Goal: Communication & Community: Answer question/provide support

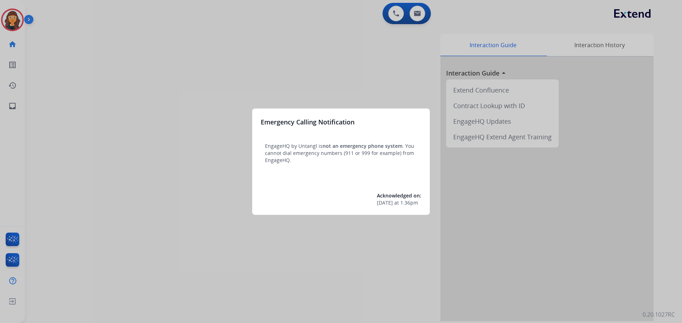
click at [119, 66] on div at bounding box center [341, 161] width 682 height 323
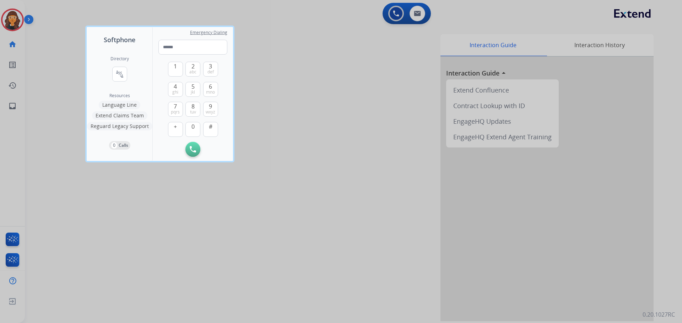
click at [51, 55] on div at bounding box center [341, 161] width 682 height 323
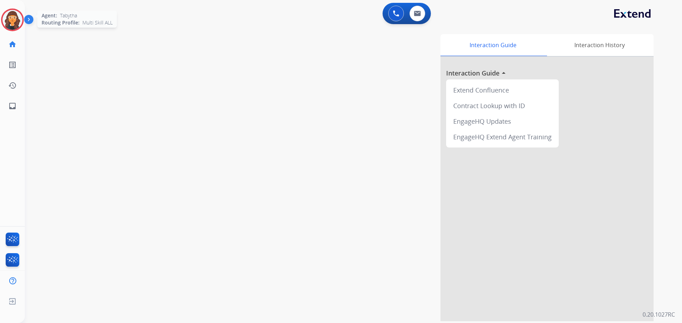
click at [11, 23] on img at bounding box center [12, 20] width 20 height 20
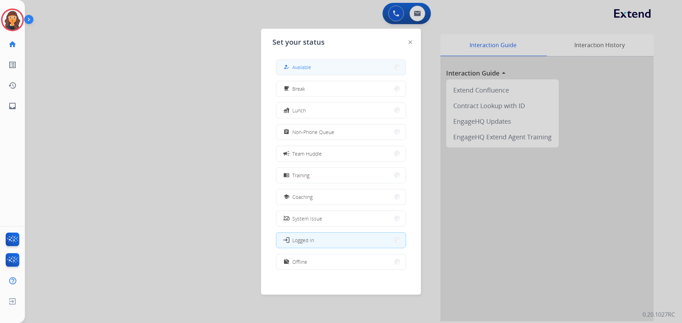
click at [311, 72] on button "how_to_reg Available" at bounding box center [340, 67] width 129 height 15
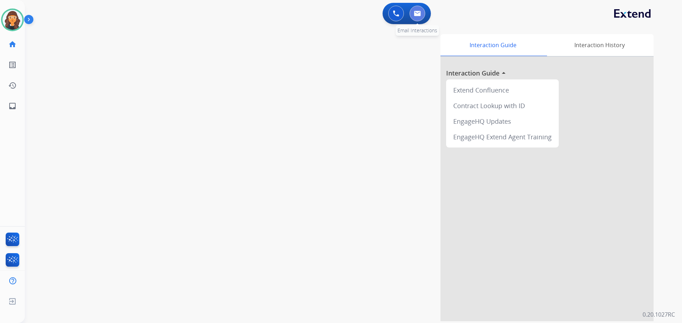
click at [421, 13] on button at bounding box center [417, 14] width 16 height 16
select select "**********"
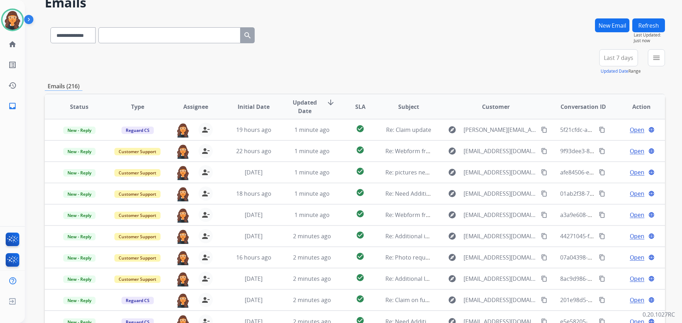
scroll to position [81, 0]
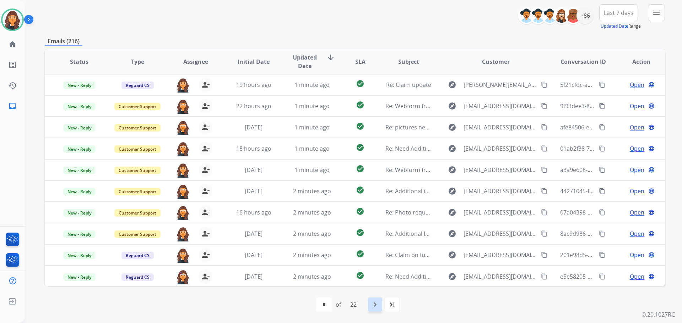
click at [375, 310] on div "navigate_next" at bounding box center [375, 305] width 16 height 16
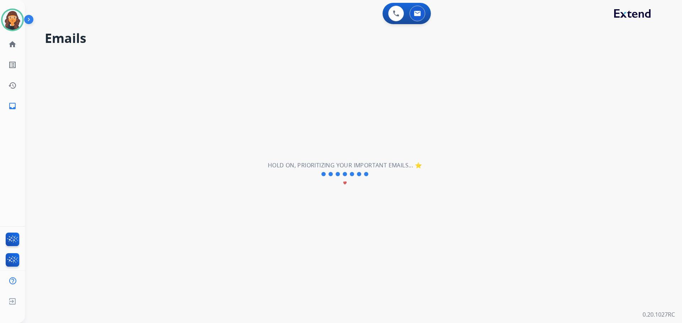
scroll to position [0, 0]
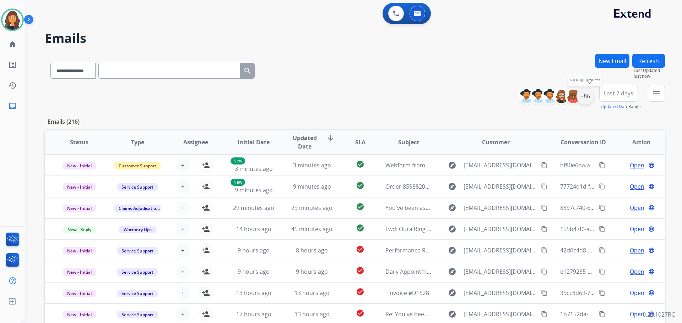
click at [585, 98] on div "+86" at bounding box center [584, 96] width 17 height 17
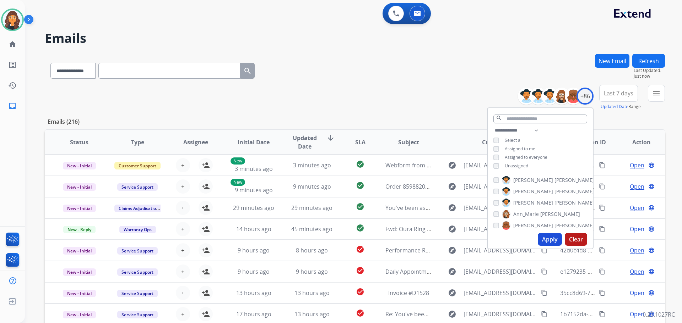
click at [558, 242] on button "Apply" at bounding box center [549, 239] width 24 height 13
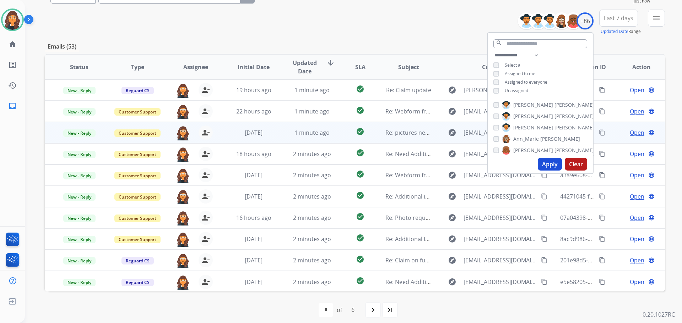
scroll to position [81, 0]
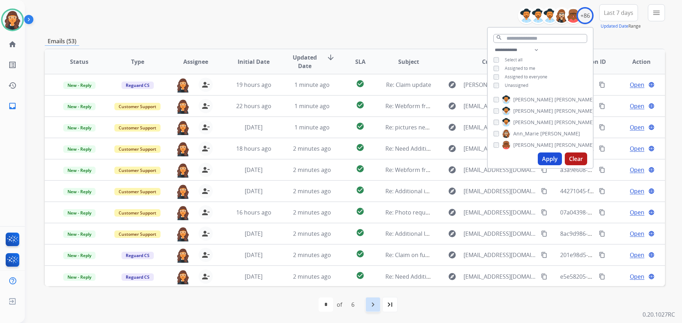
click at [374, 311] on div "navigate_next" at bounding box center [373, 305] width 16 height 16
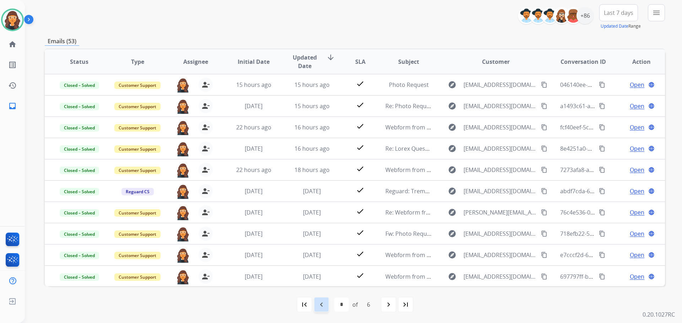
click at [323, 307] on mat-icon "navigate_before" at bounding box center [321, 305] width 9 height 9
select select "*"
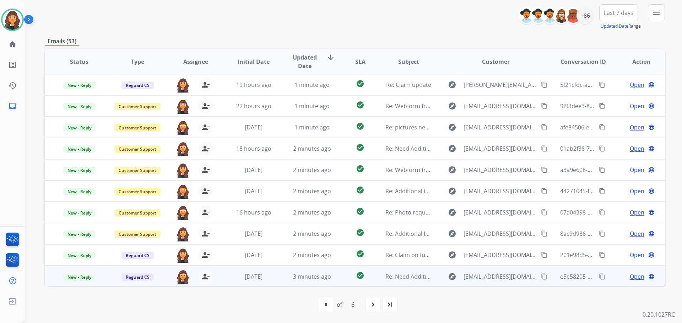
click at [632, 274] on span "Open" at bounding box center [636, 277] width 15 height 9
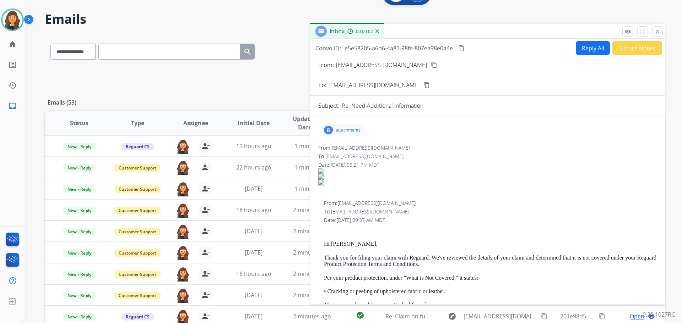
scroll to position [0, 0]
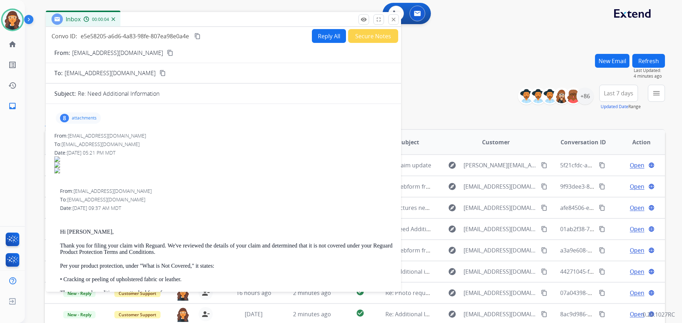
drag, startPoint x: 343, startPoint y: 53, endPoint x: 205, endPoint y: 20, distance: 141.6
click at [205, 20] on div "Inbox 00:00:04" at bounding box center [223, 19] width 355 height 15
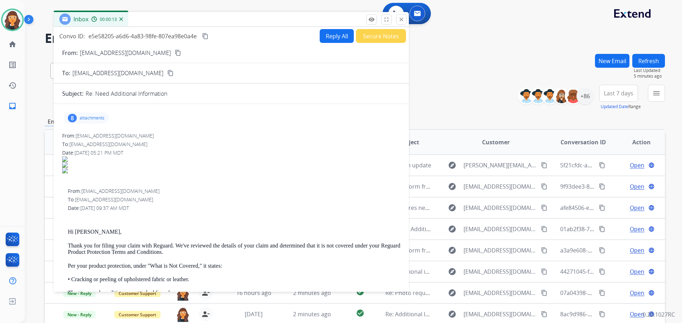
click at [109, 51] on p "[EMAIL_ADDRESS][DOMAIN_NAME]" at bounding box center [125, 53] width 91 height 9
click at [107, 52] on p "[EMAIL_ADDRESS][DOMAIN_NAME]" at bounding box center [125, 53] width 91 height 9
copy p "From:"
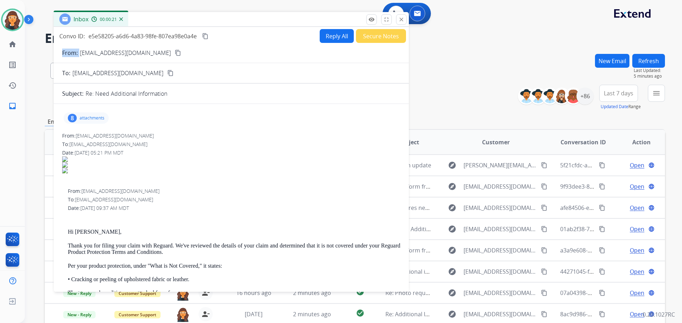
click at [286, 173] on img at bounding box center [231, 171] width 338 height 6
click at [88, 119] on p "attachments" at bounding box center [92, 118] width 25 height 6
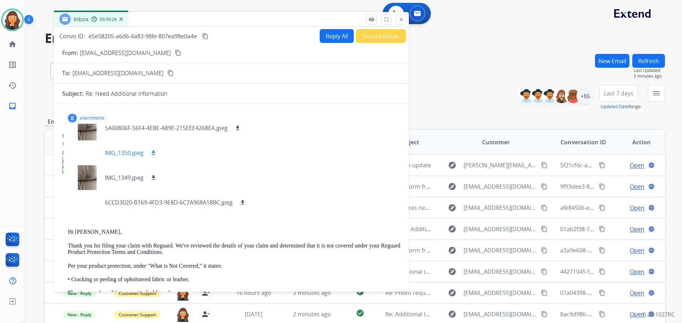
scroll to position [105, 0]
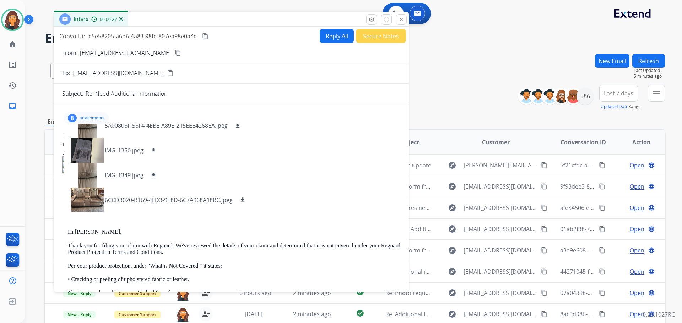
click at [316, 163] on img at bounding box center [231, 165] width 338 height 6
click at [95, 116] on p "attachments" at bounding box center [92, 118] width 25 height 6
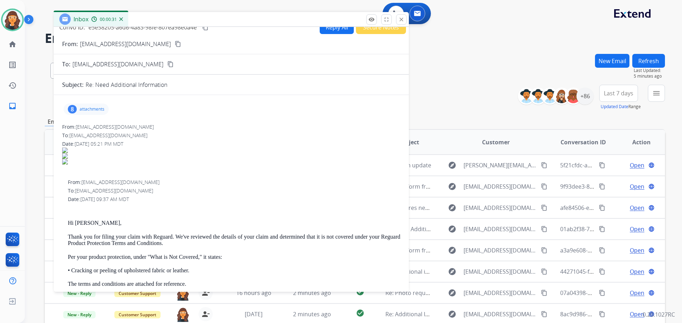
scroll to position [0, 0]
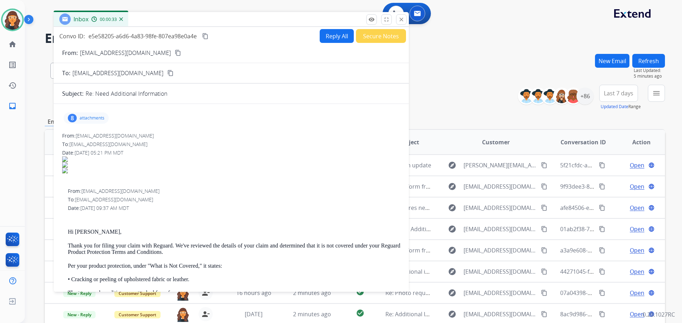
click at [364, 33] on button "Secure Notes" at bounding box center [381, 36] width 50 height 14
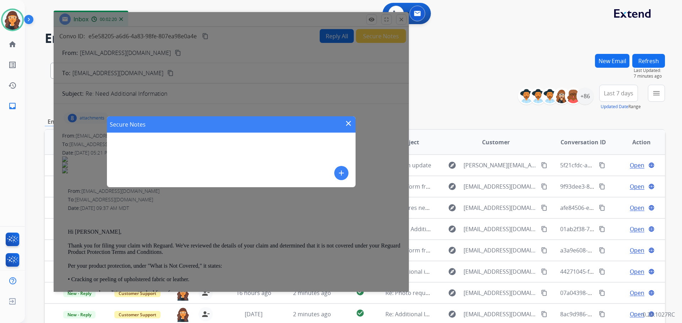
click at [340, 173] on mat-icon "add" at bounding box center [341, 173] width 9 height 9
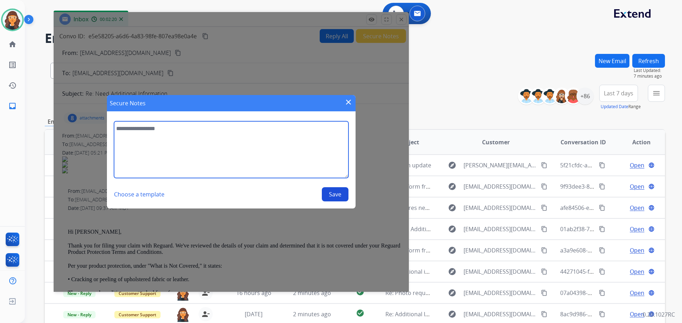
click at [214, 143] on textarea at bounding box center [231, 149] width 234 height 57
type textarea "**********"
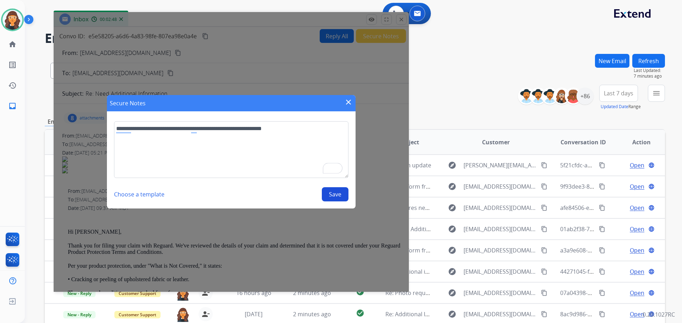
click at [333, 198] on button "Save" at bounding box center [335, 194] width 27 height 14
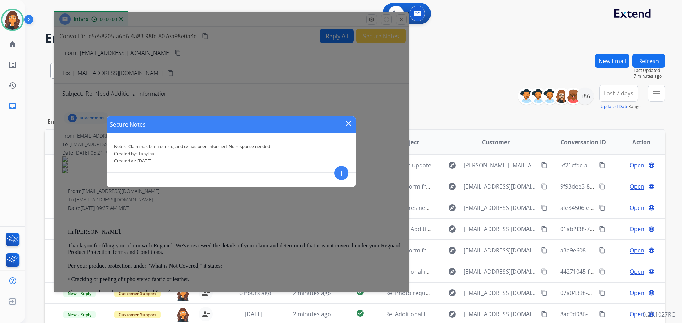
click at [350, 122] on mat-icon "close" at bounding box center [348, 123] width 9 height 9
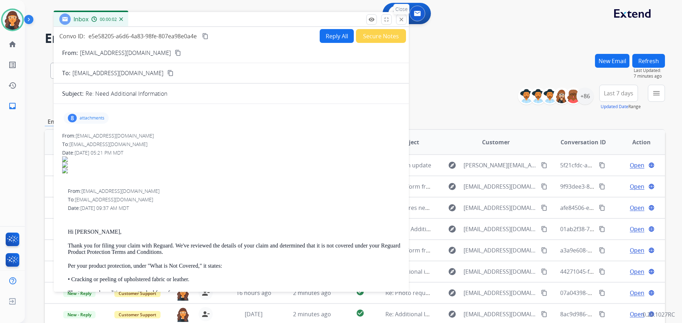
click at [397, 18] on button "close Close" at bounding box center [401, 19] width 11 height 11
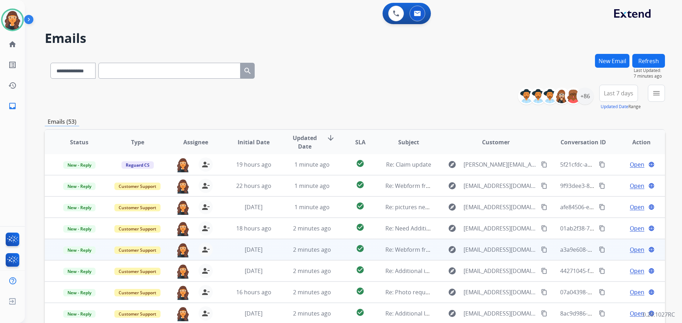
scroll to position [81, 0]
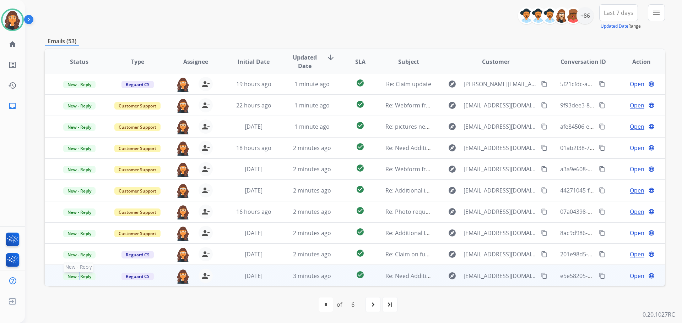
click at [79, 279] on span "New - Reply" at bounding box center [79, 276] width 32 height 7
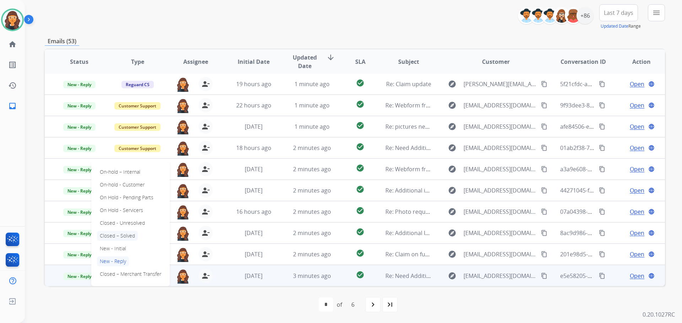
click at [123, 237] on p "Closed – Solved" at bounding box center [117, 236] width 41 height 10
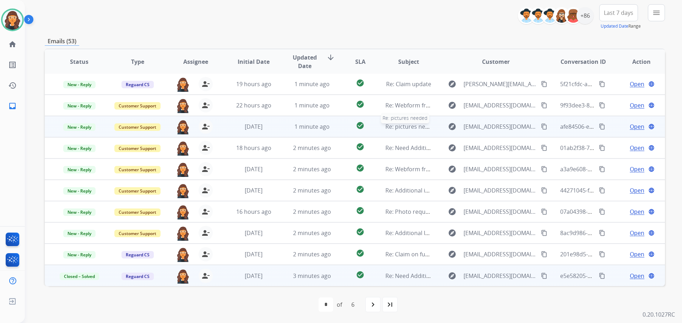
scroll to position [0, 0]
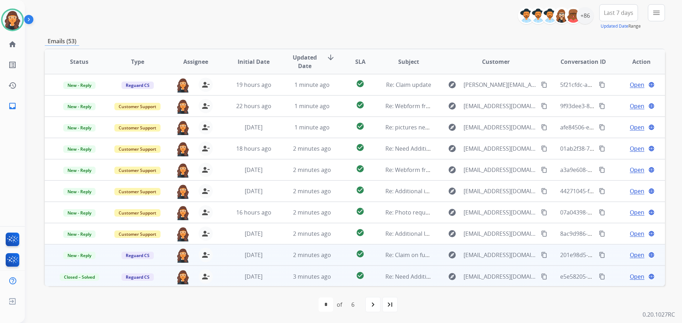
click at [629, 254] on span "Open" at bounding box center [636, 255] width 15 height 9
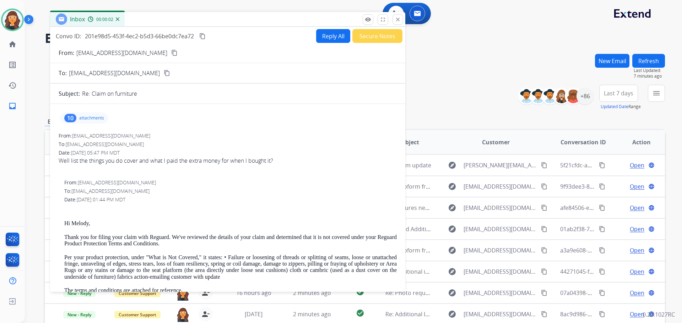
drag, startPoint x: 424, startPoint y: 59, endPoint x: 239, endPoint y: 21, distance: 189.2
click at [239, 21] on div "Inbox 00:00:02" at bounding box center [227, 19] width 355 height 15
click at [122, 56] on p "[EMAIL_ADDRESS][DOMAIN_NAME]" at bounding box center [121, 53] width 91 height 9
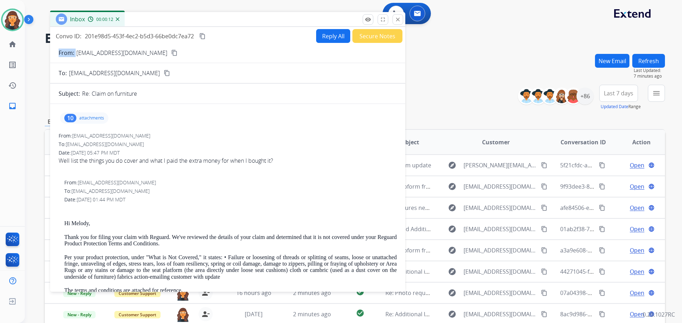
copy p "From:"
click at [334, 37] on button "Reply All" at bounding box center [333, 36] width 34 height 14
select select "**********"
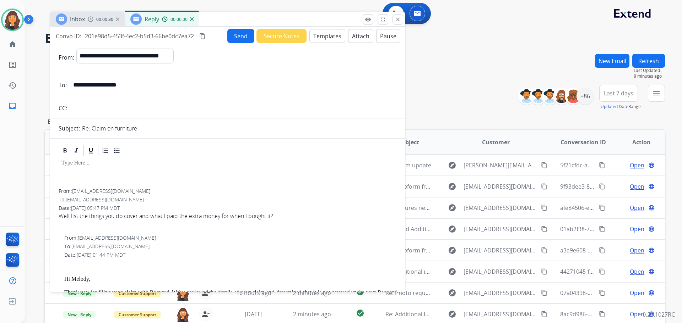
click at [325, 38] on button "Templates" at bounding box center [327, 36] width 36 height 14
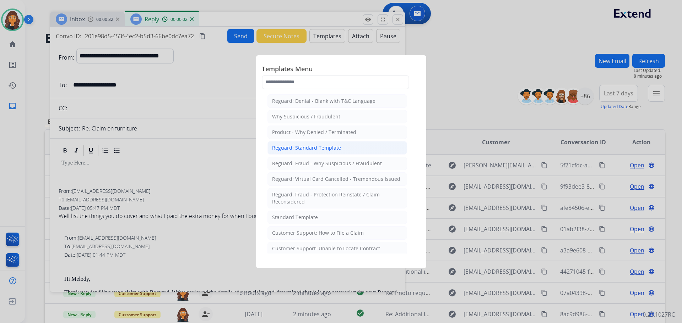
click at [301, 149] on div "Reguard: Standard Template" at bounding box center [306, 147] width 69 height 7
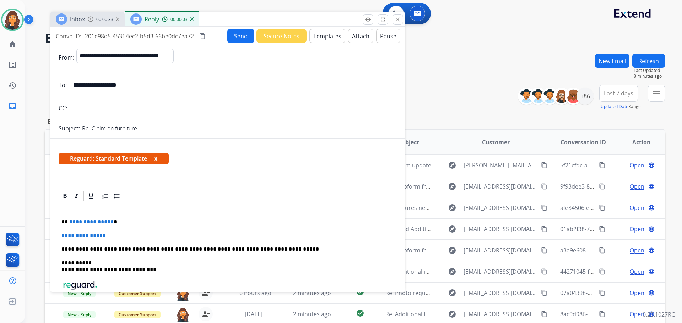
click at [358, 39] on button "Attach" at bounding box center [360, 36] width 25 height 14
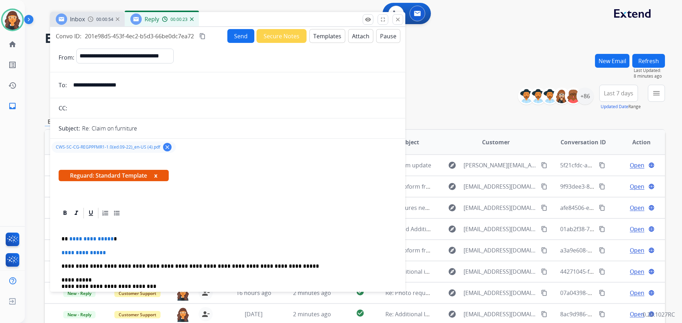
click at [166, 147] on mat-icon "clear" at bounding box center [167, 147] width 6 height 6
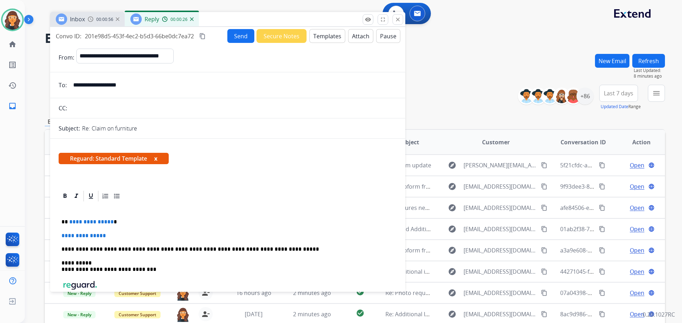
click at [355, 38] on button "Attach" at bounding box center [360, 36] width 25 height 14
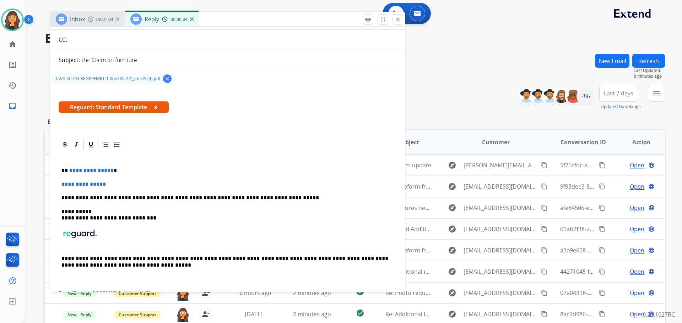
scroll to position [71, 0]
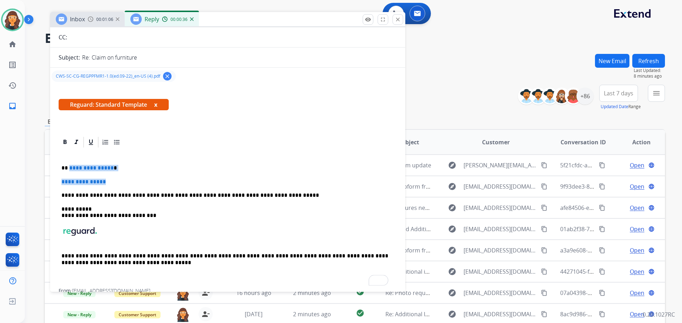
drag, startPoint x: 69, startPoint y: 169, endPoint x: 122, endPoint y: 180, distance: 54.4
click at [122, 180] on div "**********" at bounding box center [228, 219] width 338 height 140
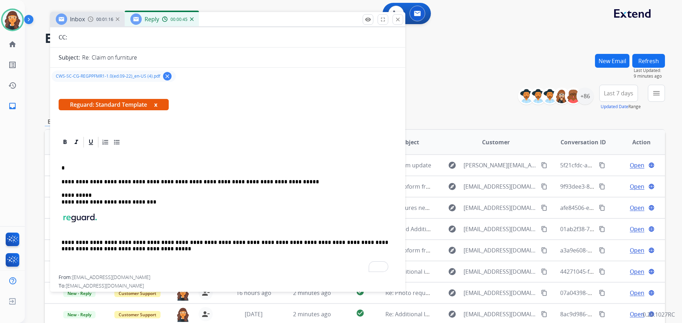
click at [129, 159] on div "**********" at bounding box center [228, 212] width 338 height 127
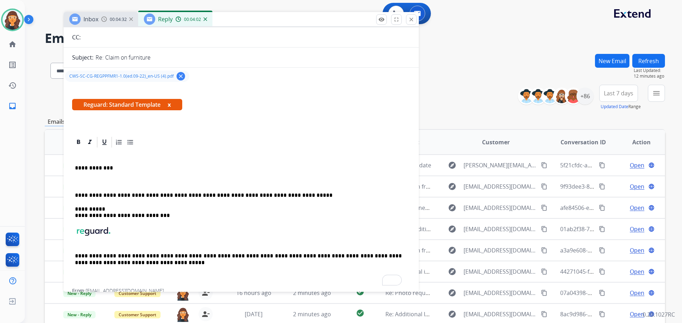
drag, startPoint x: 225, startPoint y: 20, endPoint x: 242, endPoint y: 20, distance: 17.4
click at [242, 20] on div "Inbox 00:04:32 Reply 00:04:02" at bounding box center [241, 19] width 355 height 15
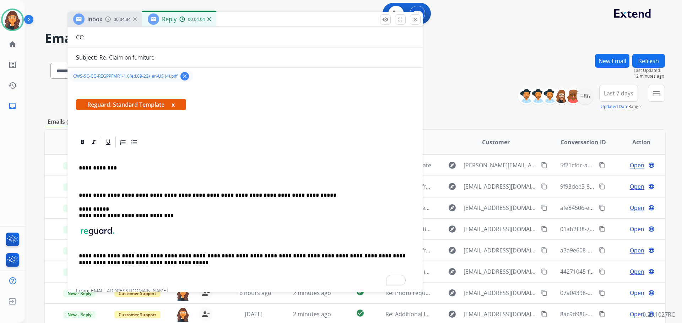
click at [99, 179] on p "To enrich screen reader interactions, please activate Accessibility in Grammarl…" at bounding box center [245, 182] width 332 height 6
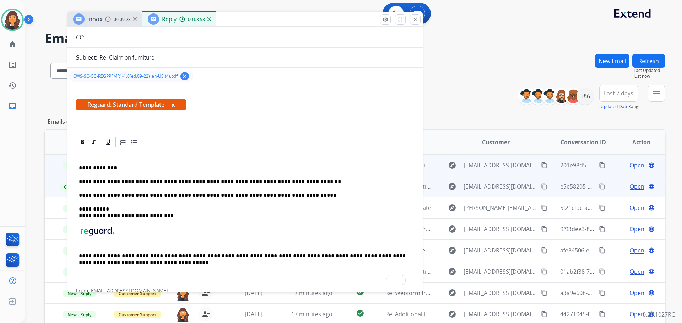
scroll to position [0, 0]
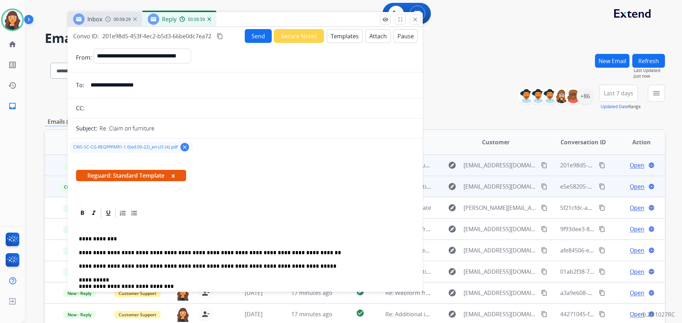
click at [250, 38] on button "Send" at bounding box center [258, 36] width 27 height 14
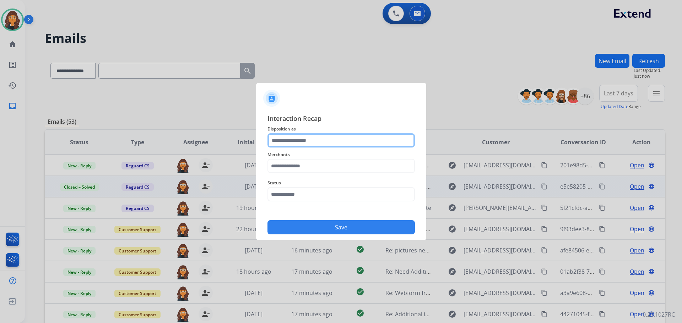
click at [314, 144] on input "text" at bounding box center [340, 140] width 147 height 14
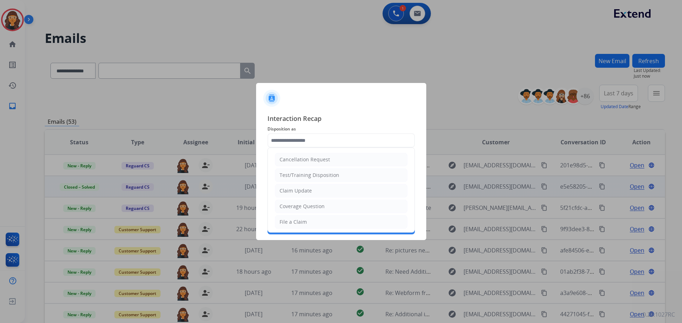
drag, startPoint x: 308, startPoint y: 207, endPoint x: 318, endPoint y: 209, distance: 10.2
click at [309, 207] on div "Coverage Question" at bounding box center [301, 206] width 45 height 7
type input "**********"
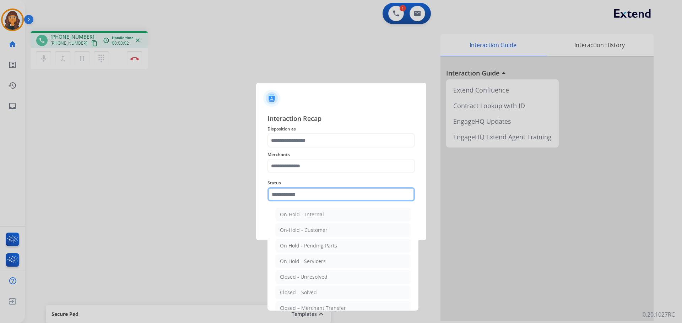
click at [288, 194] on input "text" at bounding box center [340, 194] width 147 height 14
click at [313, 294] on div "Closed – Solved" at bounding box center [298, 292] width 37 height 7
type input "**********"
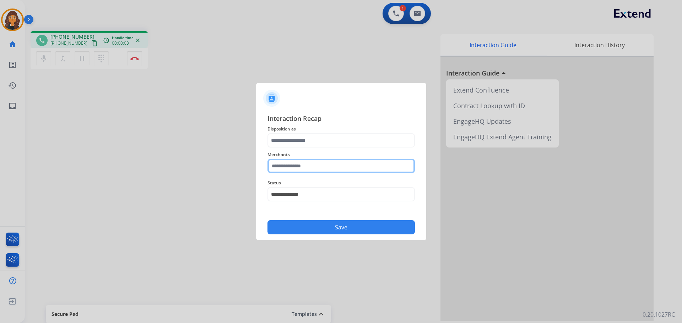
click at [297, 168] on input "text" at bounding box center [340, 166] width 147 height 14
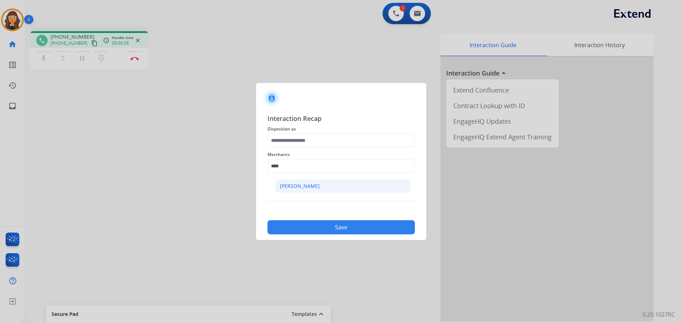
click at [295, 183] on div "[PERSON_NAME]" at bounding box center [300, 186] width 40 height 7
type input "**********"
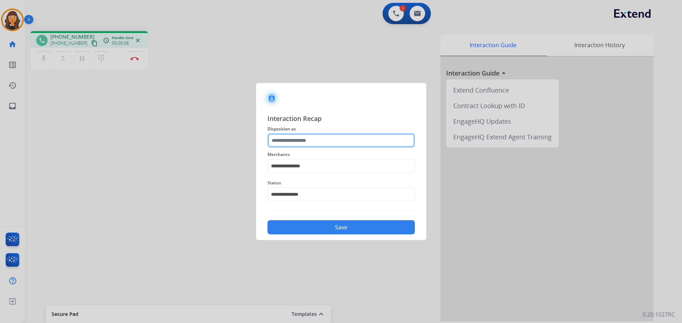
click at [295, 140] on input "text" at bounding box center [340, 140] width 147 height 14
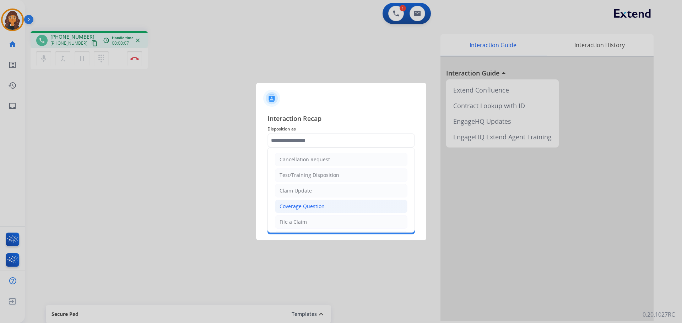
click at [291, 208] on div "Coverage Question" at bounding box center [301, 206] width 45 height 7
type input "**********"
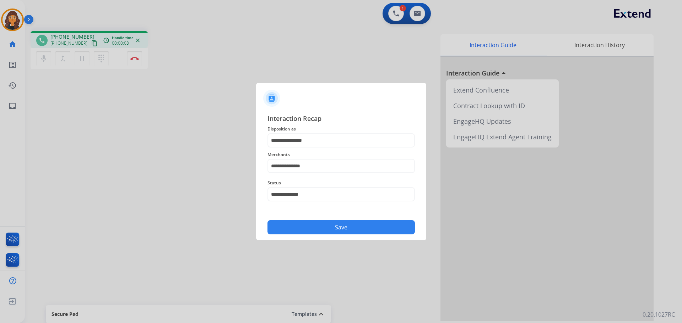
click at [316, 224] on button "Save" at bounding box center [340, 227] width 147 height 14
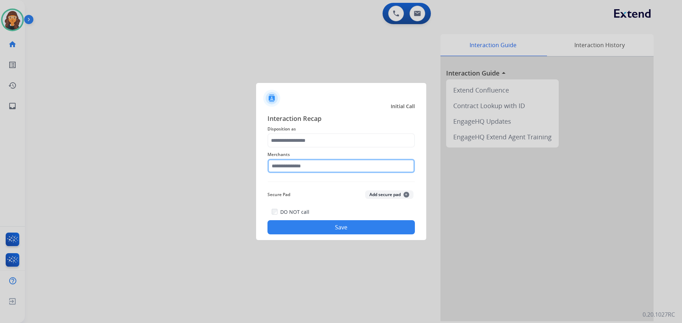
click at [306, 169] on input "text" at bounding box center [340, 166] width 147 height 14
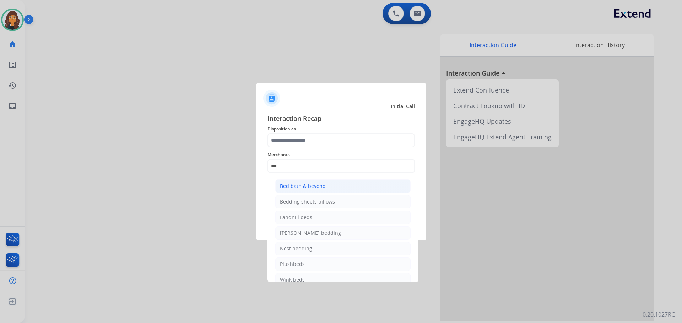
click at [322, 186] on div "Bed bath & beyond" at bounding box center [303, 186] width 46 height 7
type input "**********"
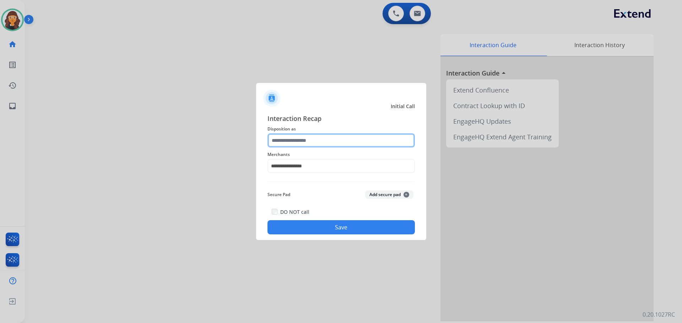
click at [308, 138] on input "text" at bounding box center [340, 140] width 147 height 14
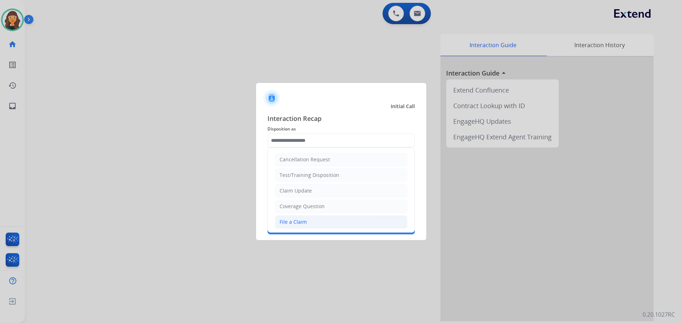
click at [304, 222] on div "File a Claim" at bounding box center [292, 222] width 27 height 7
type input "**********"
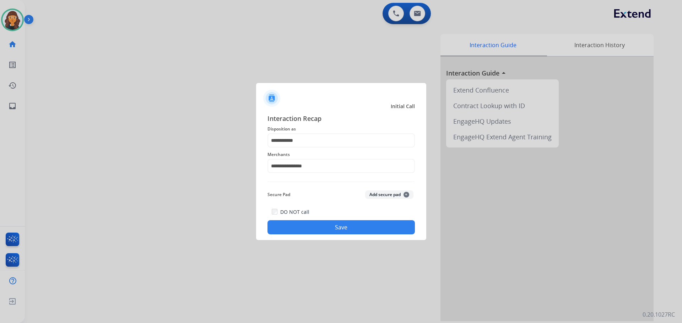
click at [317, 232] on button "Save" at bounding box center [340, 227] width 147 height 14
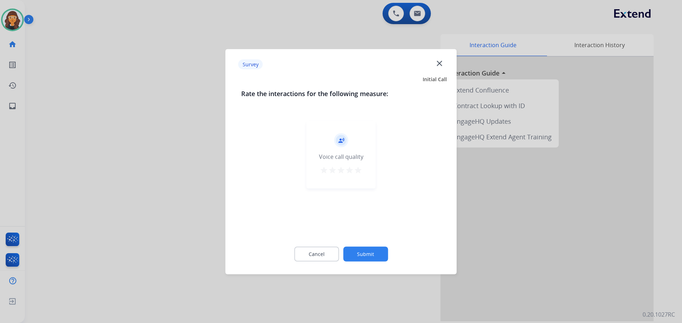
click at [360, 169] on mat-icon "star" at bounding box center [358, 170] width 9 height 9
click at [361, 254] on button "Submit" at bounding box center [365, 254] width 45 height 15
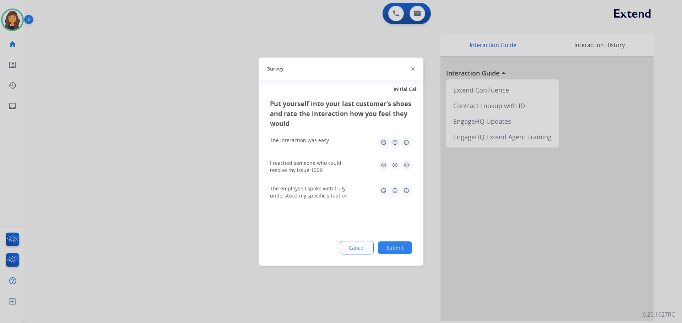
drag, startPoint x: 403, startPoint y: 142, endPoint x: 405, endPoint y: 151, distance: 8.9
click at [403, 143] on img at bounding box center [405, 142] width 11 height 11
click at [410, 166] on img at bounding box center [405, 164] width 11 height 11
click at [411, 192] on img at bounding box center [405, 190] width 11 height 11
click at [402, 248] on button "Submit" at bounding box center [395, 247] width 34 height 13
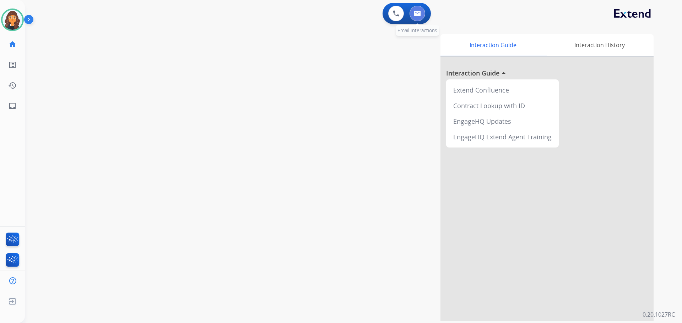
click at [424, 16] on button at bounding box center [417, 14] width 16 height 16
select select "**********"
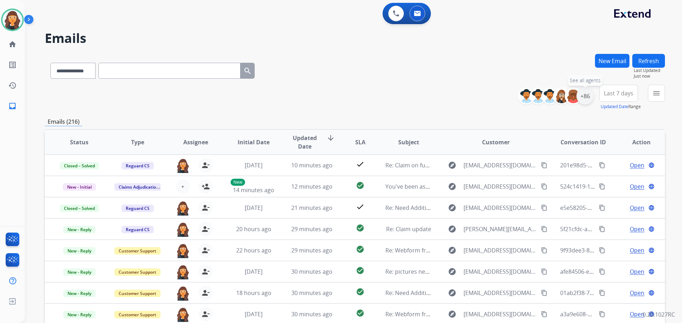
click at [583, 97] on div "+86" at bounding box center [584, 96] width 17 height 17
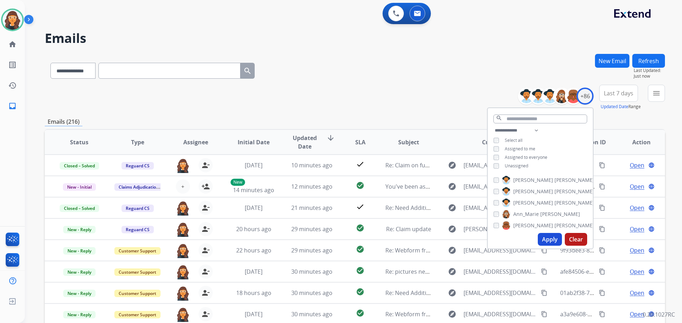
click at [546, 242] on button "Apply" at bounding box center [549, 239] width 24 height 13
click at [363, 77] on div "**********" at bounding box center [355, 69] width 620 height 31
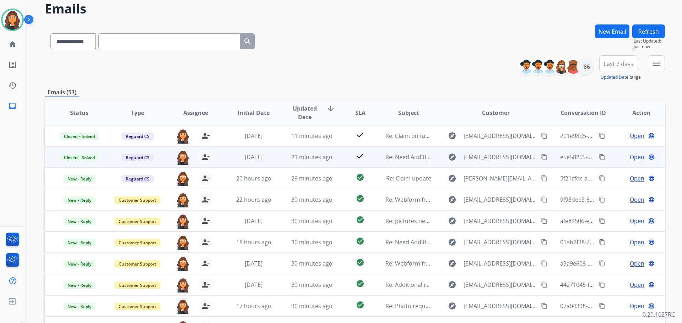
scroll to position [81, 0]
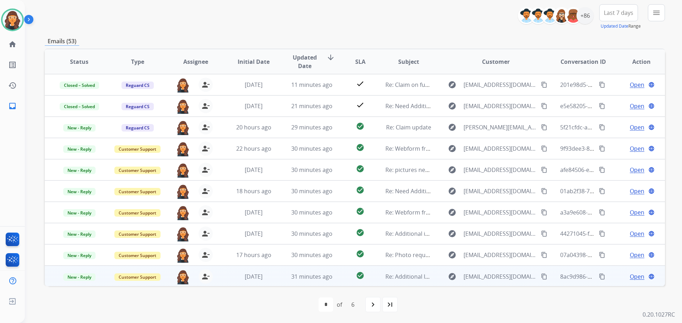
click at [636, 278] on span "Open" at bounding box center [636, 277] width 15 height 9
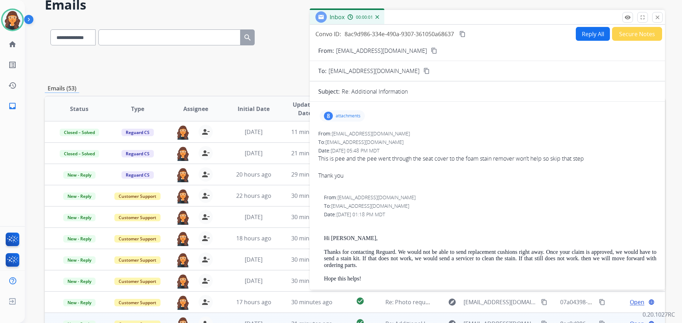
scroll to position [10, 0]
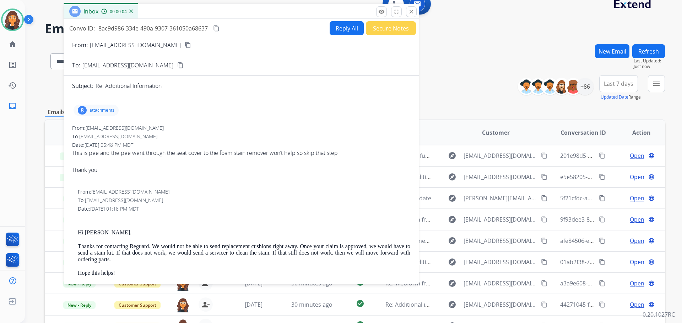
drag, startPoint x: 451, startPoint y: 42, endPoint x: 205, endPoint y: 12, distance: 247.8
click at [205, 12] on div "Inbox 00:00:04" at bounding box center [241, 11] width 355 height 15
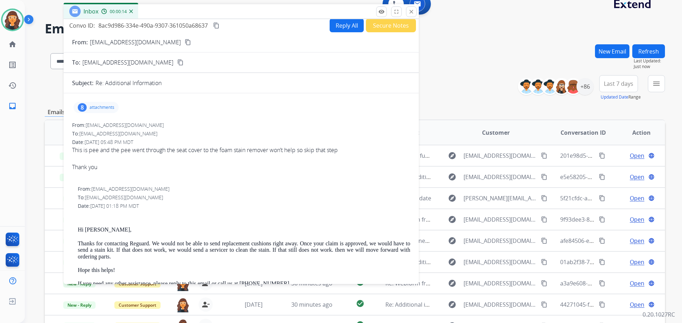
scroll to position [0, 0]
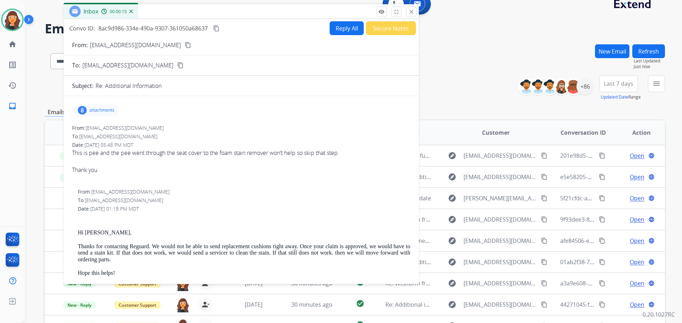
click at [134, 48] on p "[EMAIL_ADDRESS][DOMAIN_NAME]" at bounding box center [135, 45] width 91 height 9
click at [113, 45] on p "[EMAIL_ADDRESS][DOMAIN_NAME]" at bounding box center [135, 45] width 91 height 9
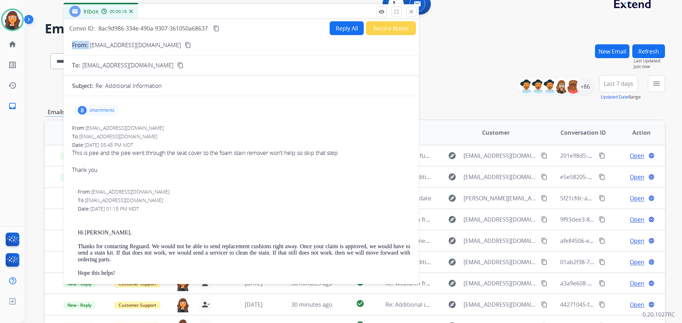
copy p "From:"
click at [334, 32] on button "Reply All" at bounding box center [346, 28] width 34 height 14
select select "**********"
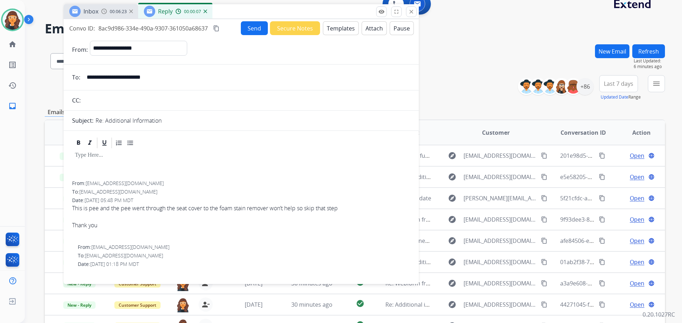
click at [330, 29] on button "Templates" at bounding box center [341, 28] width 36 height 14
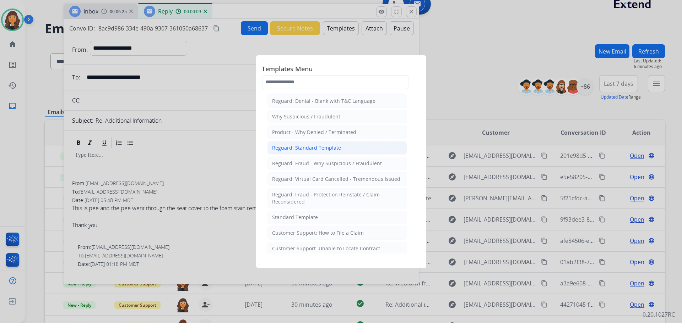
click at [294, 145] on div "Reguard: Standard Template" at bounding box center [306, 147] width 69 height 7
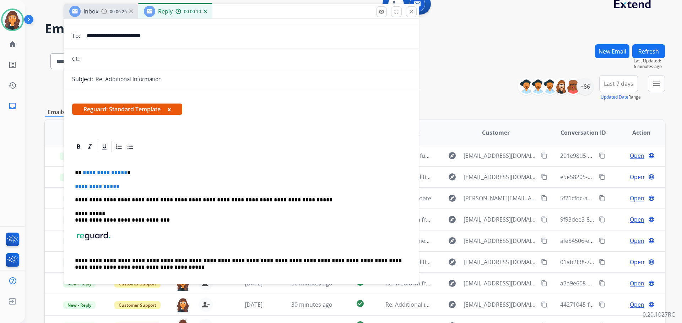
scroll to position [107, 0]
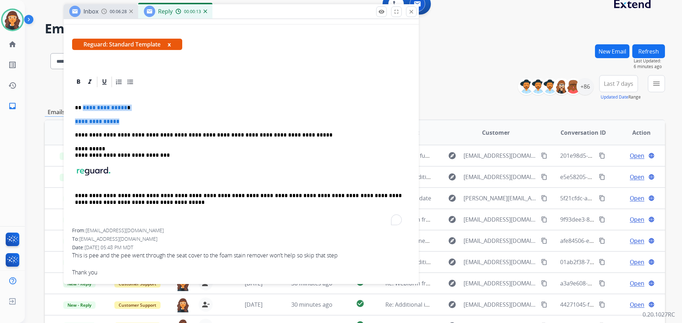
drag, startPoint x: 83, startPoint y: 107, endPoint x: 137, endPoint y: 122, distance: 56.8
click at [125, 115] on div "**********" at bounding box center [241, 158] width 338 height 140
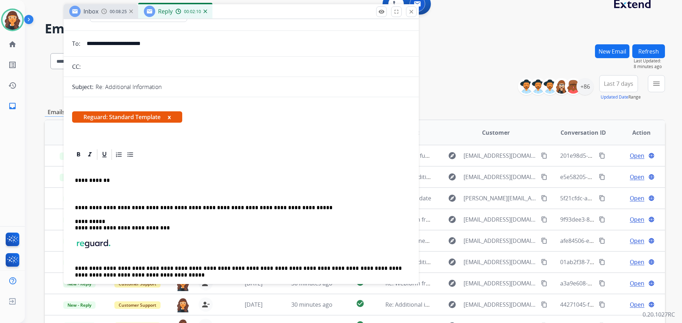
scroll to position [0, 0]
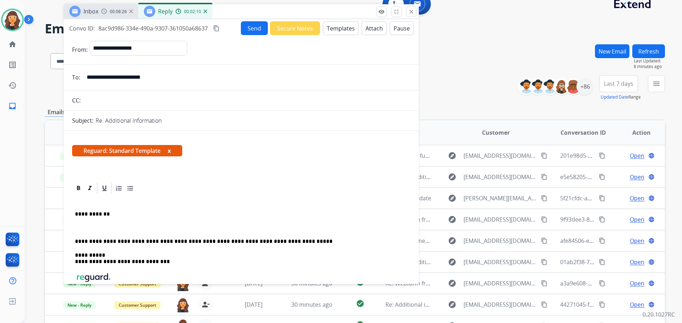
click at [337, 33] on button "Templates" at bounding box center [341, 28] width 36 height 14
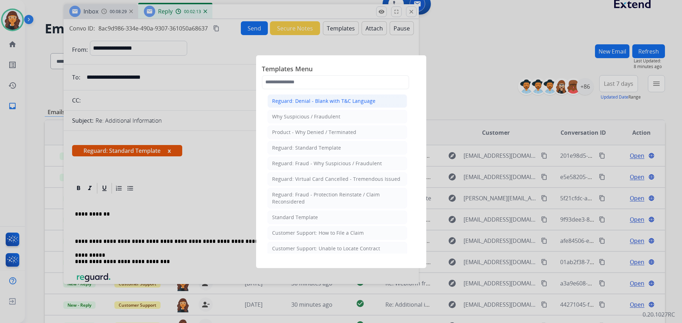
click at [315, 99] on div "Reguard: Denial - Blank with T&C Language" at bounding box center [323, 101] width 103 height 7
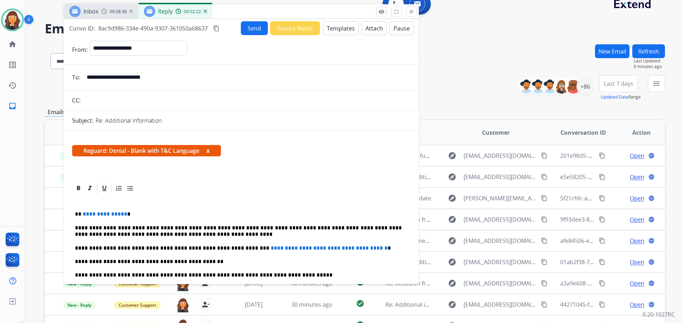
click at [328, 30] on button "Templates" at bounding box center [341, 28] width 36 height 14
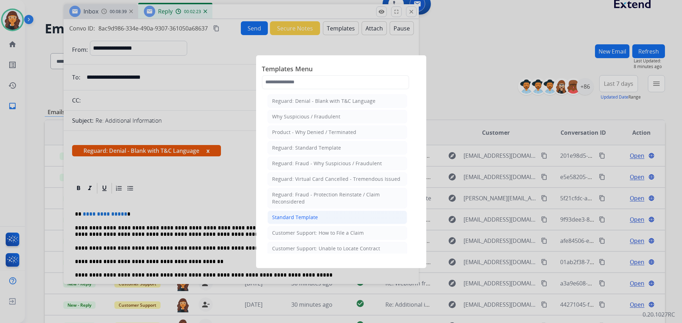
click at [289, 215] on div "Standard Template" at bounding box center [295, 217] width 46 height 7
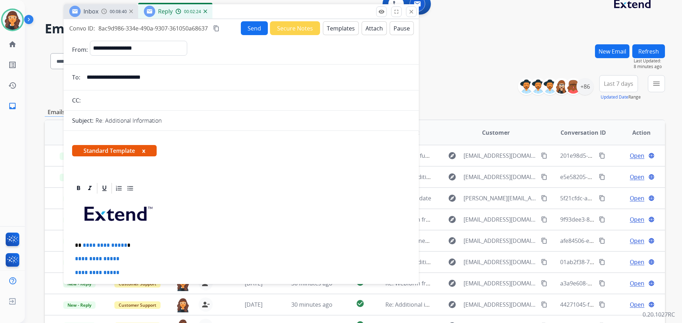
click at [329, 27] on button "Templates" at bounding box center [341, 28] width 36 height 14
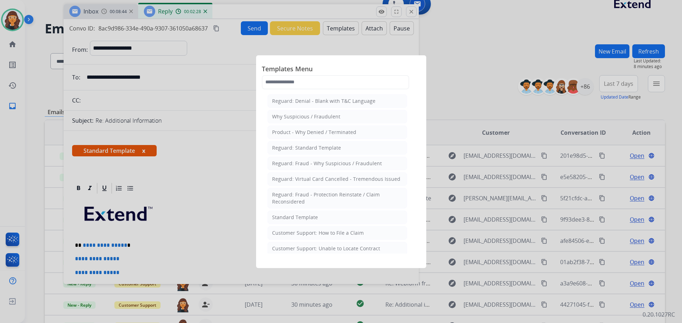
click at [312, 148] on div "Reguard: Standard Template" at bounding box center [306, 147] width 69 height 7
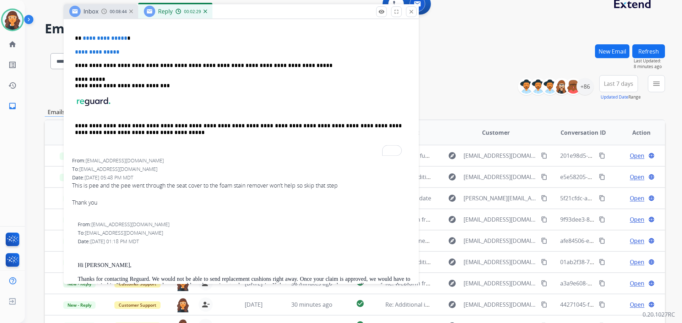
scroll to position [178, 0]
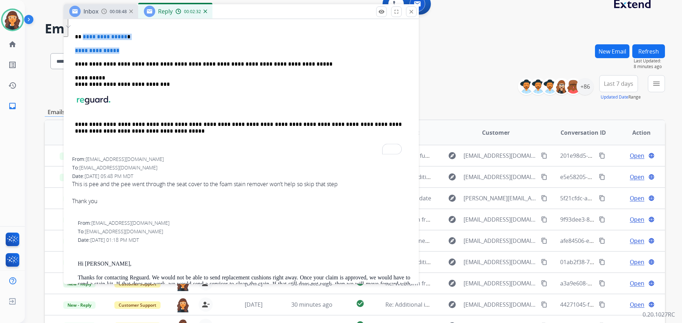
drag, startPoint x: 82, startPoint y: 36, endPoint x: 132, endPoint y: 48, distance: 51.5
click at [132, 48] on div "**********" at bounding box center [241, 87] width 338 height 140
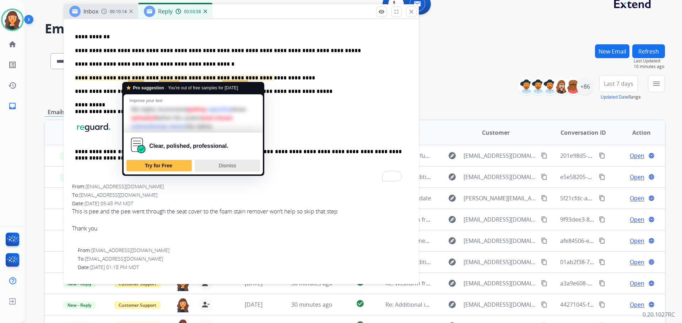
click at [221, 166] on span "Dismiss" at bounding box center [227, 166] width 17 height 6
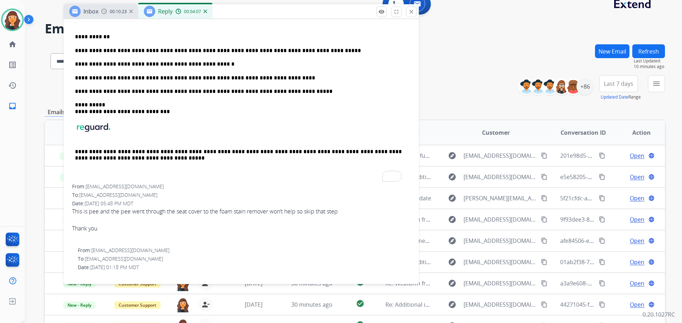
click at [274, 79] on p "**********" at bounding box center [238, 78] width 327 height 6
click at [271, 78] on p "**********" at bounding box center [238, 78] width 327 height 6
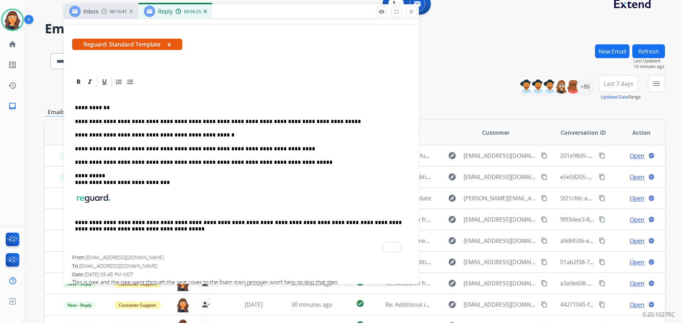
scroll to position [0, 0]
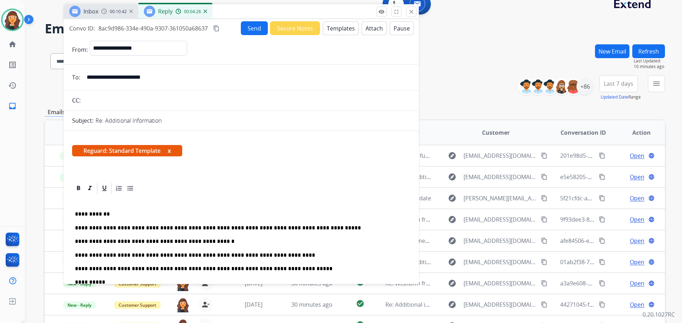
click at [254, 34] on button "Send" at bounding box center [254, 28] width 27 height 14
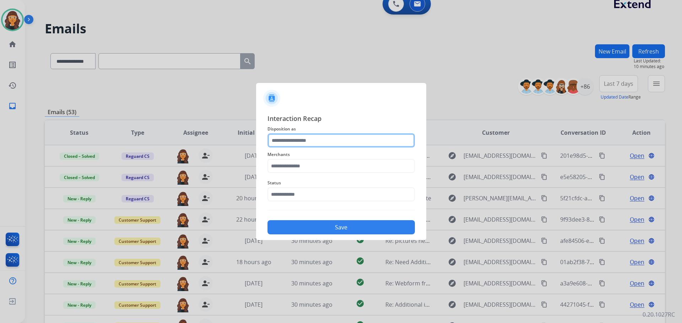
click at [275, 144] on input "text" at bounding box center [340, 140] width 147 height 14
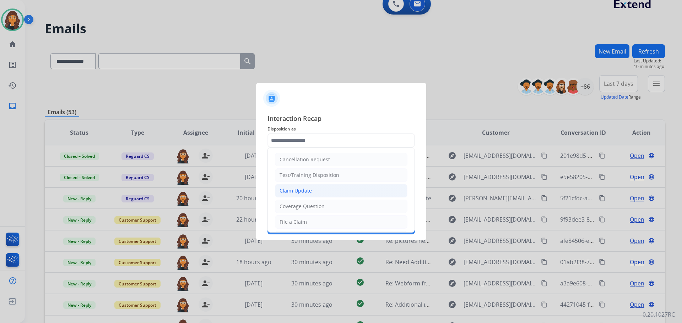
click at [290, 195] on div "Claim Update" at bounding box center [295, 190] width 32 height 7
type input "**********"
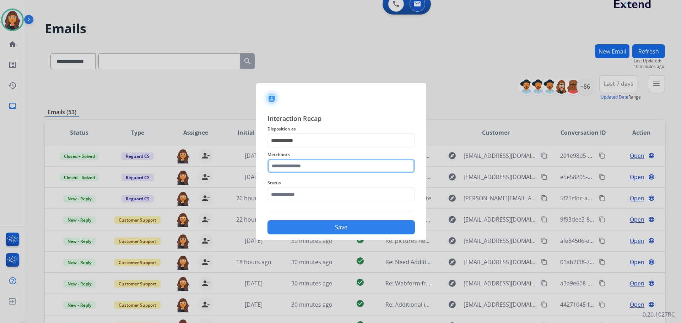
click at [274, 165] on input "text" at bounding box center [340, 166] width 147 height 14
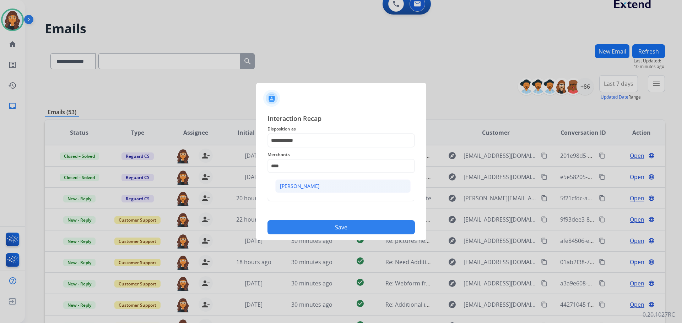
click at [282, 187] on div "[PERSON_NAME]" at bounding box center [300, 186] width 40 height 7
type input "**********"
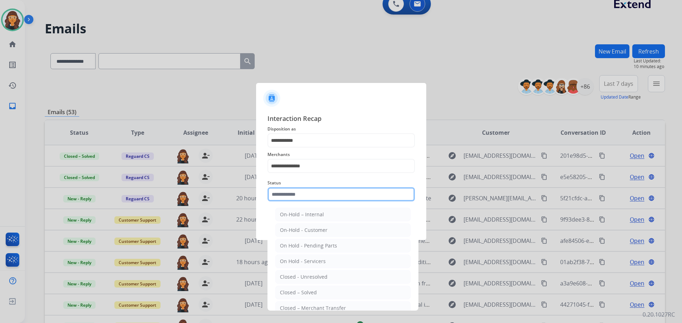
click at [283, 193] on input "text" at bounding box center [340, 194] width 147 height 14
click at [303, 290] on div "Closed – Solved" at bounding box center [298, 292] width 37 height 7
type input "**********"
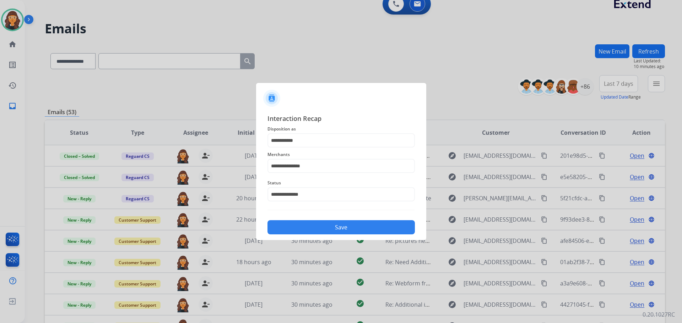
click at [296, 228] on button "Save" at bounding box center [340, 227] width 147 height 14
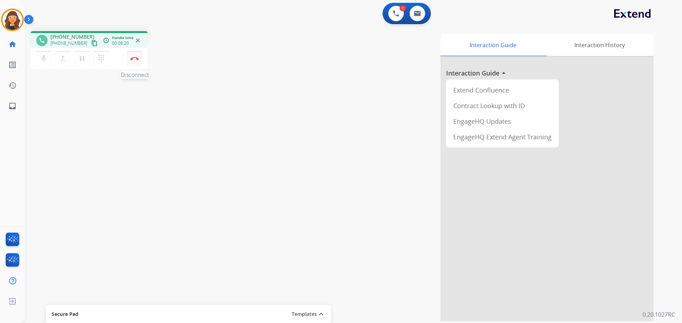
click at [135, 60] on button "Disconnect" at bounding box center [134, 58] width 15 height 15
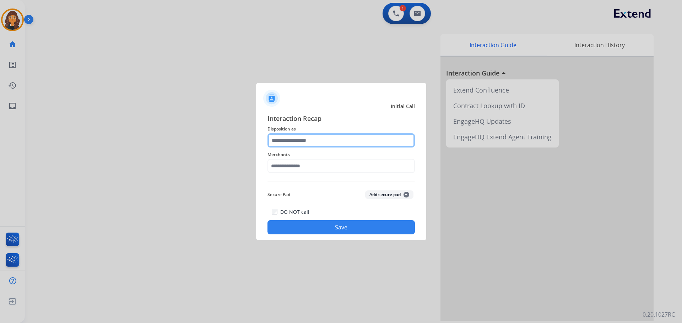
click at [289, 139] on input "text" at bounding box center [340, 140] width 147 height 14
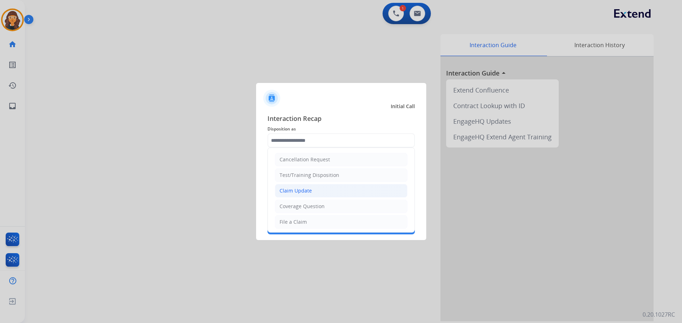
click at [295, 190] on div "Claim Update" at bounding box center [295, 190] width 32 height 7
type input "**********"
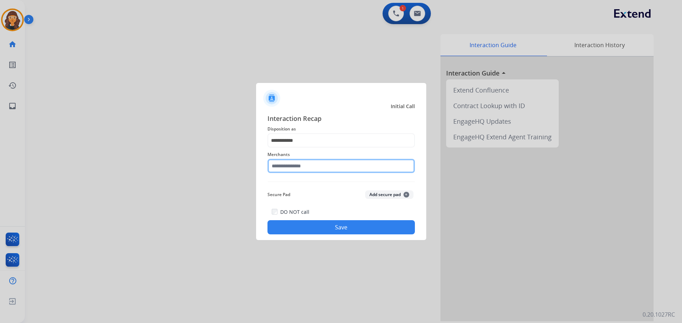
click at [275, 162] on input "text" at bounding box center [340, 166] width 147 height 14
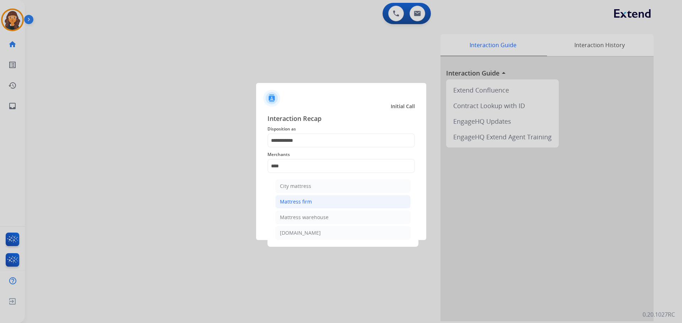
click at [287, 202] on div "Mattress firm" at bounding box center [296, 201] width 32 height 7
type input "**********"
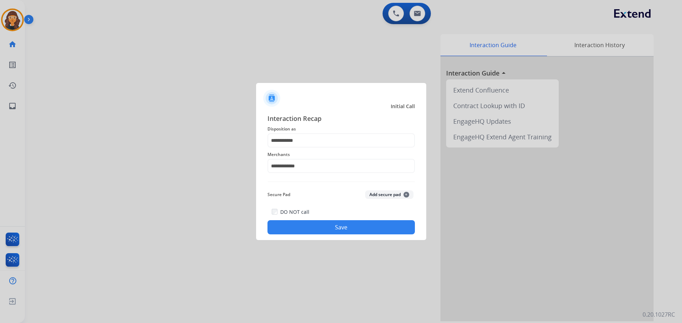
click at [293, 226] on button "Save" at bounding box center [340, 227] width 147 height 14
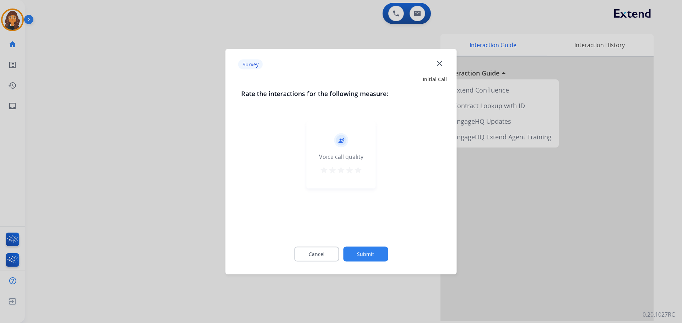
click at [358, 171] on mat-icon "star" at bounding box center [358, 170] width 9 height 9
click at [364, 254] on button "Submit" at bounding box center [365, 254] width 45 height 15
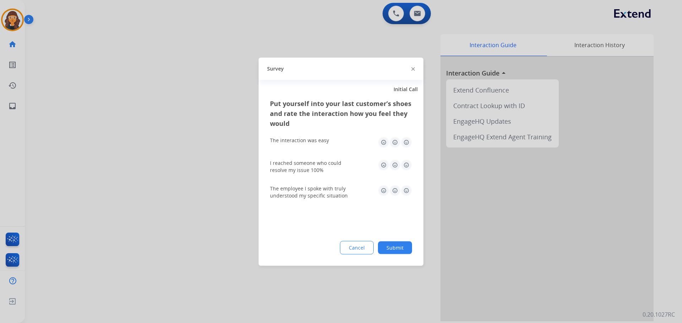
click at [407, 141] on img at bounding box center [405, 142] width 11 height 11
click at [407, 161] on img at bounding box center [405, 164] width 11 height 11
click at [408, 192] on img at bounding box center [405, 190] width 11 height 11
click at [404, 245] on button "Submit" at bounding box center [395, 247] width 34 height 13
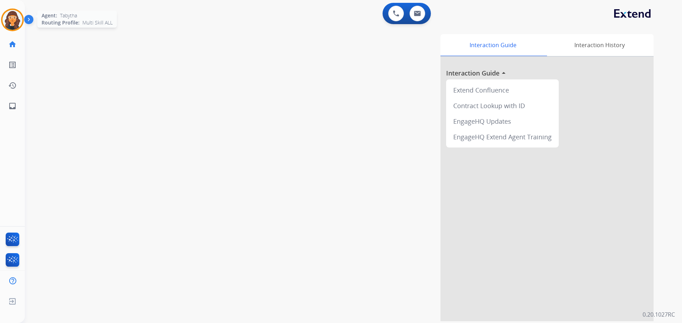
click at [15, 18] on img at bounding box center [12, 20] width 20 height 20
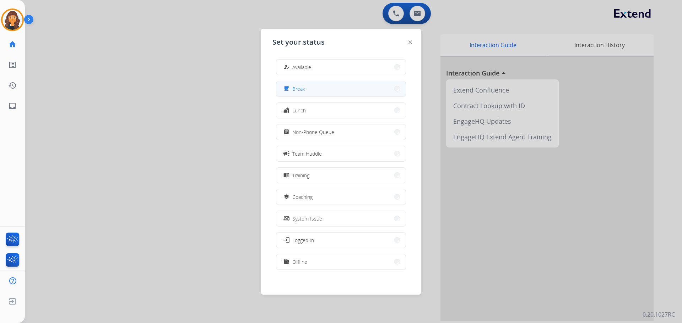
click at [308, 90] on button "free_breakfast Break" at bounding box center [340, 88] width 129 height 15
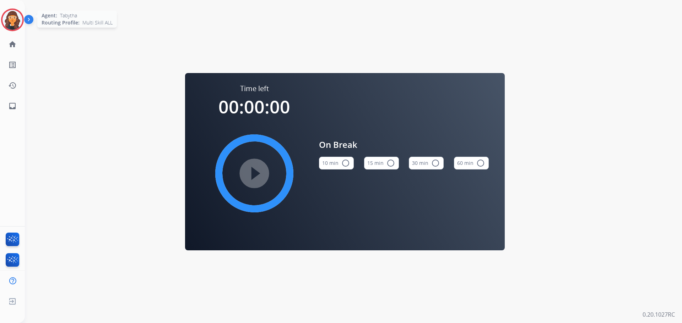
click at [15, 18] on img at bounding box center [12, 20] width 20 height 20
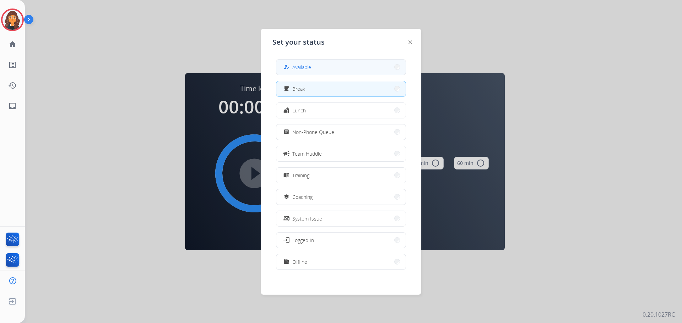
click at [295, 71] on div "how_to_reg Available" at bounding box center [296, 67] width 29 height 9
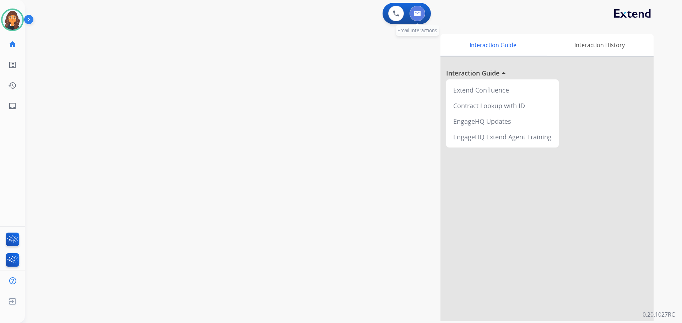
click at [415, 12] on img at bounding box center [417, 14] width 7 height 6
select select "**********"
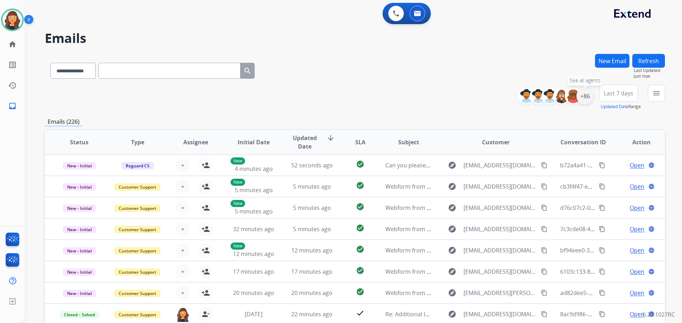
click at [583, 97] on div "+86" at bounding box center [584, 96] width 17 height 17
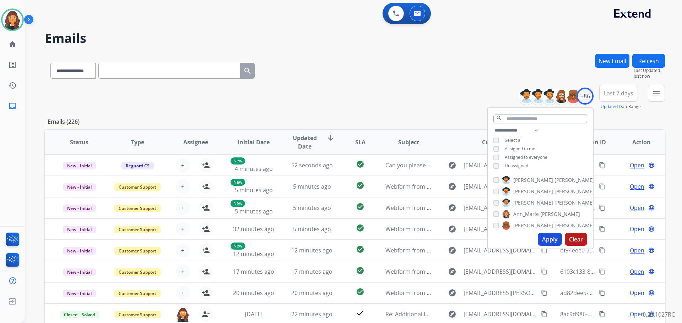
click at [547, 241] on button "Apply" at bounding box center [549, 239] width 24 height 13
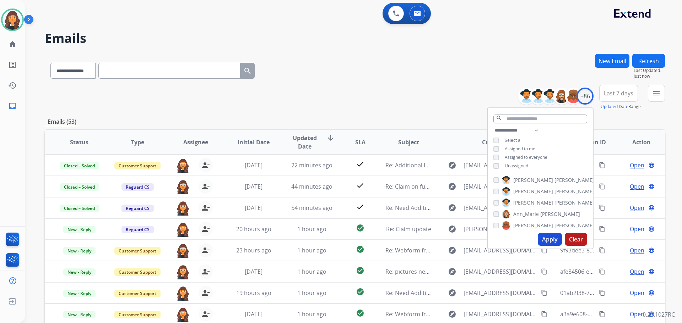
click at [337, 56] on div "**********" at bounding box center [355, 69] width 620 height 31
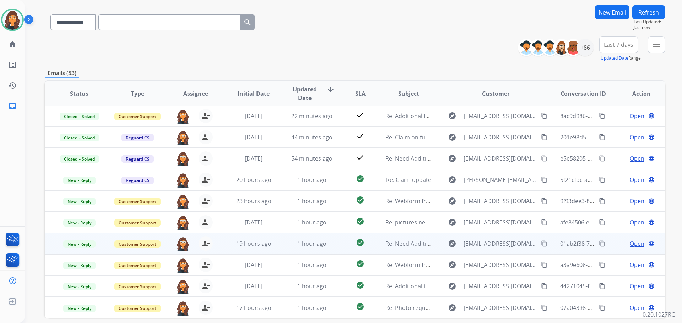
scroll to position [81, 0]
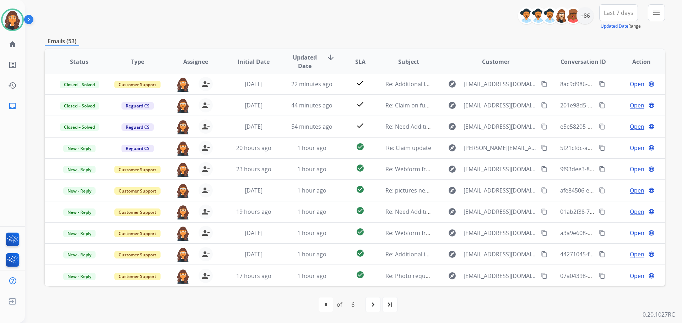
click at [370, 301] on div "navigate_next" at bounding box center [373, 305] width 16 height 16
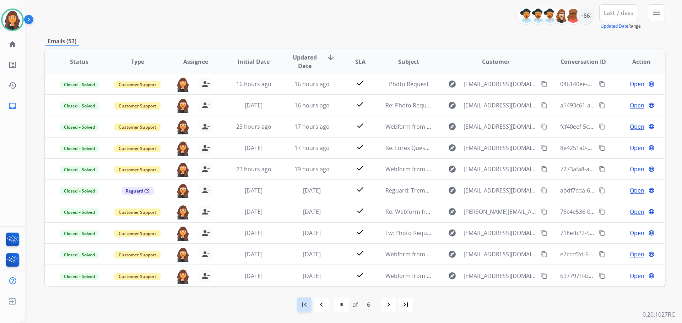
click at [299, 305] on div "first_page" at bounding box center [304, 305] width 16 height 16
select select "*"
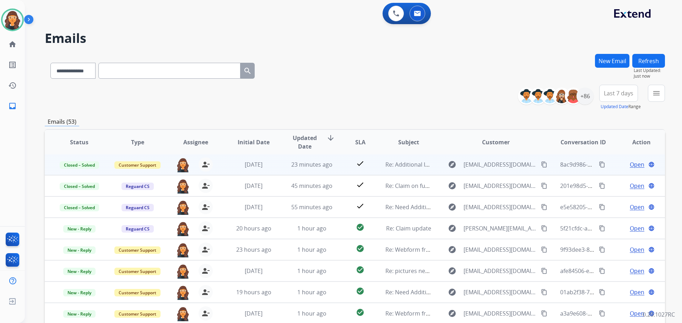
click at [550, 165] on td "8ac9d986-334e-490a-9307-361050a68637 content_copy" at bounding box center [577, 164] width 58 height 21
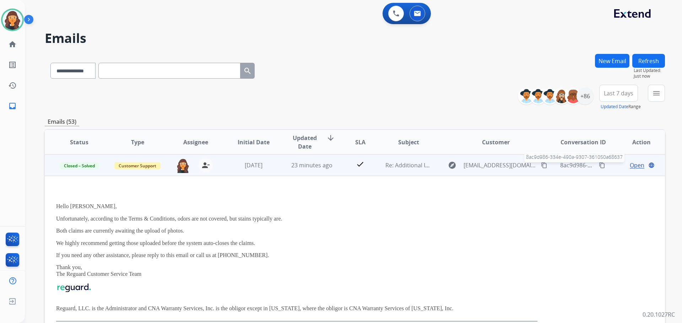
click at [566, 167] on span "8ac9d986-334e-490a-9307-361050a68637" at bounding box center [614, 166] width 109 height 8
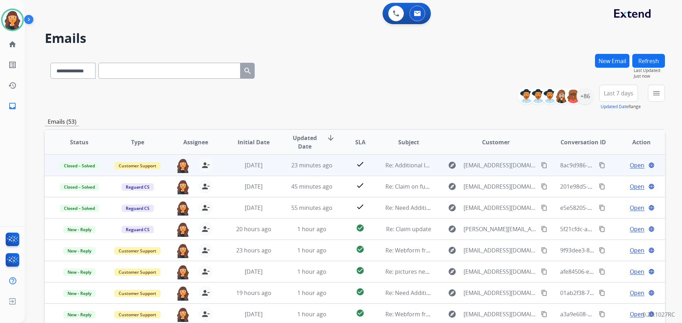
click at [630, 165] on span "Open" at bounding box center [636, 165] width 15 height 9
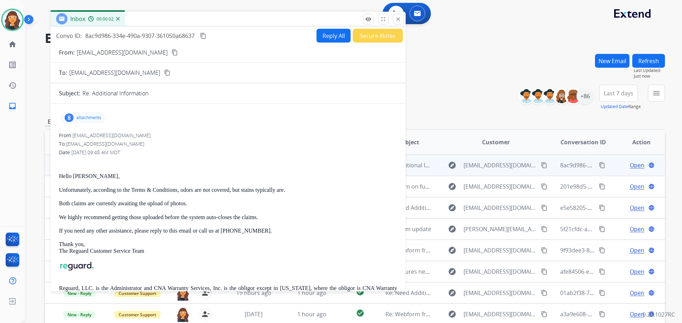
drag, startPoint x: 439, startPoint y: 49, endPoint x: 188, endPoint y: 24, distance: 252.5
click at [184, 17] on div "Inbox 00:00:02" at bounding box center [227, 19] width 355 height 15
click at [202, 36] on mat-icon "content_copy" at bounding box center [200, 36] width 6 height 6
click at [396, 21] on mat-icon "close" at bounding box center [395, 19] width 6 height 6
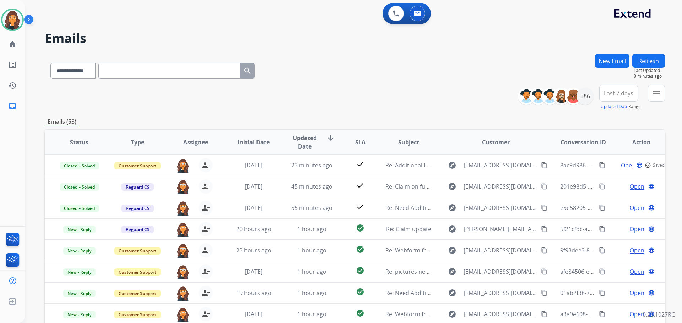
click at [430, 72] on div "**********" at bounding box center [355, 69] width 620 height 31
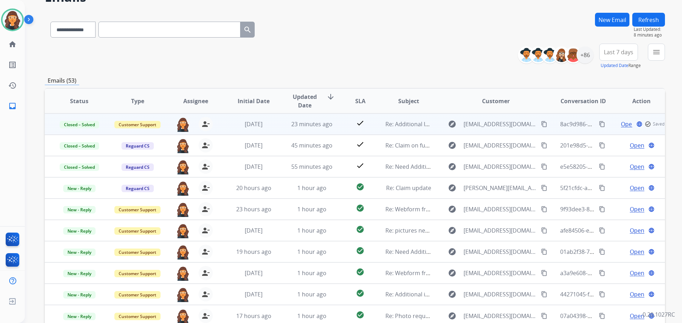
scroll to position [81, 0]
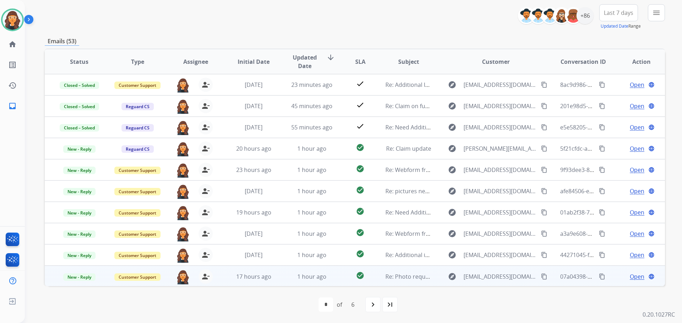
click at [636, 277] on span "Open" at bounding box center [636, 277] width 15 height 9
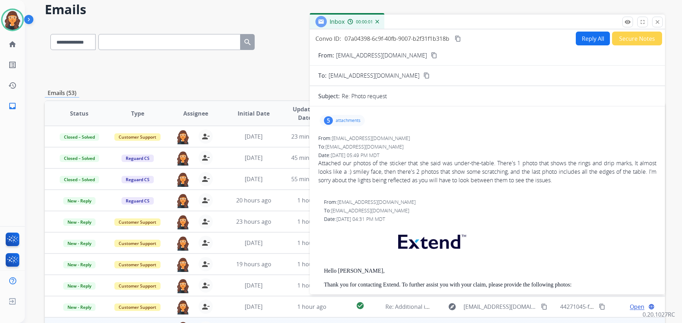
scroll to position [0, 0]
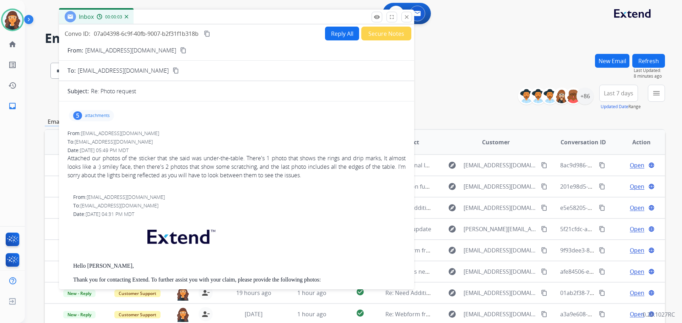
drag, startPoint x: 444, startPoint y: 50, endPoint x: 190, endPoint y: 16, distance: 256.9
click at [190, 16] on div "Inbox 00:00:03" at bounding box center [236, 17] width 355 height 15
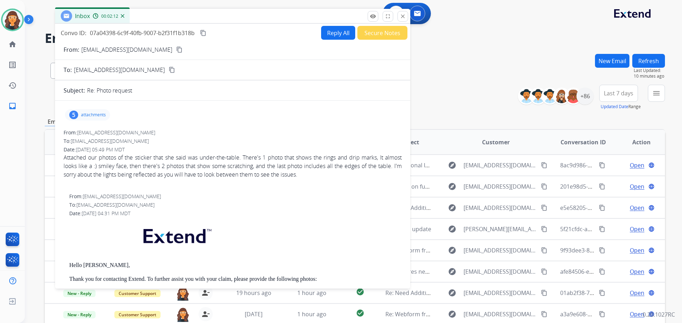
drag, startPoint x: 200, startPoint y: 63, endPoint x: 252, endPoint y: 132, distance: 87.0
click at [252, 132] on div "From: [EMAIL_ADDRESS][DOMAIN_NAME]" at bounding box center [233, 132] width 338 height 7
click at [103, 48] on p "[EMAIL_ADDRESS][DOMAIN_NAME]" at bounding box center [126, 49] width 91 height 9
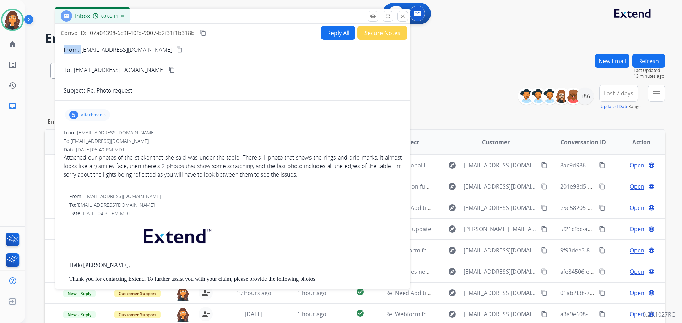
copy p "From:"
click at [98, 113] on p "attachments" at bounding box center [93, 115] width 25 height 6
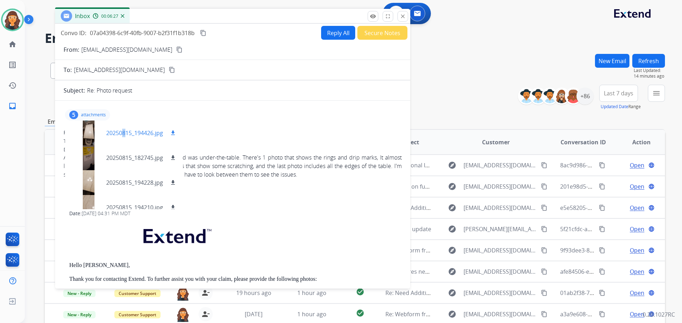
click at [121, 132] on p "20250815_194426.jpg" at bounding box center [134, 133] width 57 height 9
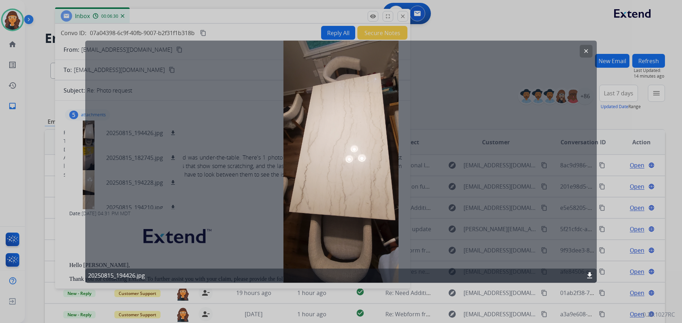
click at [589, 58] on div "clear 20250815_194426.jpg download" at bounding box center [340, 161] width 511 height 242
click at [589, 52] on mat-icon "clear" at bounding box center [586, 51] width 6 height 6
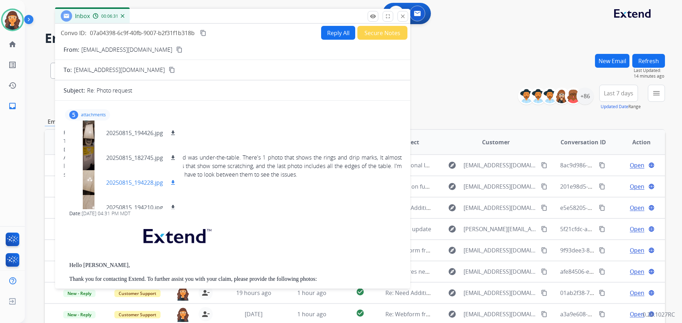
click at [131, 182] on p "20250815_194228.jpg" at bounding box center [134, 183] width 57 height 9
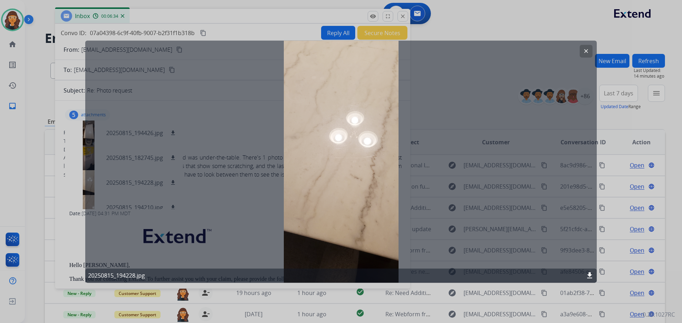
click at [591, 54] on button "clear" at bounding box center [585, 51] width 13 height 13
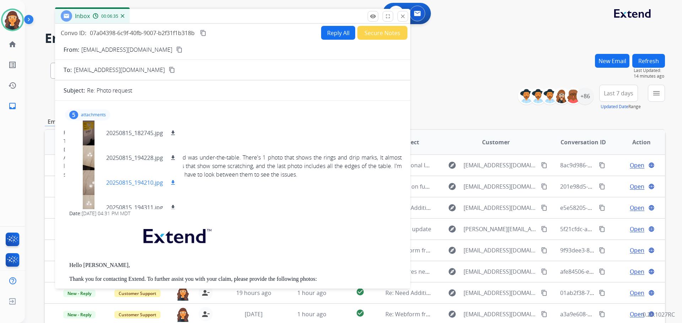
scroll to position [36, 0]
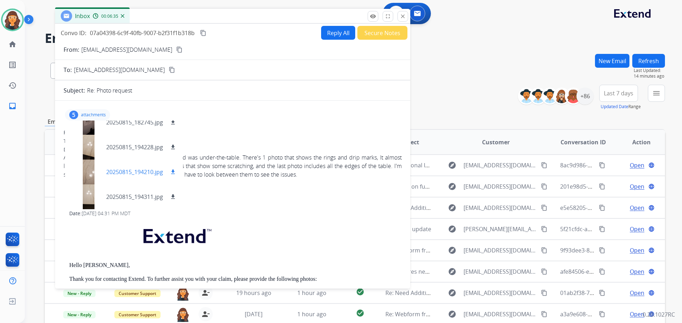
click at [124, 173] on p "20250815_194210.jpg" at bounding box center [134, 172] width 57 height 9
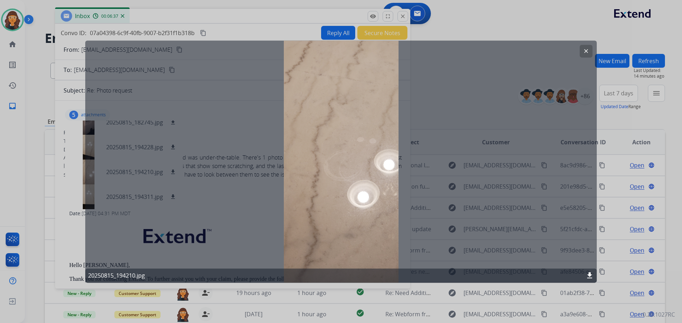
click at [589, 275] on mat-icon "download" at bounding box center [589, 276] width 9 height 9
click at [587, 55] on button "clear" at bounding box center [585, 51] width 13 height 13
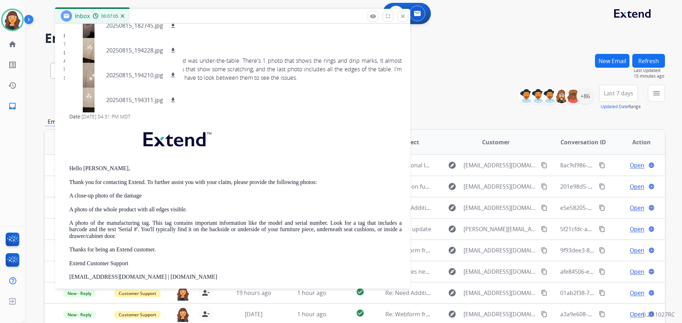
scroll to position [107, 0]
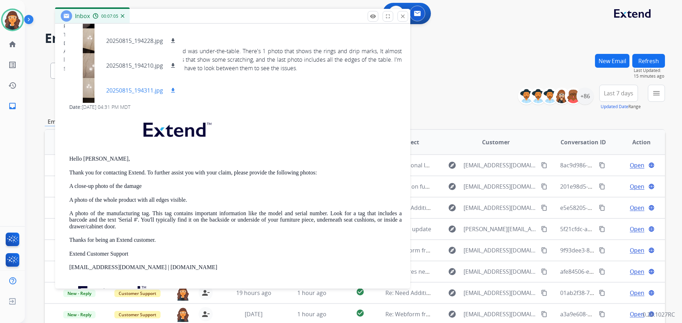
click at [112, 87] on p "20250815_194311.jpg" at bounding box center [134, 90] width 57 height 9
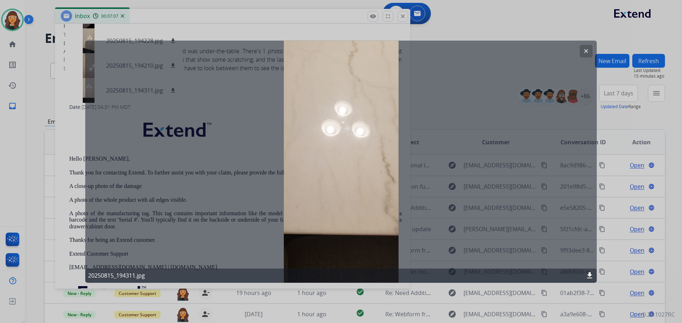
click at [586, 52] on mat-icon "clear" at bounding box center [586, 51] width 6 height 6
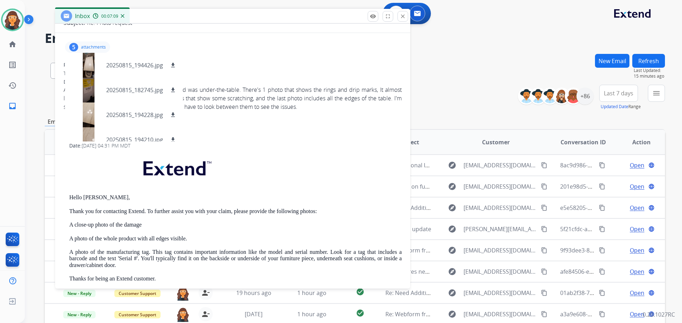
scroll to position [0, 0]
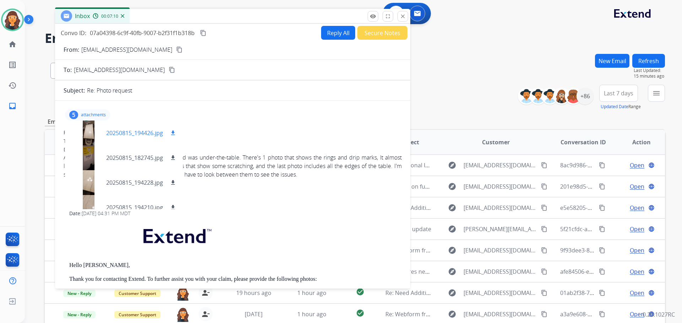
click at [132, 134] on p "20250815_194426.jpg" at bounding box center [134, 133] width 57 height 9
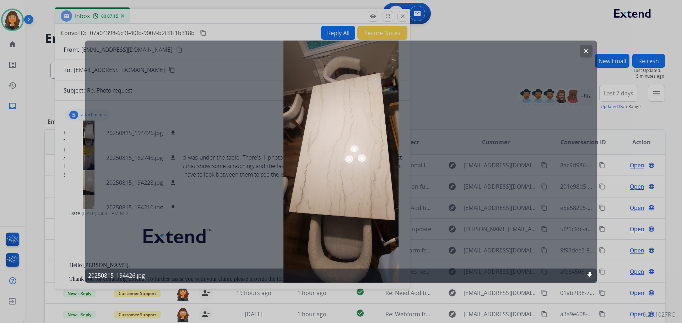
click at [591, 274] on mat-icon "download" at bounding box center [589, 276] width 9 height 9
drag, startPoint x: 584, startPoint y: 48, endPoint x: 577, endPoint y: 53, distance: 8.9
click at [584, 48] on mat-icon "clear" at bounding box center [586, 51] width 6 height 6
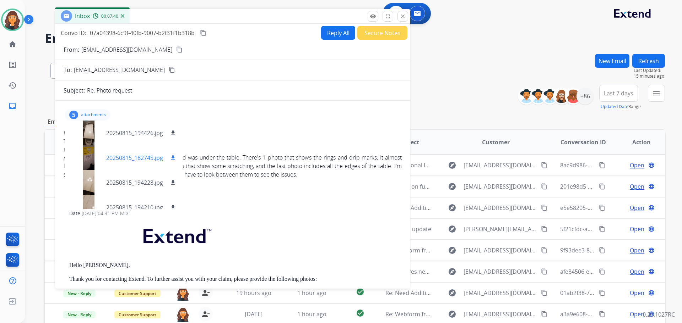
click at [125, 157] on p "20250815_182745.jpg" at bounding box center [134, 158] width 57 height 9
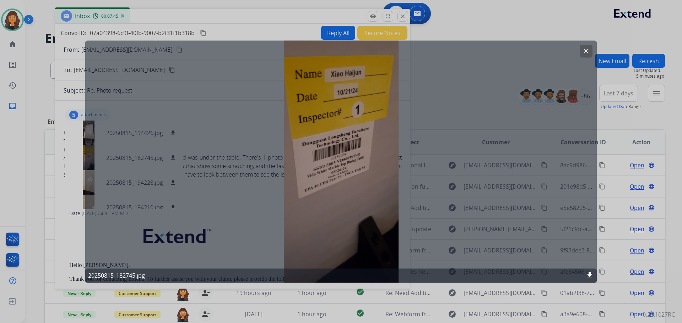
click at [586, 275] on mat-icon "download" at bounding box center [589, 276] width 9 height 9
drag, startPoint x: 586, startPoint y: 49, endPoint x: 573, endPoint y: 55, distance: 13.7
click at [586, 49] on mat-icon "clear" at bounding box center [586, 51] width 6 height 6
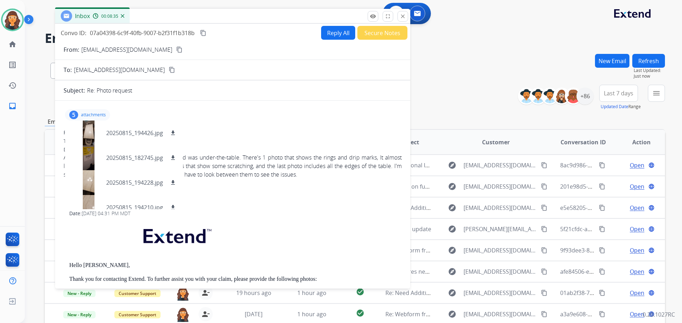
click at [204, 33] on mat-icon "content_copy" at bounding box center [203, 33] width 6 height 6
click at [95, 113] on p "attachments" at bounding box center [93, 115] width 25 height 6
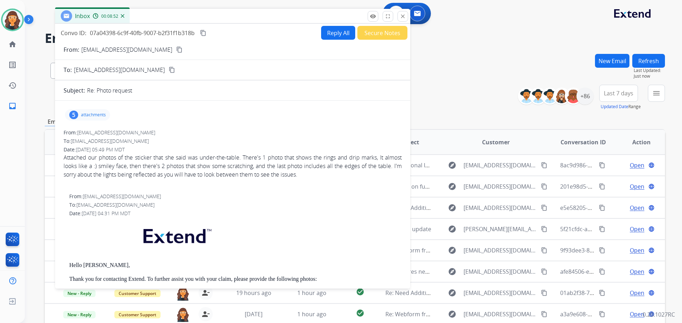
click at [321, 37] on button "Reply All" at bounding box center [338, 33] width 34 height 14
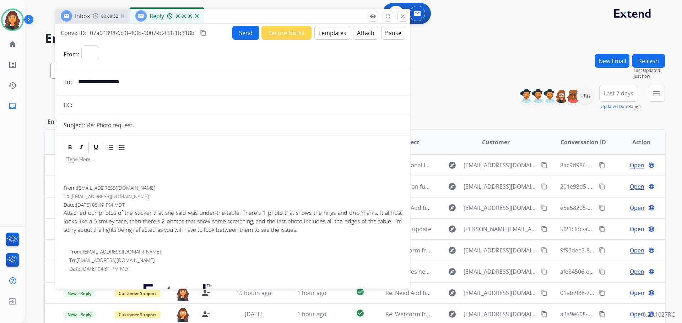
select select "**********"
click at [323, 37] on button "Templates" at bounding box center [332, 33] width 36 height 14
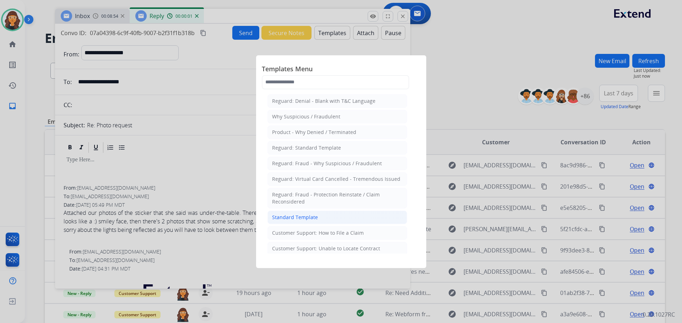
click at [310, 218] on div "Standard Template" at bounding box center [295, 217] width 46 height 7
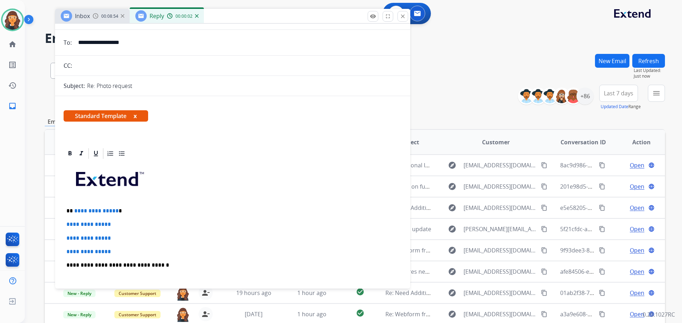
scroll to position [142, 0]
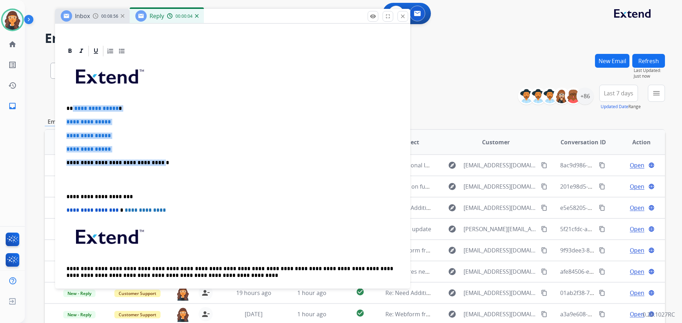
drag, startPoint x: 73, startPoint y: 107, endPoint x: 151, endPoint y: 155, distance: 91.8
click at [151, 155] on div "**********" at bounding box center [233, 180] width 338 height 244
click at [150, 151] on p "**********" at bounding box center [232, 149] width 332 height 6
drag, startPoint x: 131, startPoint y: 148, endPoint x: 77, endPoint y: 107, distance: 67.9
click at [77, 107] on div "**********" at bounding box center [233, 180] width 338 height 244
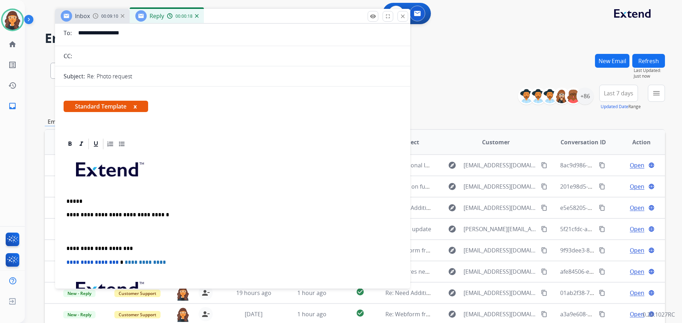
scroll to position [36, 0]
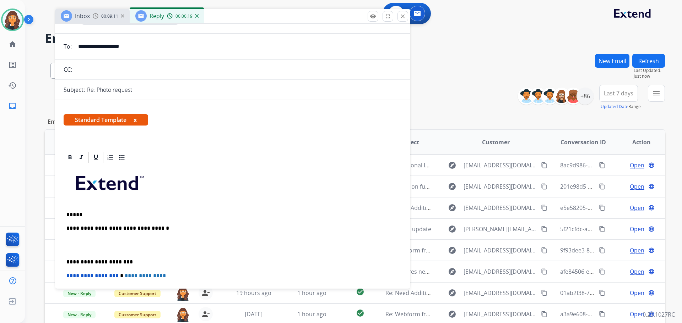
click at [118, 220] on div "**********" at bounding box center [233, 265] width 338 height 203
click at [114, 221] on div "**********" at bounding box center [233, 265] width 338 height 203
click at [93, 216] on p "*****" at bounding box center [229, 215] width 327 height 6
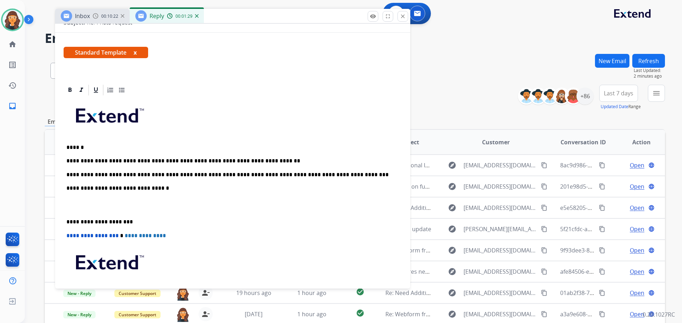
scroll to position [107, 0]
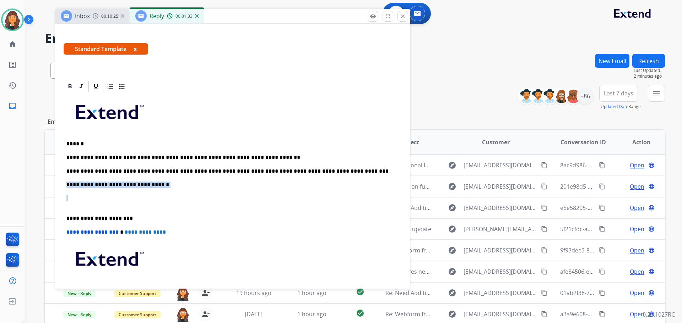
drag, startPoint x: 167, startPoint y: 192, endPoint x: 64, endPoint y: 184, distance: 103.6
click at [64, 184] on div "**********" at bounding box center [233, 208] width 338 height 231
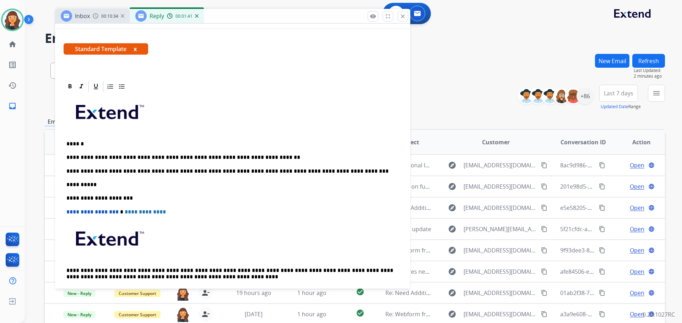
scroll to position [0, 0]
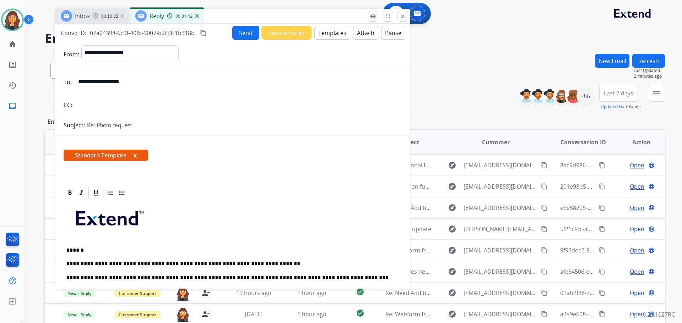
click at [234, 32] on button "Send" at bounding box center [245, 33] width 27 height 14
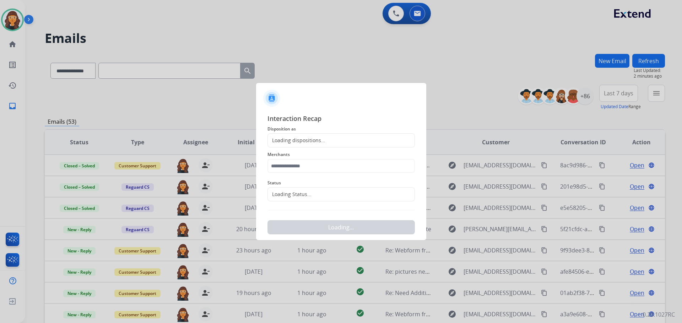
click at [319, 146] on div "Loading dispositions..." at bounding box center [340, 140] width 147 height 14
click at [317, 142] on div "Loading dispositions..." at bounding box center [297, 140] width 58 height 7
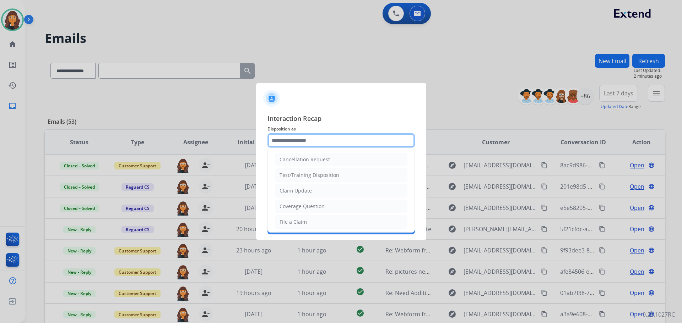
click at [311, 144] on input "text" at bounding box center [340, 140] width 147 height 14
click at [297, 191] on div "Claim Update" at bounding box center [295, 190] width 32 height 7
type input "**********"
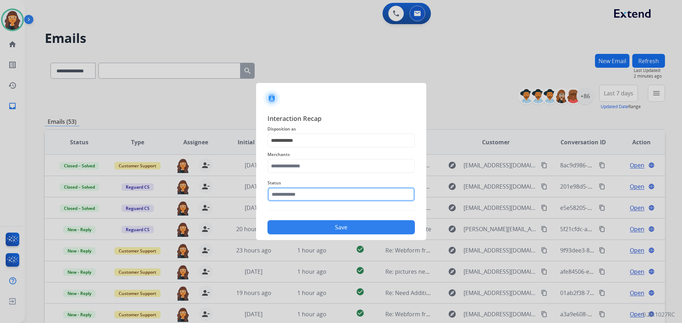
click at [298, 195] on input "text" at bounding box center [340, 194] width 147 height 14
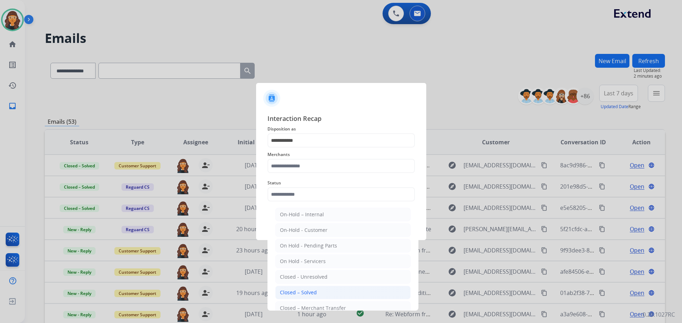
click at [306, 290] on div "Closed – Solved" at bounding box center [298, 292] width 37 height 7
type input "**********"
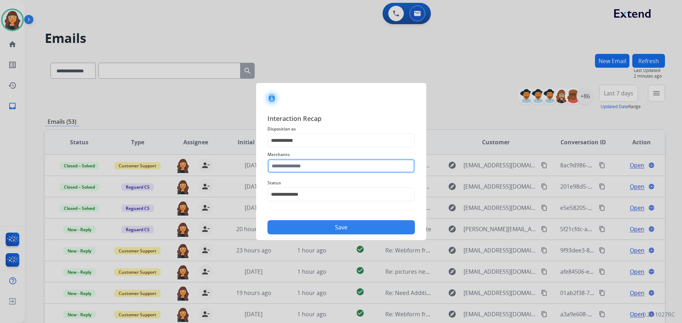
click at [284, 170] on input "text" at bounding box center [340, 166] width 147 height 14
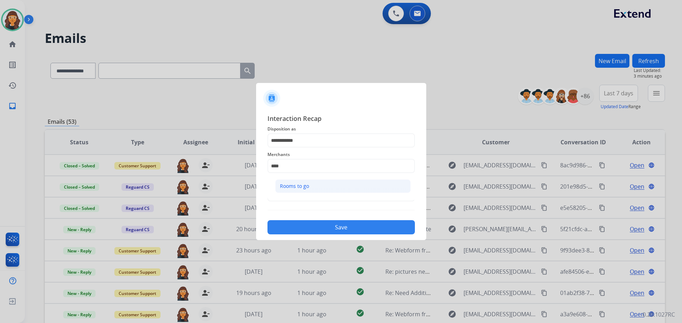
click at [291, 191] on li "Rooms to go" at bounding box center [342, 186] width 135 height 13
type input "**********"
click at [296, 229] on button "Save" at bounding box center [340, 227] width 147 height 14
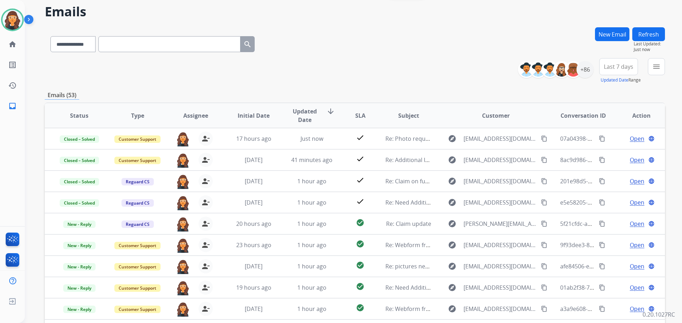
scroll to position [81, 0]
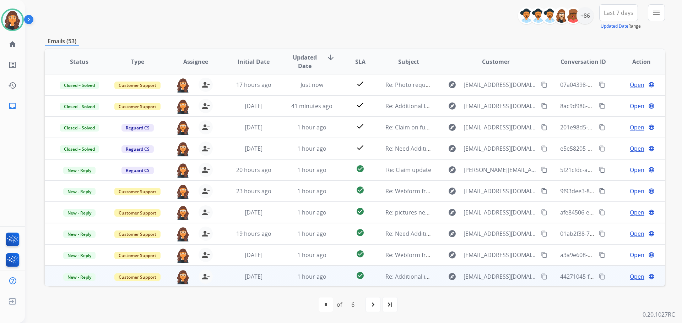
click at [631, 275] on span "Open" at bounding box center [636, 277] width 15 height 9
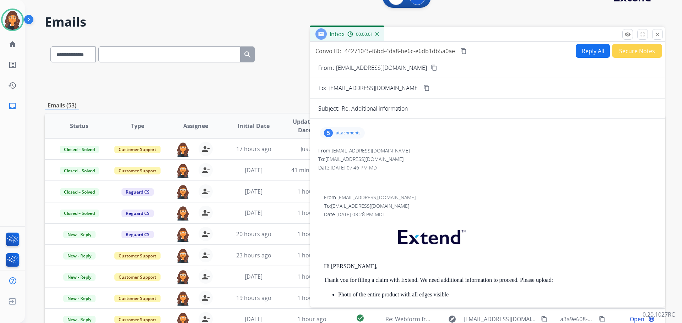
scroll to position [0, 0]
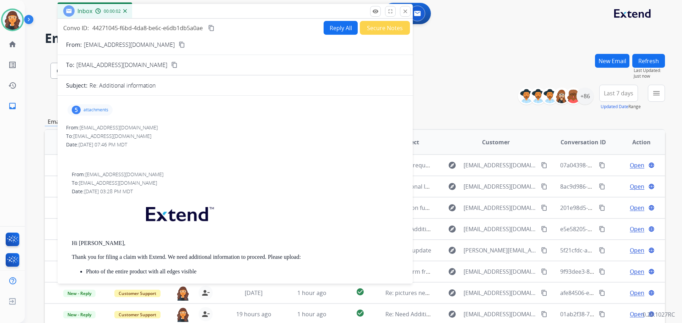
drag, startPoint x: 420, startPoint y: 51, endPoint x: 202, endPoint y: 18, distance: 220.4
click at [203, 14] on div "Inbox 00:00:02" at bounding box center [235, 11] width 355 height 15
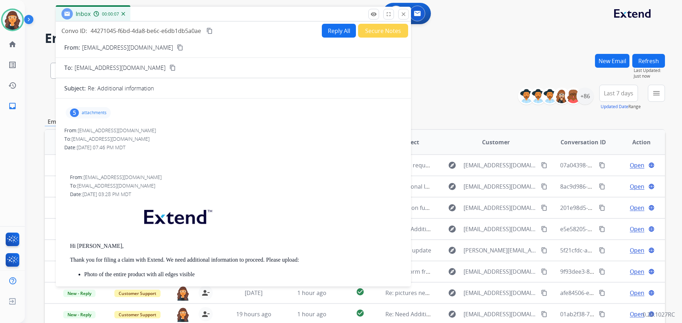
click at [104, 47] on p "[EMAIL_ADDRESS][DOMAIN_NAME]" at bounding box center [127, 47] width 91 height 9
copy p "From:"
click at [97, 113] on p "attachments" at bounding box center [94, 113] width 25 height 6
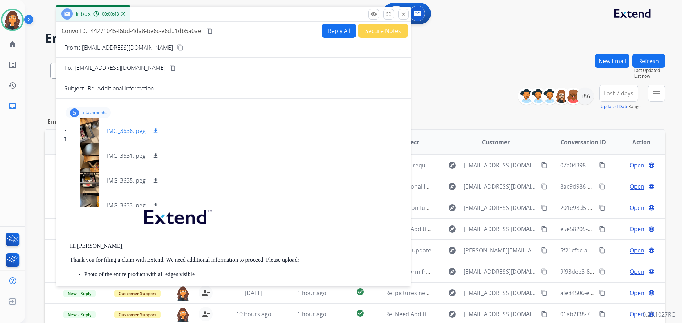
click at [119, 131] on p "IMG_3636.jpeg" at bounding box center [126, 131] width 39 height 9
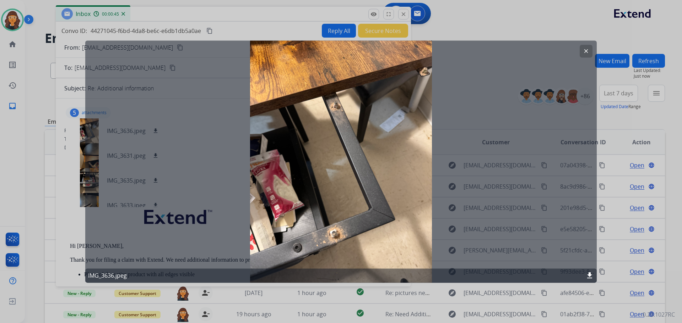
click at [589, 50] on button "clear" at bounding box center [585, 51] width 13 height 13
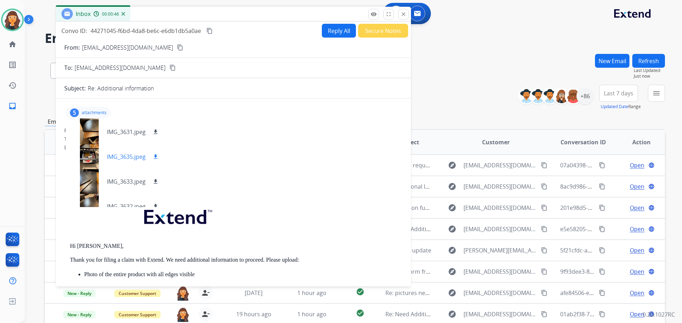
scroll to position [36, 0]
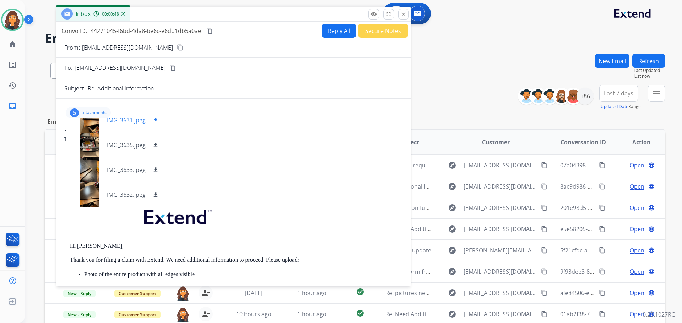
click at [120, 120] on p "IMG_3631.jpeg" at bounding box center [126, 120] width 39 height 9
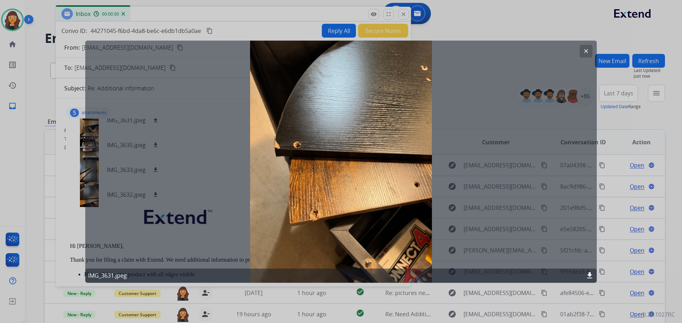
click at [588, 51] on mat-icon "clear" at bounding box center [586, 51] width 6 height 6
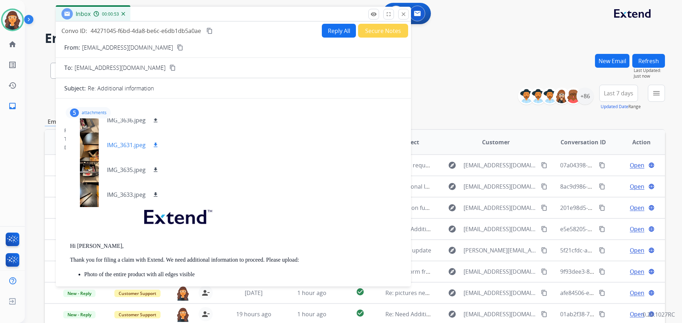
scroll to position [0, 0]
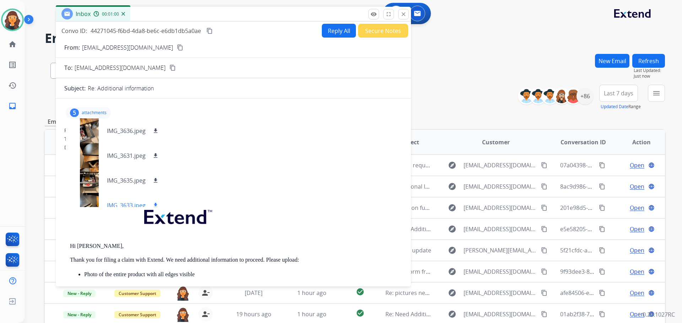
click at [120, 202] on p "IMG_3633.jpeg" at bounding box center [126, 205] width 39 height 9
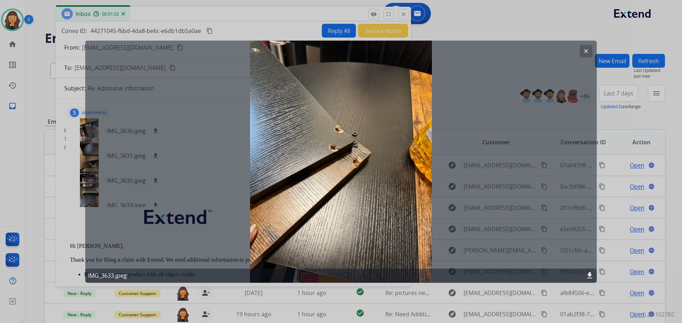
click at [587, 48] on mat-icon "clear" at bounding box center [586, 51] width 6 height 6
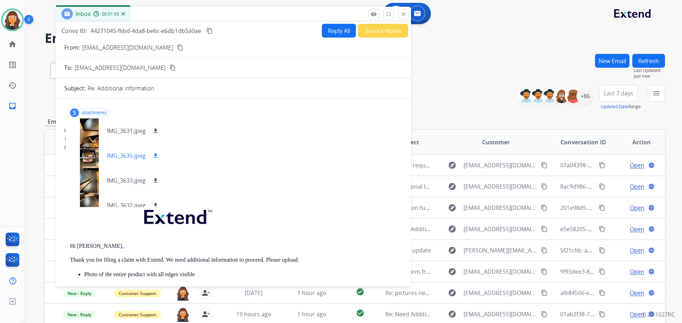
scroll to position [36, 0]
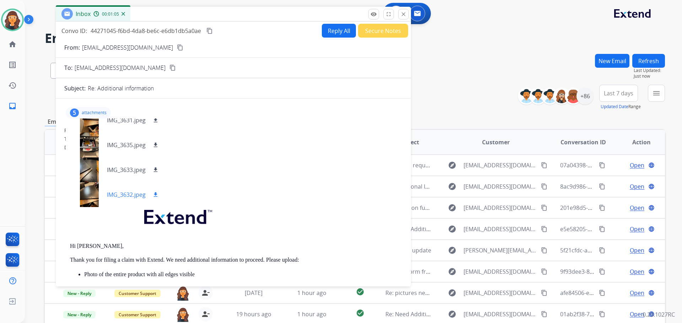
click at [122, 202] on div "IMG_3632.jpeg download" at bounding box center [116, 194] width 100 height 25
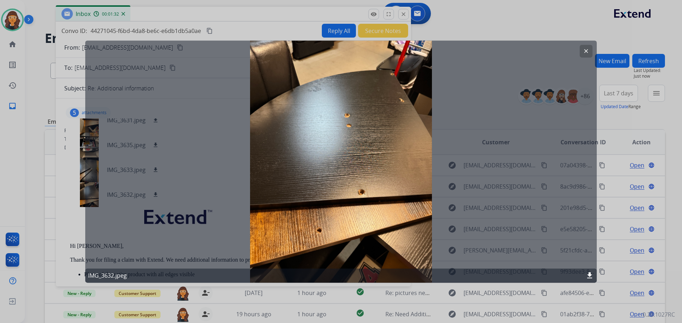
click at [588, 54] on button "clear" at bounding box center [585, 51] width 13 height 13
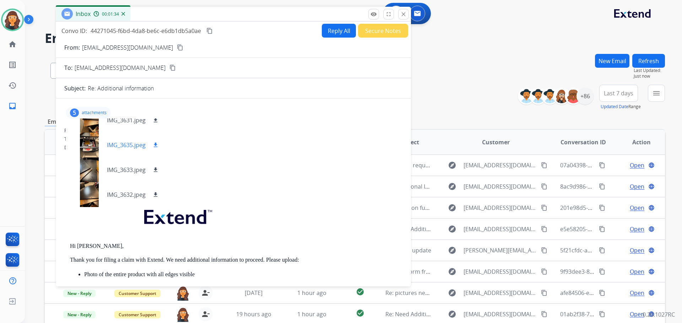
click at [118, 147] on p "IMG_3635.jpeg" at bounding box center [126, 145] width 39 height 9
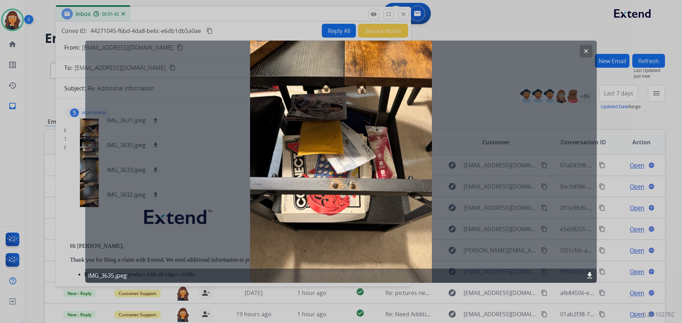
click at [583, 55] on button "clear" at bounding box center [585, 51] width 13 height 13
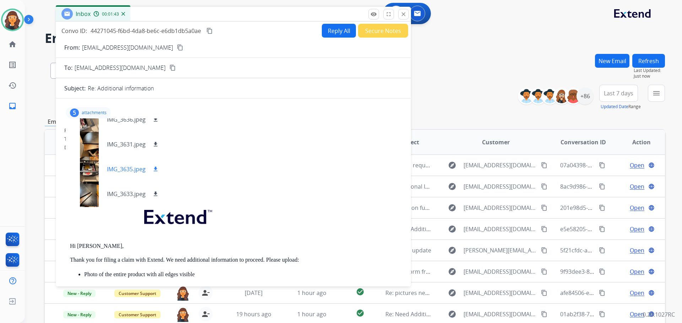
scroll to position [0, 0]
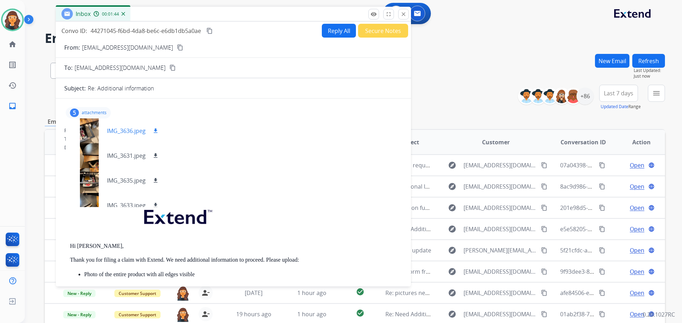
click at [120, 134] on p "IMG_3636.jpeg" at bounding box center [126, 131] width 39 height 9
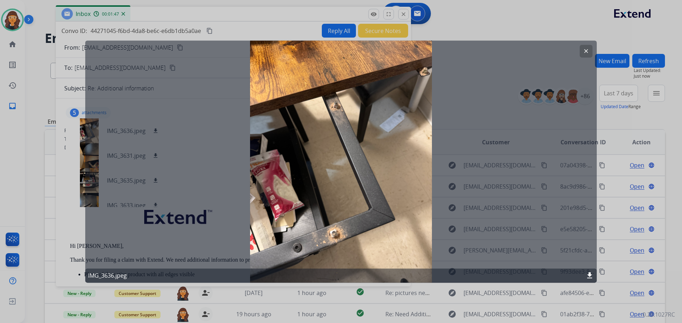
click at [582, 51] on button "clear" at bounding box center [585, 51] width 13 height 13
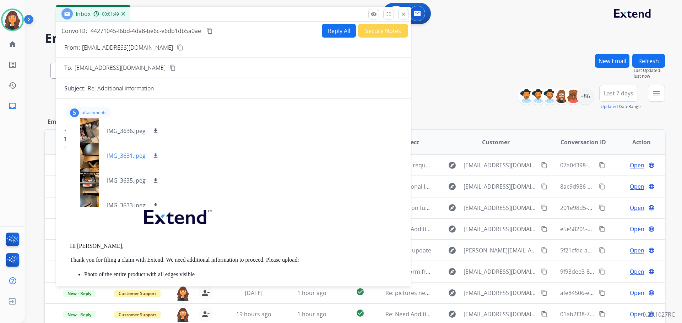
click at [115, 153] on p "IMG_3631.jpeg" at bounding box center [126, 156] width 39 height 9
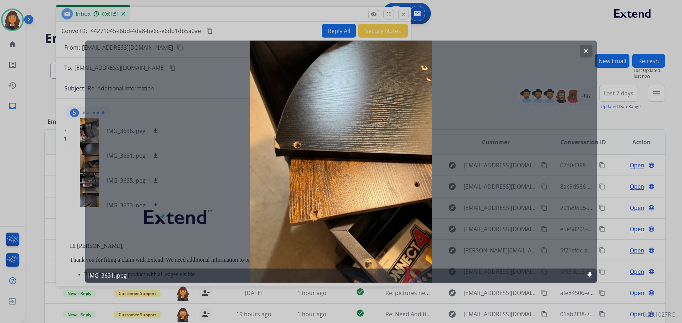
click at [585, 51] on mat-icon "clear" at bounding box center [586, 51] width 6 height 6
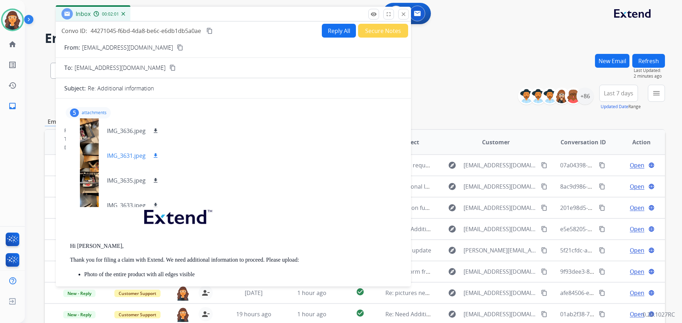
click at [125, 158] on p "IMG_3631.jpeg" at bounding box center [126, 156] width 39 height 9
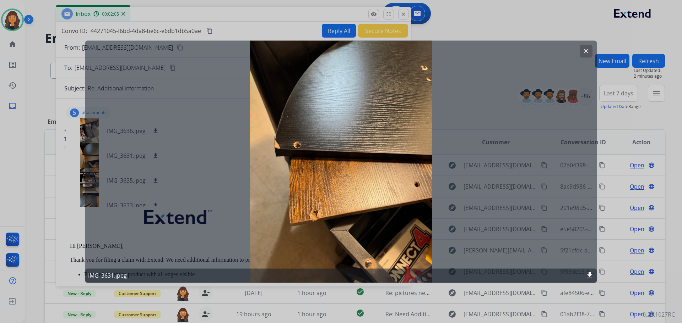
click at [587, 275] on mat-icon "download" at bounding box center [589, 276] width 9 height 9
drag, startPoint x: 589, startPoint y: 52, endPoint x: 586, endPoint y: 56, distance: 5.5
click at [589, 51] on button "clear" at bounding box center [585, 51] width 13 height 13
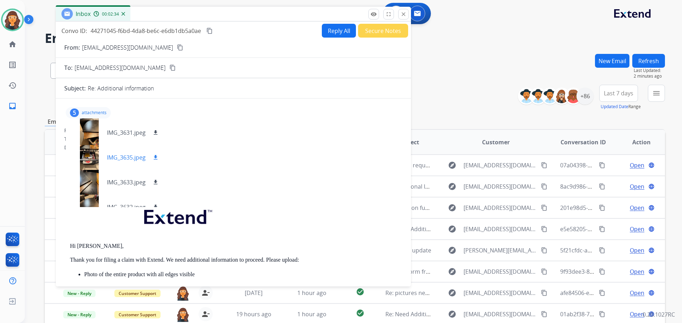
scroll to position [36, 0]
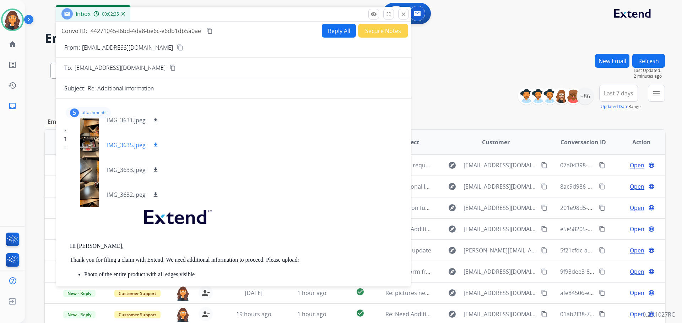
click at [117, 148] on p "IMG_3635.jpeg" at bounding box center [126, 145] width 39 height 9
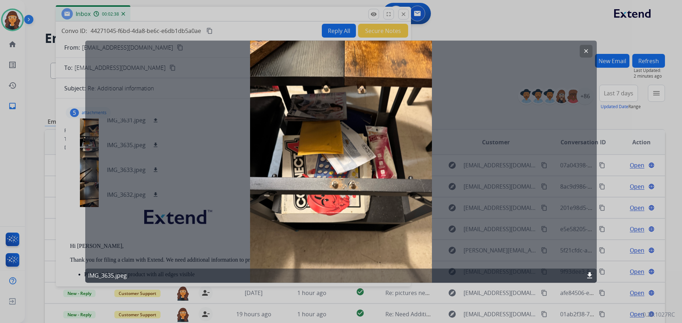
click at [583, 52] on mat-icon "clear" at bounding box center [586, 51] width 6 height 6
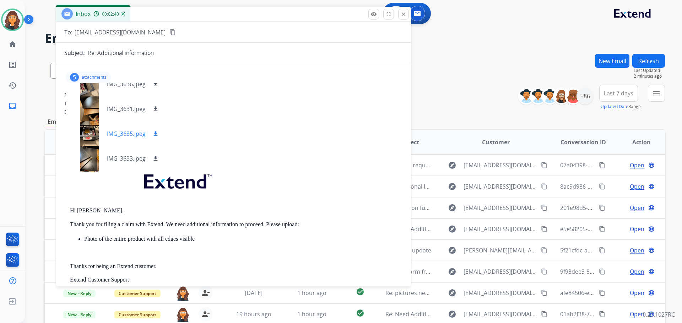
scroll to position [0, 0]
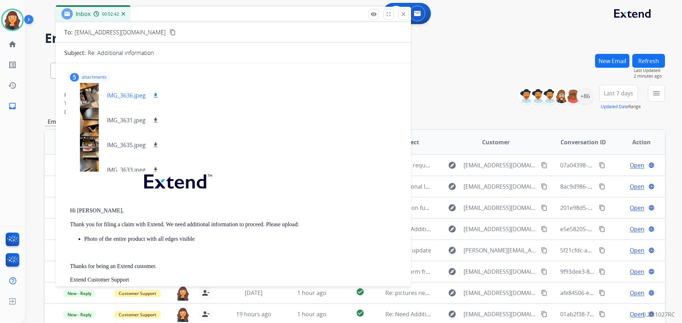
click at [120, 97] on p "IMG_3636.jpeg" at bounding box center [126, 95] width 39 height 9
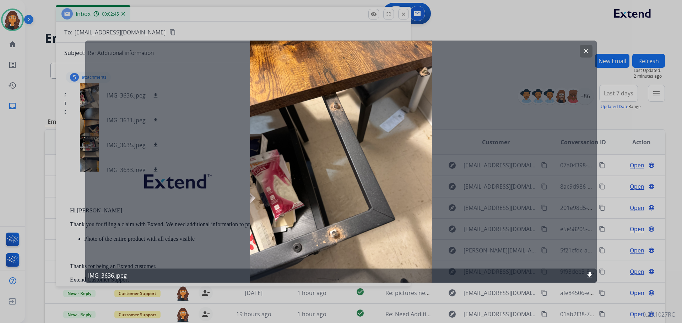
click at [591, 275] on mat-icon "download" at bounding box center [589, 276] width 9 height 9
click at [581, 50] on button "clear" at bounding box center [585, 51] width 13 height 13
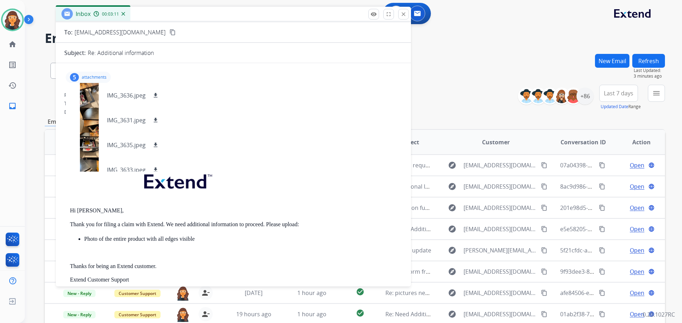
click at [91, 74] on div "5 attachments IMG_3636.jpeg download IMG_3631.jpeg download IMG_3635.jpeg downl…" at bounding box center [88, 77] width 45 height 11
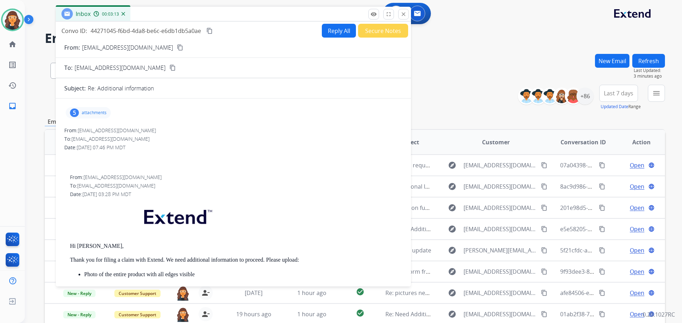
click at [328, 32] on button "Reply All" at bounding box center [339, 31] width 34 height 14
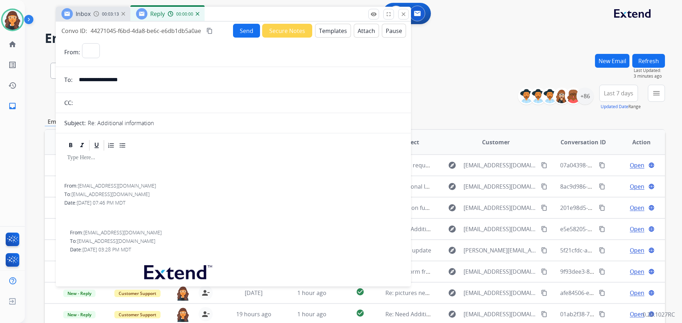
select select "**********"
click at [324, 32] on button "Templates" at bounding box center [333, 31] width 36 height 14
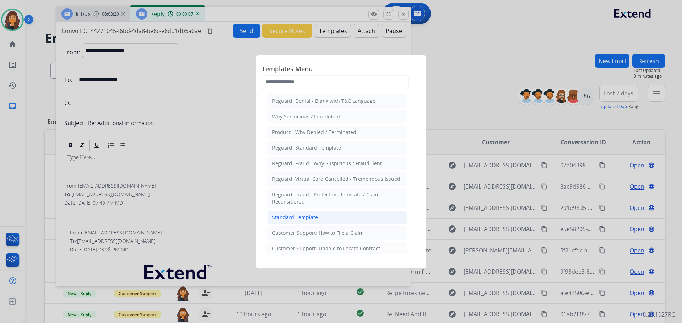
click at [300, 217] on div "Standard Template" at bounding box center [295, 217] width 46 height 7
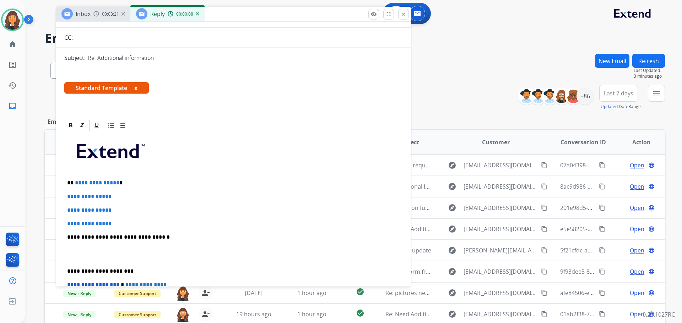
scroll to position [71, 0]
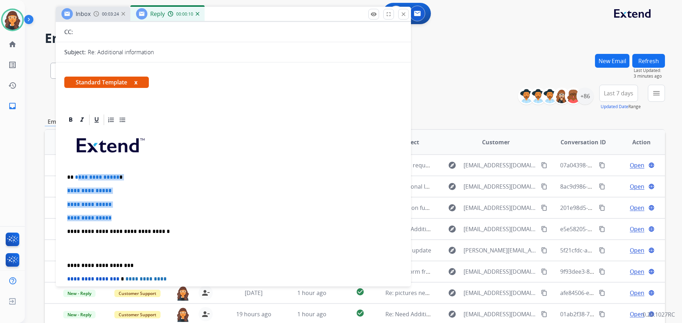
drag, startPoint x: 76, startPoint y: 178, endPoint x: 145, endPoint y: 209, distance: 76.2
click at [145, 209] on div "**********" at bounding box center [233, 248] width 338 height 244
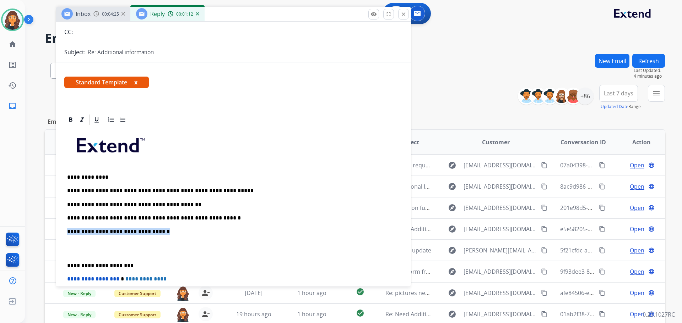
drag, startPoint x: 160, startPoint y: 231, endPoint x: 67, endPoint y: 229, distance: 92.7
click at [67, 229] on p "**********" at bounding box center [230, 232] width 327 height 6
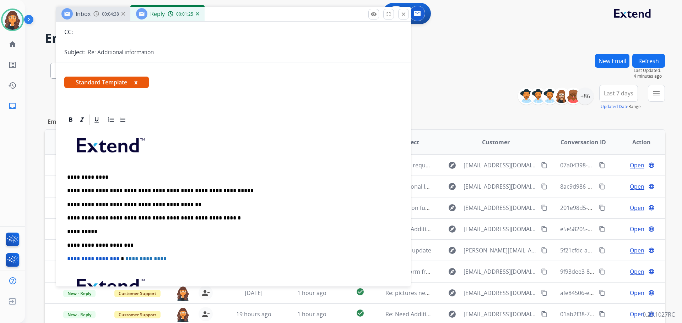
drag, startPoint x: 94, startPoint y: 180, endPoint x: 267, endPoint y: 162, distance: 174.5
click at [267, 162] on p at bounding box center [233, 148] width 332 height 38
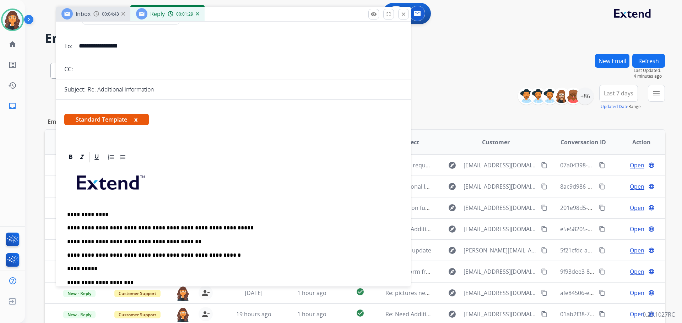
scroll to position [0, 0]
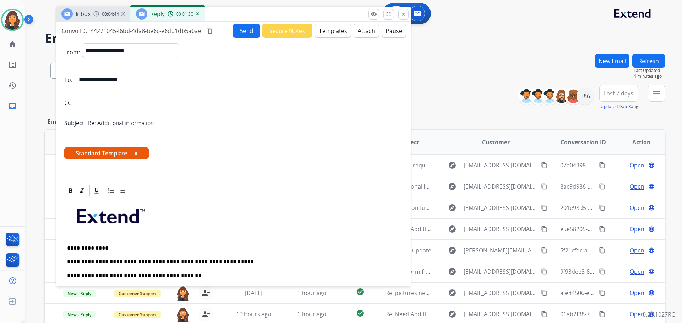
click at [240, 33] on button "Send" at bounding box center [246, 31] width 27 height 14
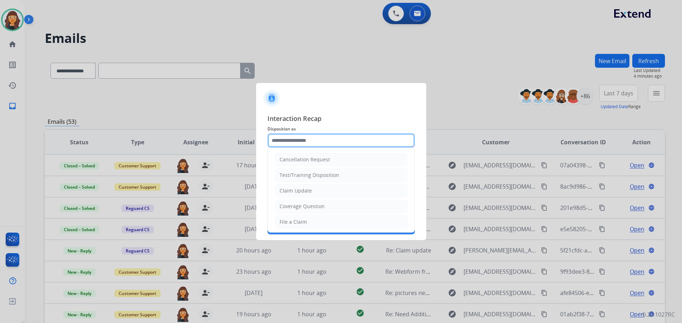
click at [299, 139] on input "text" at bounding box center [340, 140] width 147 height 14
click at [294, 191] on div "Claim Update" at bounding box center [295, 190] width 32 height 7
type input "**********"
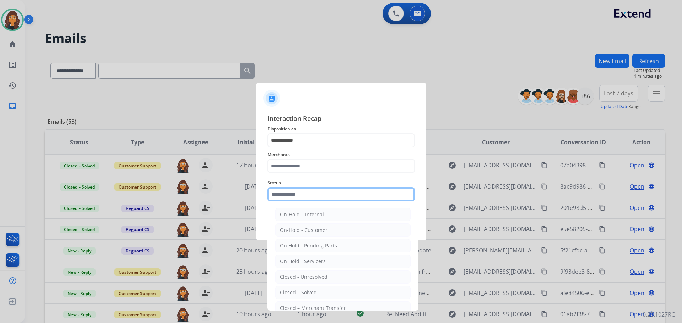
click at [272, 194] on input "text" at bounding box center [340, 194] width 147 height 14
drag, startPoint x: 297, startPoint y: 293, endPoint x: 299, endPoint y: 245, distance: 48.0
click at [299, 292] on div "Closed – Solved" at bounding box center [298, 292] width 37 height 7
type input "**********"
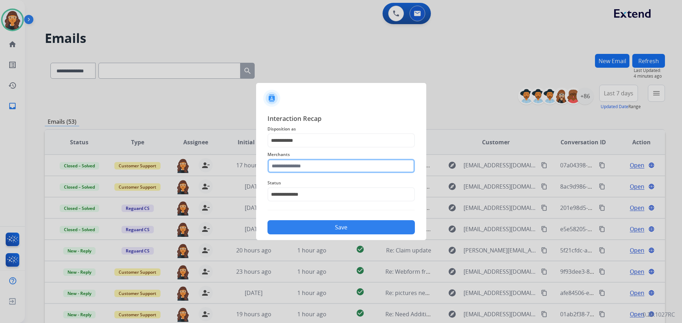
click at [281, 168] on input "text" at bounding box center [340, 166] width 147 height 14
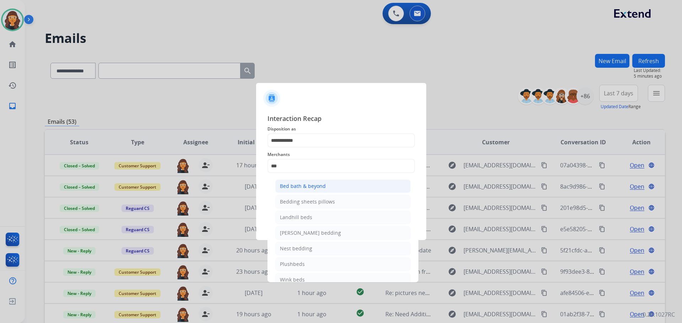
click at [288, 183] on div "Bed bath & beyond" at bounding box center [303, 186] width 46 height 7
type input "**********"
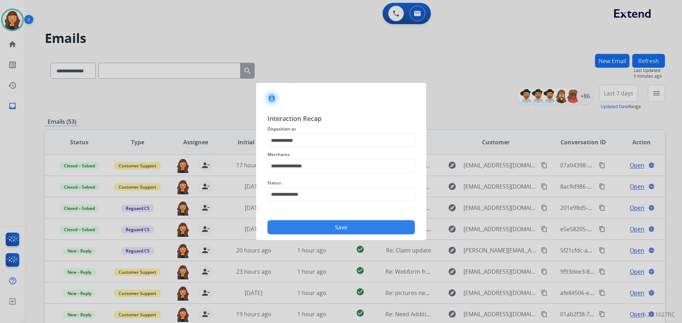
click at [304, 228] on button "Save" at bounding box center [340, 227] width 147 height 14
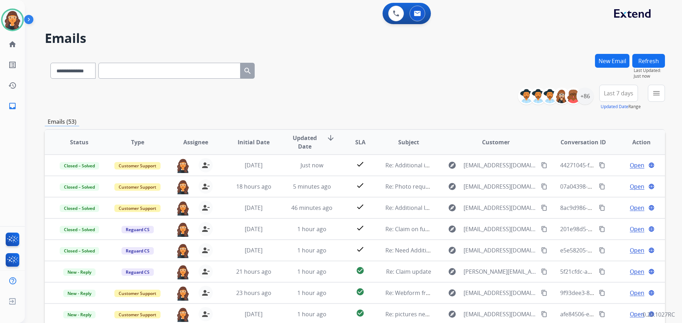
click at [381, 93] on div "**********" at bounding box center [355, 98] width 620 height 26
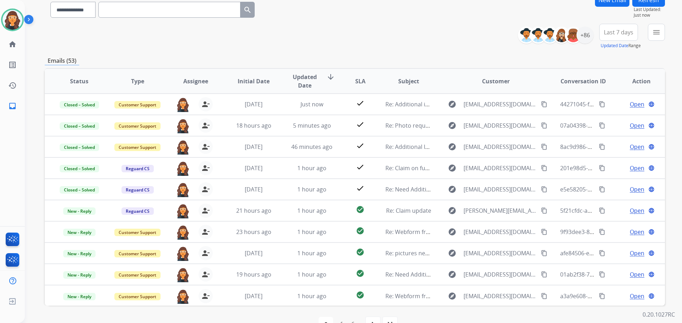
scroll to position [81, 0]
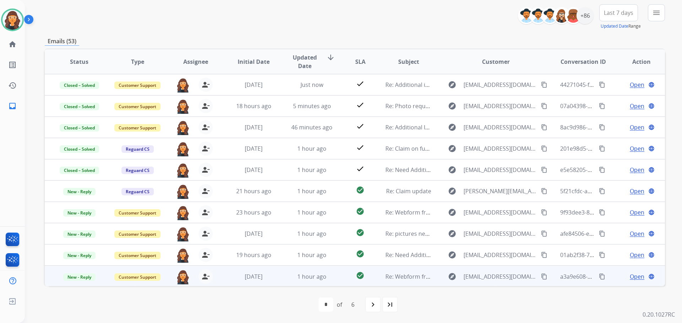
click at [632, 278] on span "Open" at bounding box center [636, 277] width 15 height 9
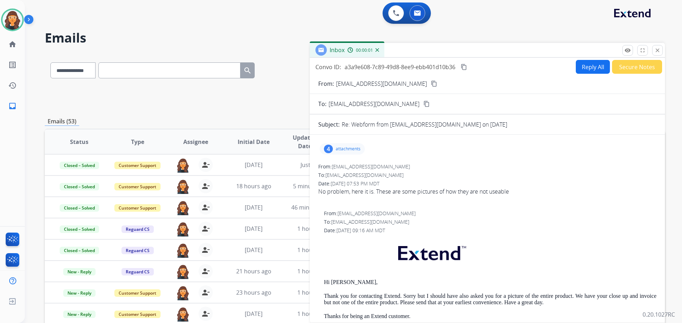
scroll to position [0, 0]
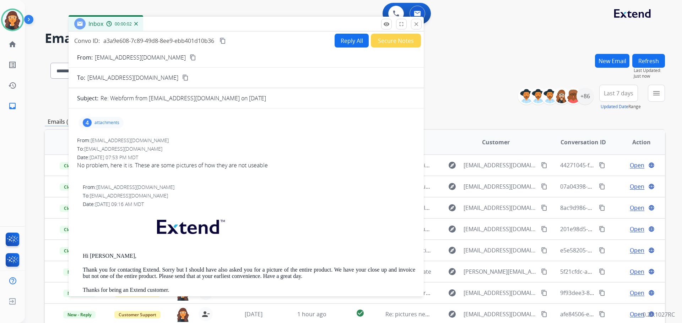
drag, startPoint x: 469, startPoint y: 48, endPoint x: 218, endPoint y: 20, distance: 252.6
click at [218, 20] on div "Inbox 00:00:02" at bounding box center [246, 24] width 355 height 15
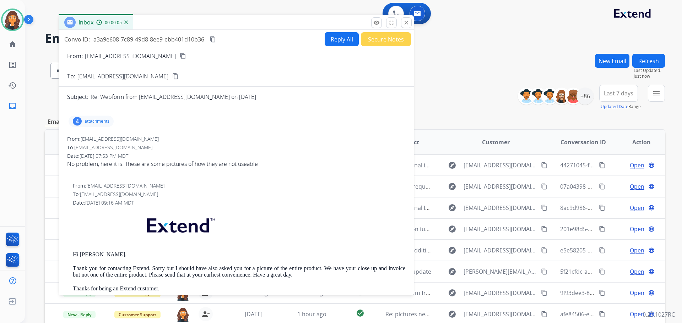
select select "**********"
click at [97, 55] on p "[EMAIL_ADDRESS][DOMAIN_NAME]" at bounding box center [130, 56] width 91 height 9
copy p "From:"
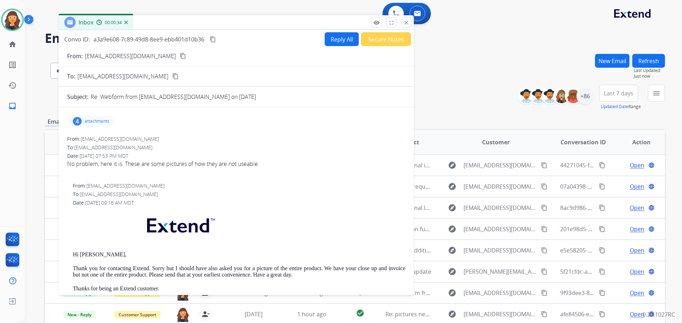
click at [95, 117] on div "4 attachments" at bounding box center [91, 121] width 45 height 11
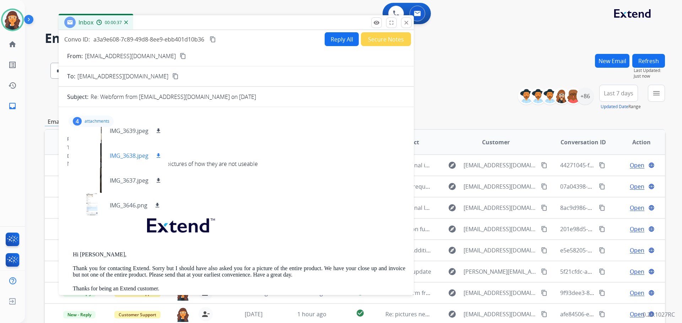
scroll to position [11, 0]
click at [120, 178] on p "IMG_3637.jpeg" at bounding box center [129, 178] width 39 height 9
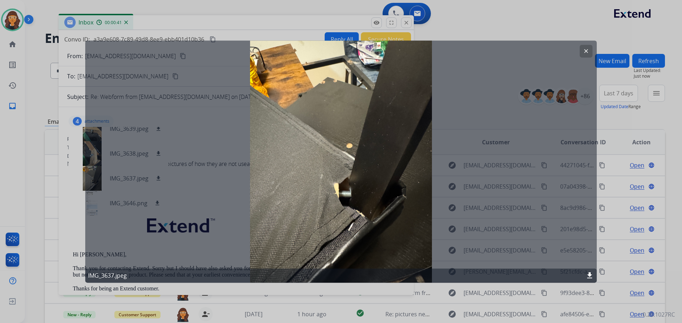
click at [590, 51] on button "clear" at bounding box center [585, 51] width 13 height 13
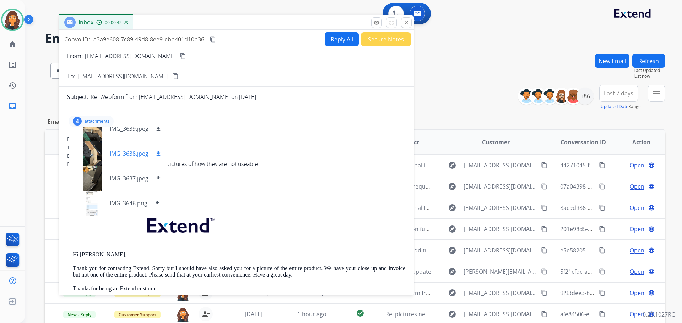
click at [108, 159] on div at bounding box center [92, 153] width 36 height 25
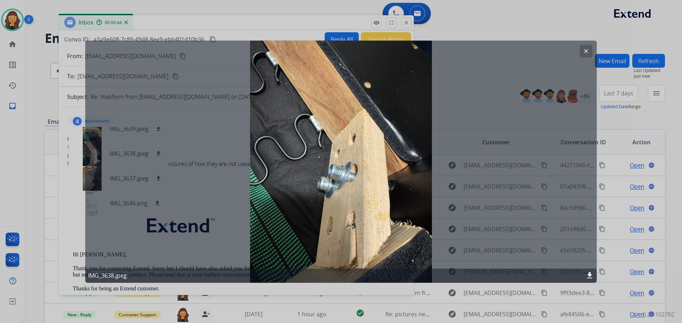
click at [581, 50] on button "clear" at bounding box center [585, 51] width 13 height 13
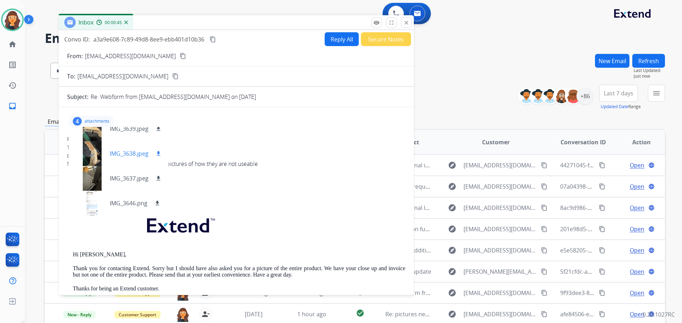
scroll to position [0, 0]
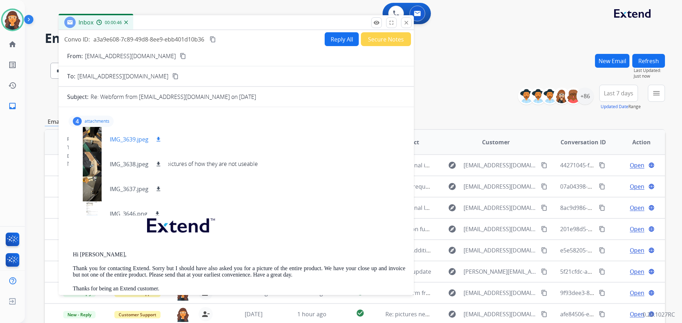
click at [120, 138] on p "IMG_3639.jpeg" at bounding box center [129, 139] width 39 height 9
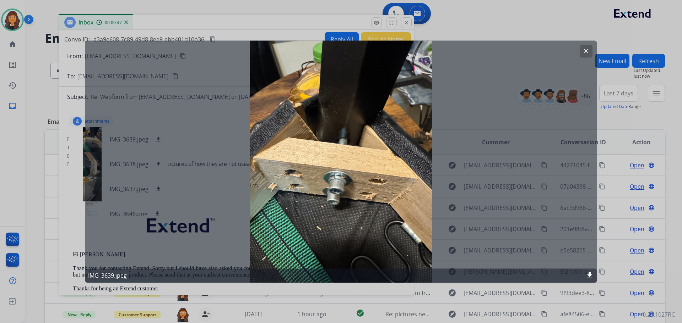
click at [589, 50] on button "clear" at bounding box center [585, 51] width 13 height 13
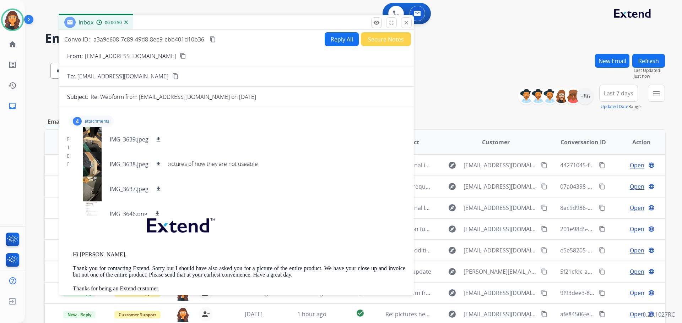
click at [95, 118] on div "4 attachments IMG_3639.jpeg download IMG_3638.jpeg download IMG_3637.jpeg downl…" at bounding box center [91, 121] width 45 height 11
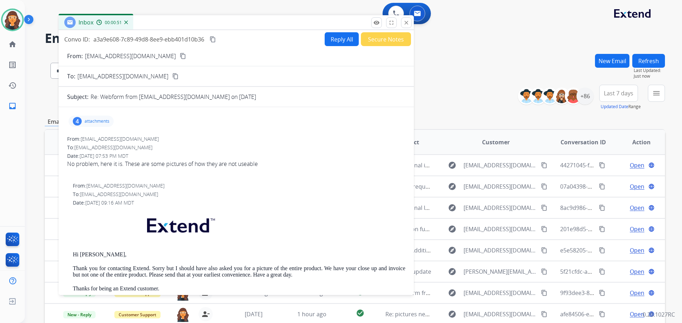
click at [376, 36] on button "Secure Notes" at bounding box center [386, 39] width 50 height 14
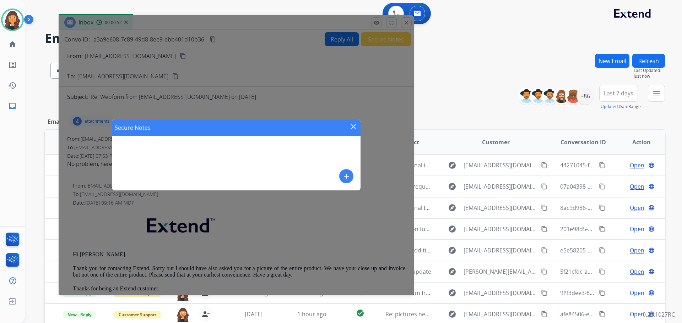
click at [349, 175] on mat-icon "add" at bounding box center [346, 176] width 9 height 9
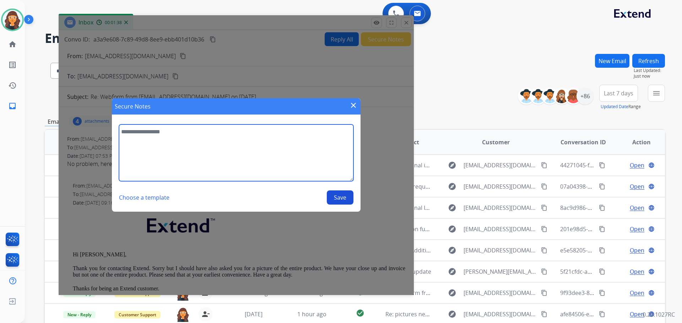
click at [242, 144] on textarea at bounding box center [236, 153] width 234 height 57
click at [277, 132] on textarea "**********" at bounding box center [236, 153] width 234 height 57
paste textarea "**********"
type textarea "**********"
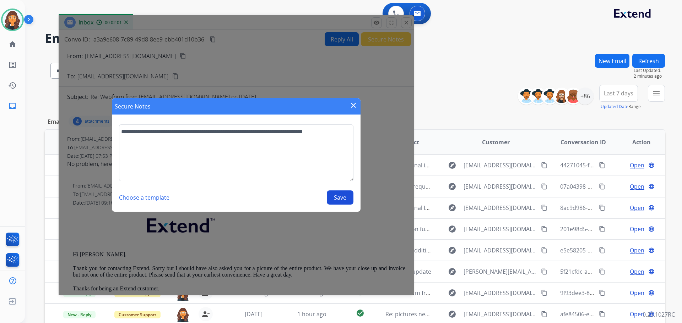
click at [336, 200] on button "Save" at bounding box center [340, 198] width 27 height 14
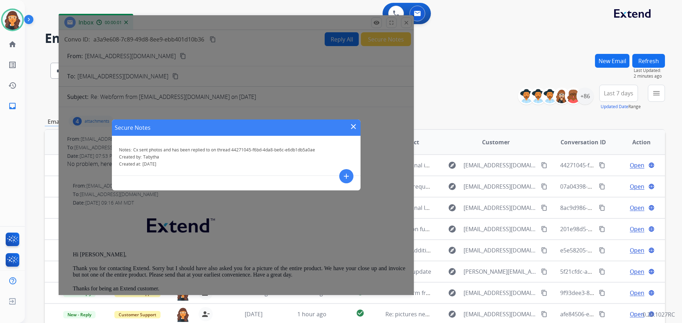
click at [355, 125] on mat-icon "close" at bounding box center [353, 126] width 9 height 9
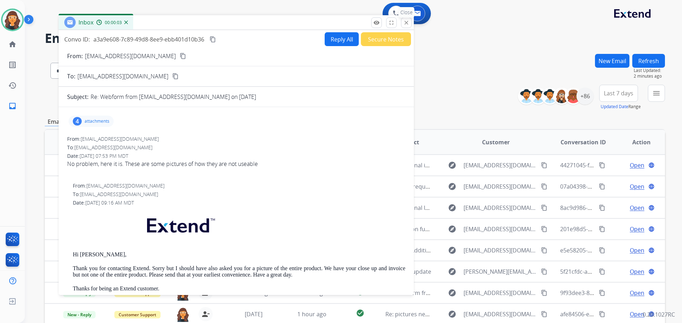
click at [407, 25] on mat-icon "close" at bounding box center [406, 23] width 6 height 6
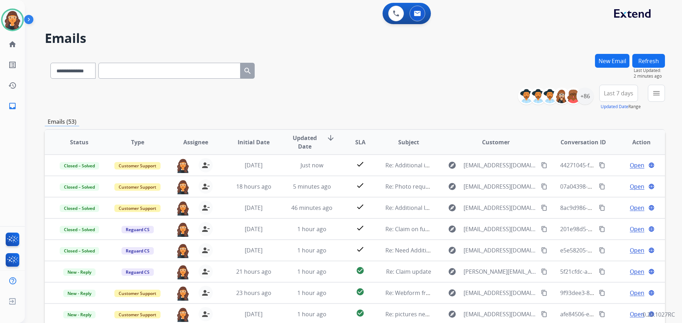
scroll to position [81, 0]
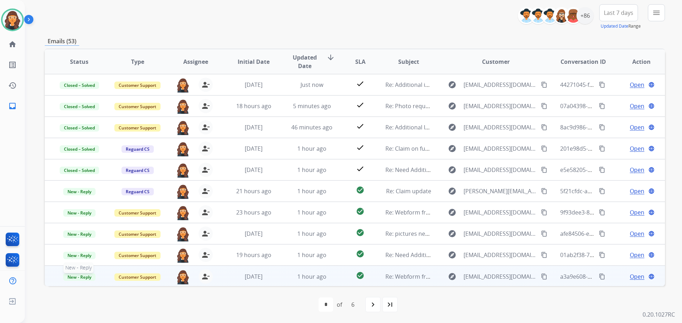
click at [74, 278] on span "New - Reply" at bounding box center [79, 277] width 32 height 7
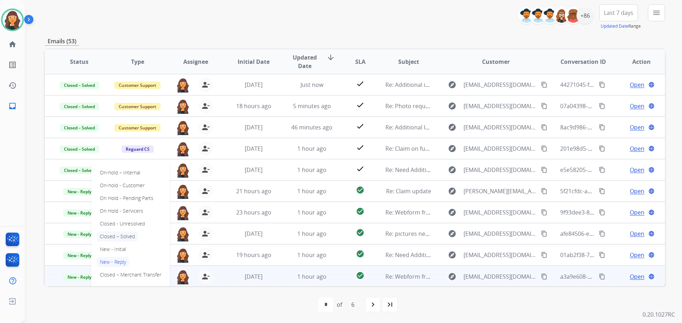
click at [114, 234] on p "Closed – Solved" at bounding box center [117, 237] width 41 height 10
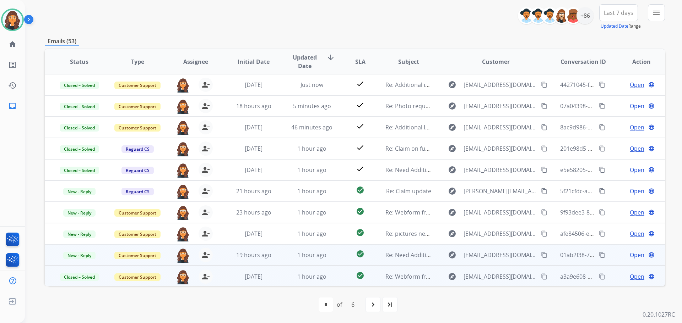
click at [629, 254] on span "Open" at bounding box center [636, 255] width 15 height 9
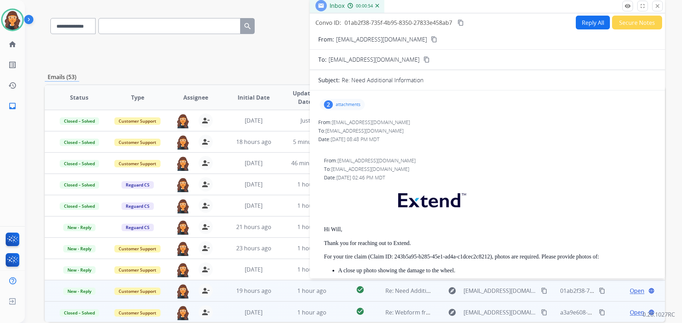
scroll to position [10, 0]
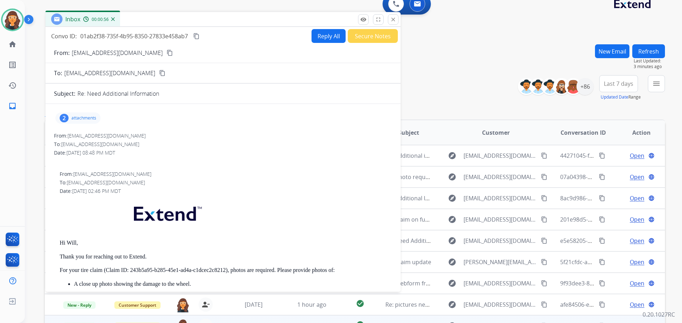
drag, startPoint x: 427, startPoint y: 41, endPoint x: 165, endPoint y: 19, distance: 262.9
click at [165, 19] on div "Inbox 00:00:56" at bounding box center [222, 19] width 355 height 15
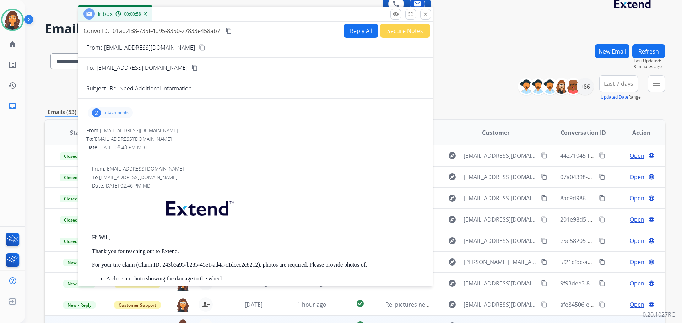
drag, startPoint x: 161, startPoint y: 23, endPoint x: 195, endPoint y: 17, distance: 34.6
click at [195, 17] on div "Inbox 00:00:58" at bounding box center [255, 14] width 355 height 15
click at [132, 49] on p "[EMAIL_ADDRESS][DOMAIN_NAME]" at bounding box center [151, 47] width 91 height 9
click at [132, 48] on p "[EMAIL_ADDRESS][DOMAIN_NAME]" at bounding box center [151, 47] width 91 height 9
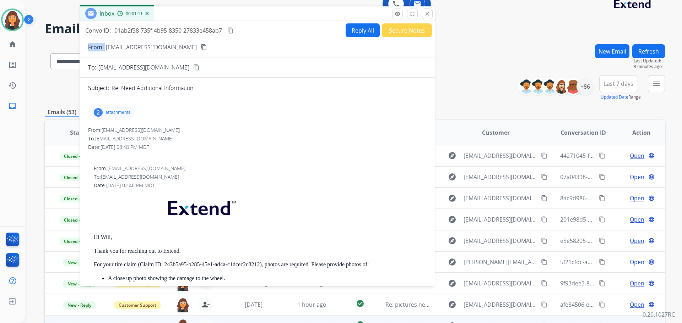
click at [132, 48] on p "[EMAIL_ADDRESS][DOMAIN_NAME]" at bounding box center [151, 47] width 91 height 9
copy p "From:"
click at [117, 114] on p "attachments" at bounding box center [117, 113] width 25 height 6
click at [159, 129] on p "1000002570.mp4" at bounding box center [153, 130] width 45 height 9
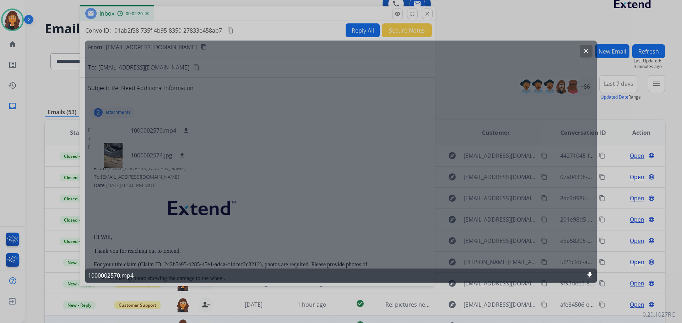
click at [581, 53] on button "clear" at bounding box center [585, 51] width 13 height 13
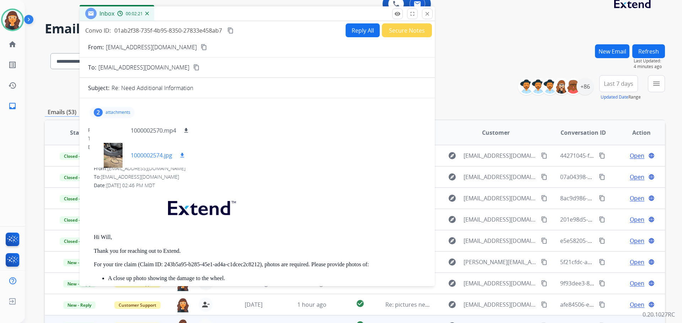
click at [148, 153] on p "1000002574.jpg" at bounding box center [152, 155] width 42 height 9
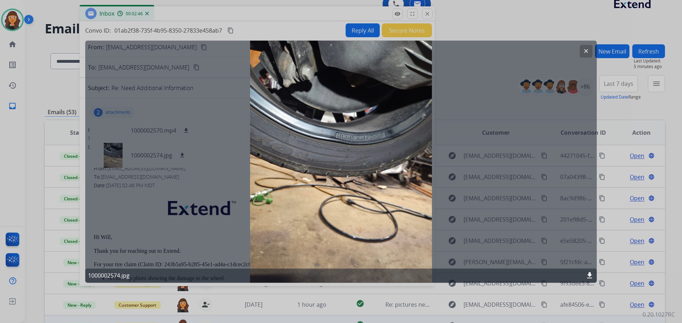
click at [588, 274] on mat-icon "download" at bounding box center [589, 276] width 9 height 9
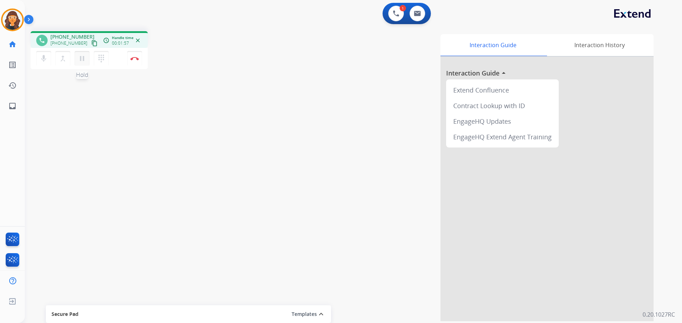
click at [80, 57] on mat-icon "pause" at bounding box center [82, 58] width 9 height 9
click at [80, 60] on mat-icon "play_arrow" at bounding box center [82, 58] width 9 height 9
click at [136, 55] on button "Disconnect" at bounding box center [134, 58] width 15 height 15
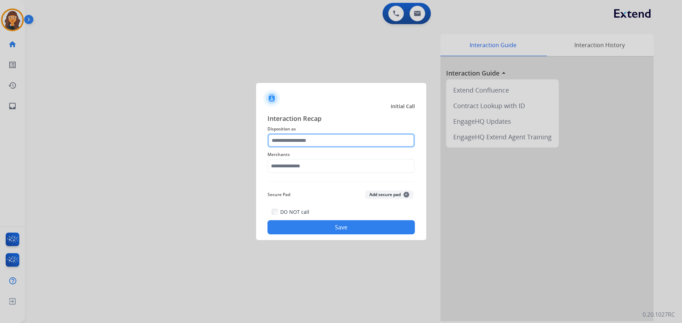
click at [308, 140] on input "text" at bounding box center [340, 140] width 147 height 14
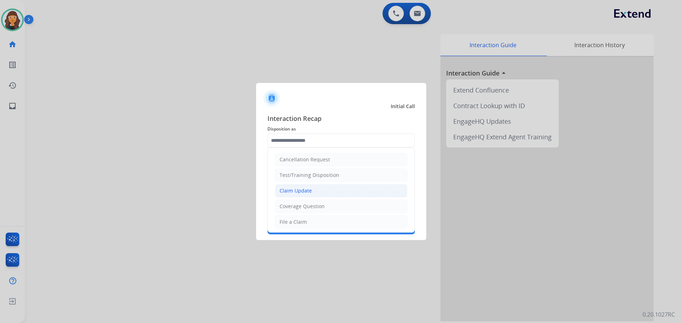
click at [310, 191] on div "Claim Update" at bounding box center [295, 190] width 32 height 7
type input "**********"
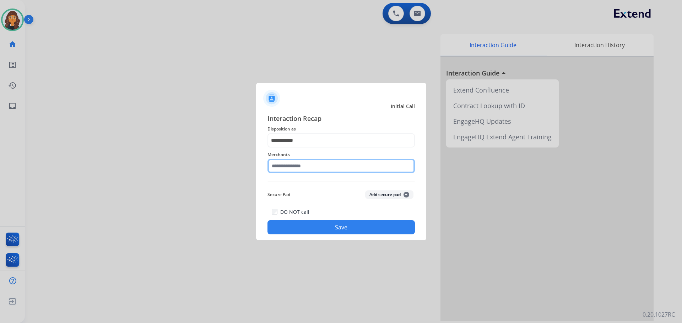
click at [286, 169] on input "text" at bounding box center [340, 166] width 147 height 14
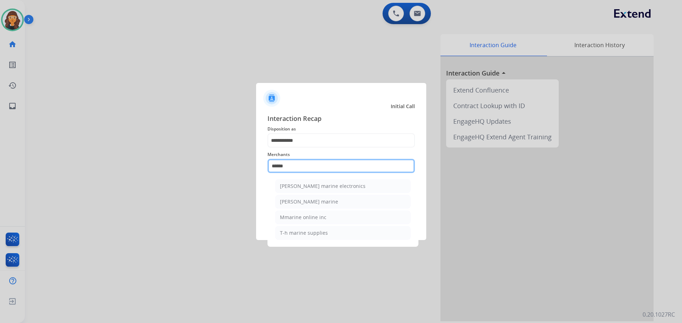
drag, startPoint x: 289, startPoint y: 166, endPoint x: 191, endPoint y: 168, distance: 98.0
click at [0, 168] on app-contact-recap-modal "**********" at bounding box center [0, 161] width 0 height 323
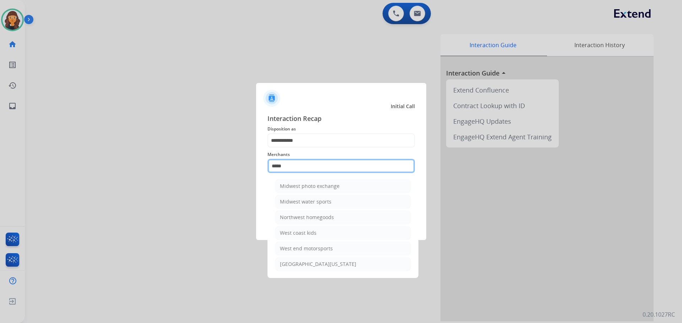
drag, startPoint x: 286, startPoint y: 167, endPoint x: 197, endPoint y: 164, distance: 89.9
click at [0, 164] on app-contact-recap-modal "**********" at bounding box center [0, 161] width 0 height 323
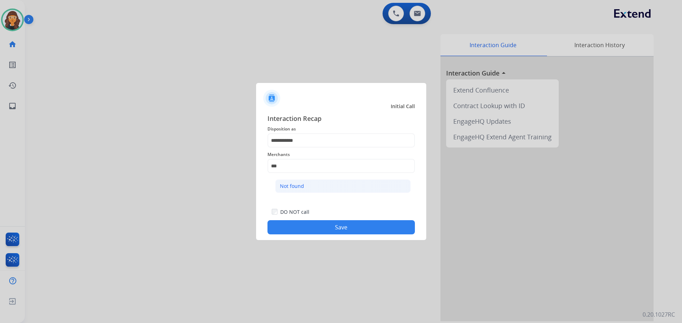
click at [294, 190] on li "Not found" at bounding box center [342, 186] width 135 height 13
type input "*********"
click at [298, 228] on button "Save" at bounding box center [340, 227] width 147 height 14
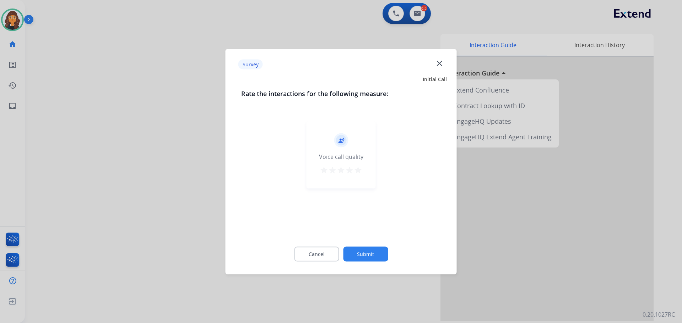
click at [360, 169] on mat-icon "star" at bounding box center [358, 170] width 9 height 9
click at [383, 256] on button "Submit" at bounding box center [365, 254] width 45 height 15
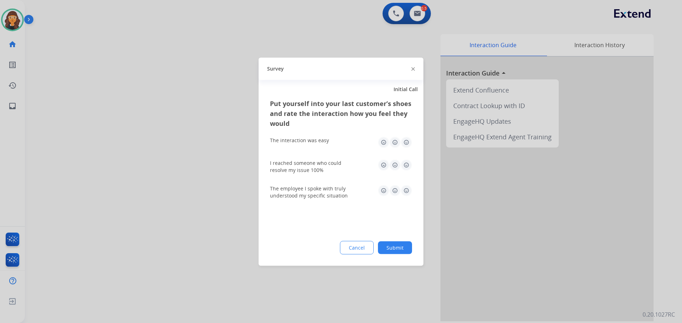
click at [406, 141] on img at bounding box center [405, 142] width 11 height 11
click at [405, 163] on img at bounding box center [405, 164] width 11 height 11
drag, startPoint x: 404, startPoint y: 191, endPoint x: 405, endPoint y: 205, distance: 14.6
click at [404, 191] on img at bounding box center [405, 190] width 11 height 11
click at [397, 245] on button "Submit" at bounding box center [395, 247] width 34 height 13
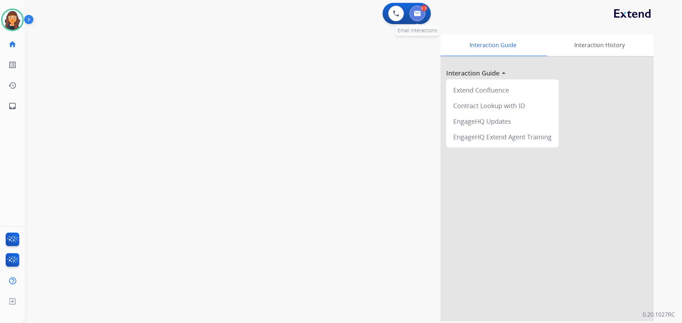
click at [416, 13] on img at bounding box center [417, 14] width 7 height 6
select select "**********"
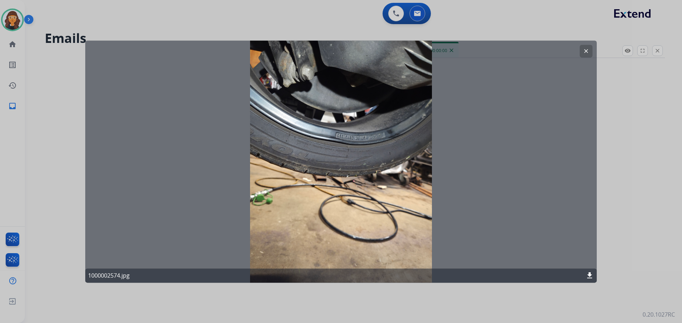
select select "**********"
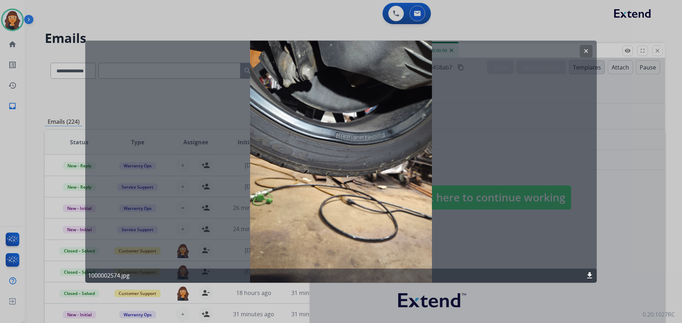
click at [588, 52] on mat-icon "clear" at bounding box center [586, 51] width 6 height 6
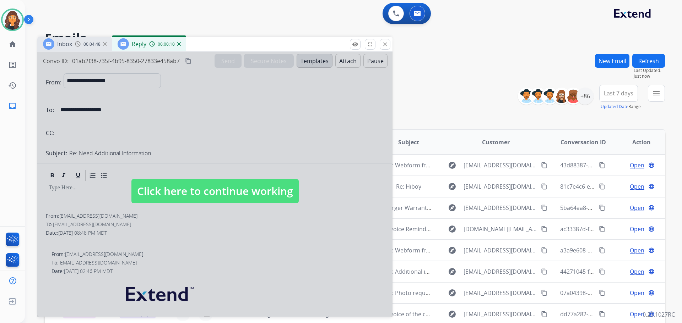
drag, startPoint x: 548, startPoint y: 52, endPoint x: 265, endPoint y: 44, distance: 283.8
click at [265, 44] on div "Inbox 00:04:48 Reply 00:00:10" at bounding box center [214, 44] width 355 height 15
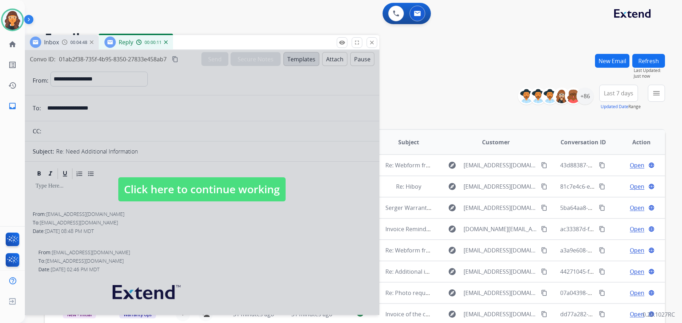
drag, startPoint x: 191, startPoint y: 187, endPoint x: 183, endPoint y: 116, distance: 71.8
click at [191, 186] on span "Click here to continue working" at bounding box center [201, 190] width 167 height 24
select select
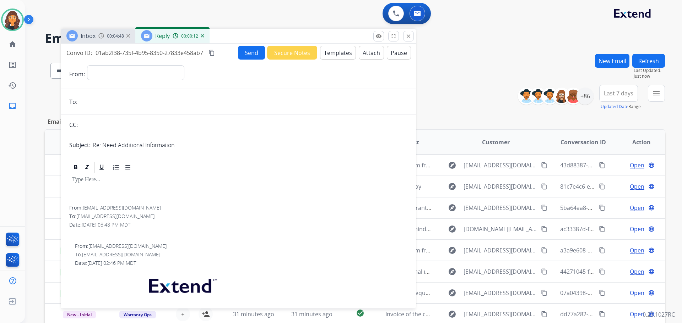
drag, startPoint x: 193, startPoint y: 41, endPoint x: 237, endPoint y: 28, distance: 46.5
click at [237, 29] on div "Inbox 00:04:48 Reply 00:00:12" at bounding box center [238, 36] width 355 height 15
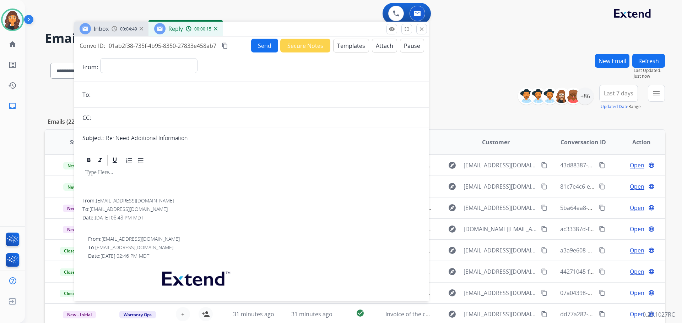
click at [215, 28] on img at bounding box center [216, 29] width 4 height 4
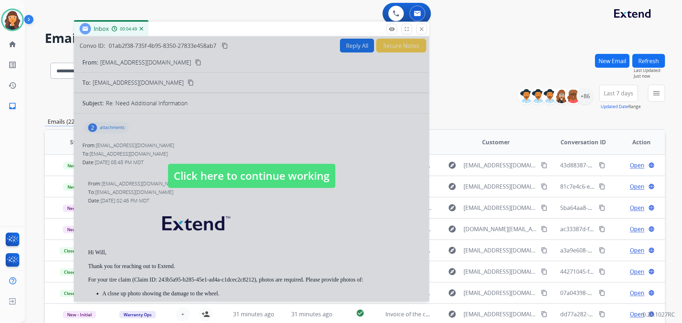
click at [201, 177] on span "Click here to continue working" at bounding box center [251, 176] width 167 height 24
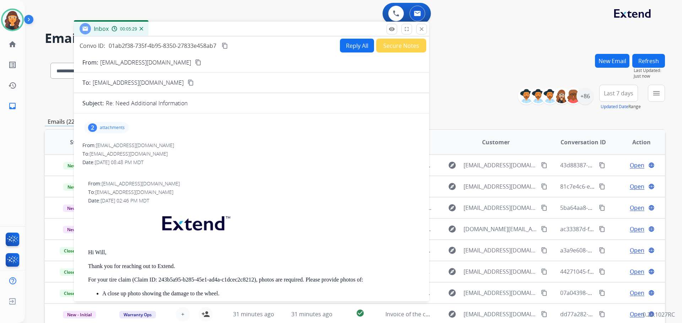
click at [121, 127] on p "attachments" at bounding box center [112, 128] width 25 height 6
click at [157, 146] on p "1000002570.mp4" at bounding box center [147, 146] width 45 height 9
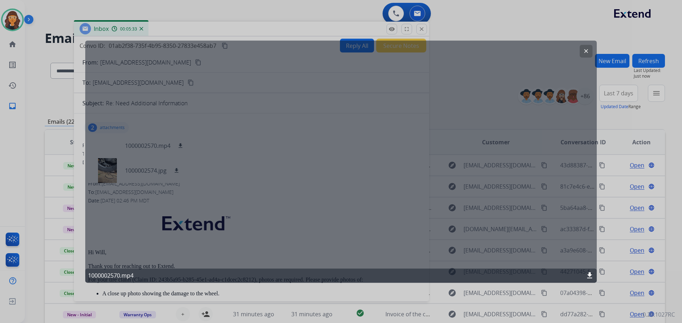
click at [589, 273] on mat-icon "download" at bounding box center [589, 276] width 9 height 9
click at [588, 49] on mat-icon "clear" at bounding box center [586, 51] width 6 height 6
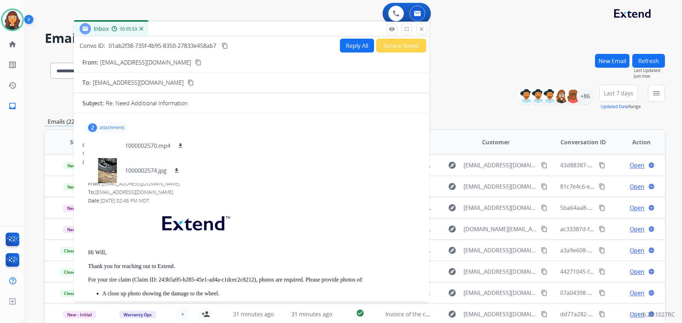
click at [115, 125] on div "2 attachments 1000002570.mp4 download 1000002574.jpg download" at bounding box center [106, 127] width 45 height 11
click at [343, 46] on button "Reply All" at bounding box center [357, 46] width 34 height 14
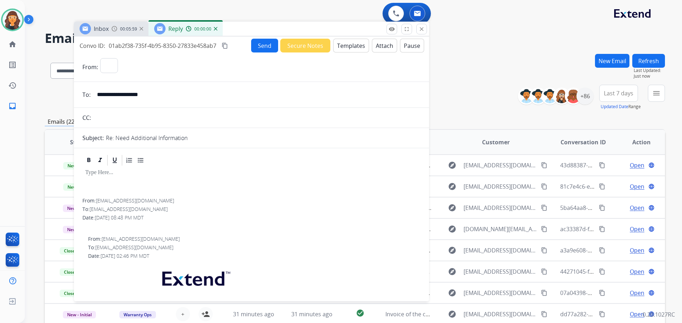
select select "**********"
click at [345, 48] on button "Templates" at bounding box center [351, 46] width 36 height 14
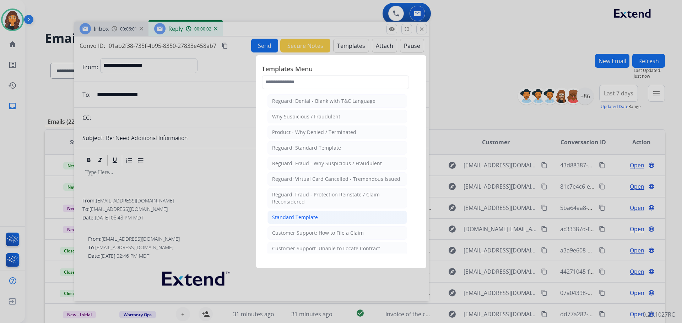
click at [292, 217] on div "Standard Template" at bounding box center [295, 217] width 46 height 7
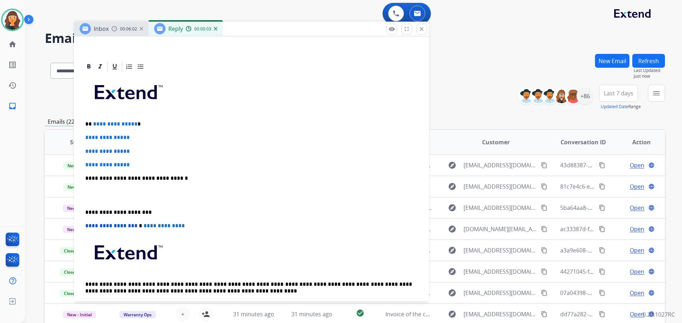
scroll to position [142, 0]
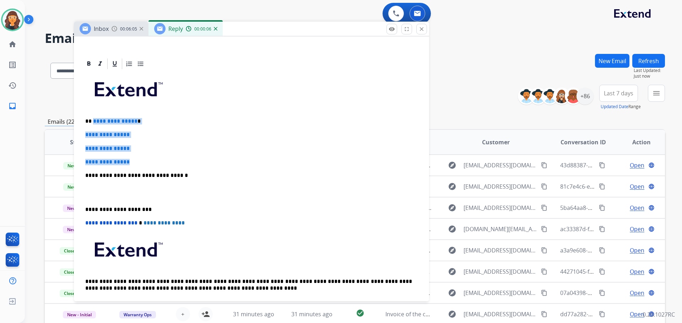
drag, startPoint x: 92, startPoint y: 122, endPoint x: 143, endPoint y: 154, distance: 60.1
click at [143, 154] on div "**********" at bounding box center [251, 192] width 338 height 244
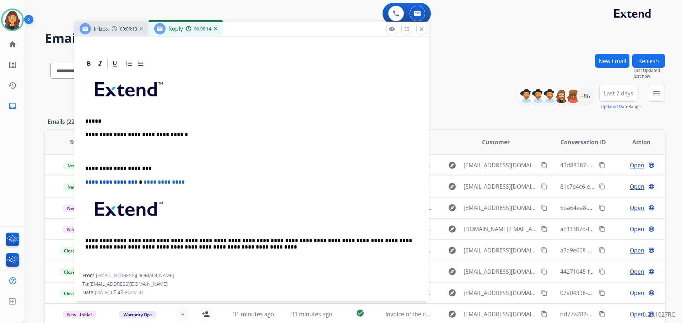
click at [168, 120] on p "*****" at bounding box center [248, 121] width 327 height 6
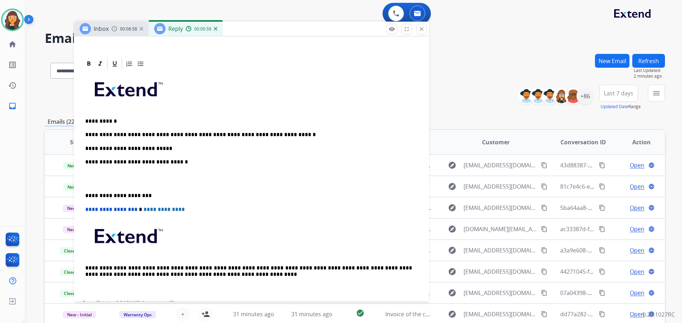
click at [192, 149] on p "**********" at bounding box center [248, 149] width 327 height 6
click at [347, 150] on p "**********" at bounding box center [248, 149] width 327 height 6
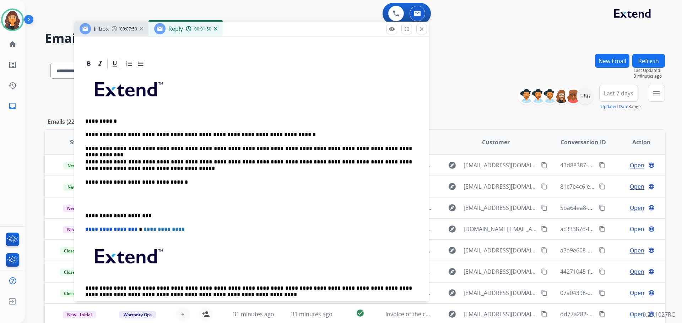
click at [203, 184] on p "**********" at bounding box center [248, 182] width 327 height 6
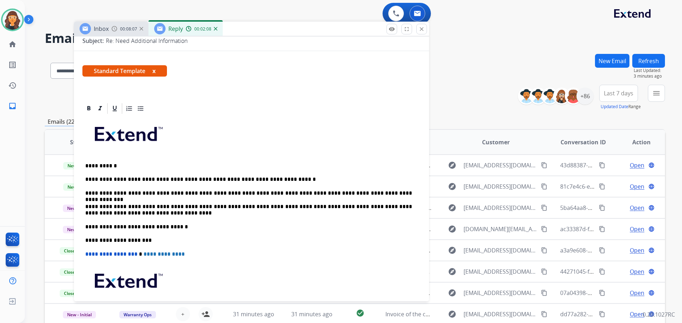
scroll to position [0, 0]
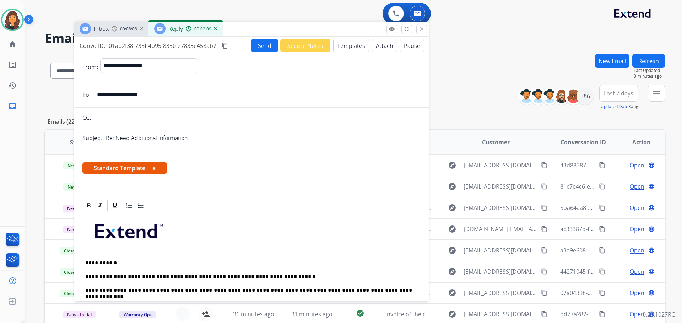
click at [264, 48] on button "Send" at bounding box center [264, 46] width 27 height 14
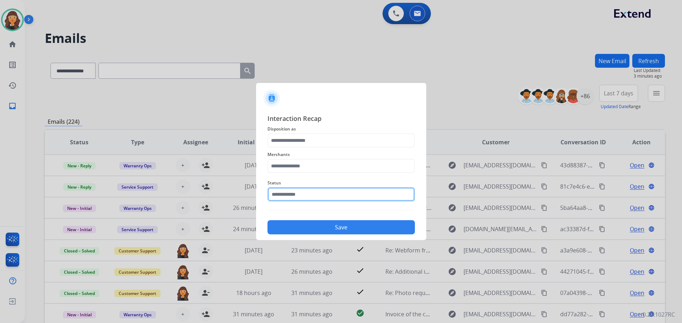
click at [287, 192] on input "text" at bounding box center [340, 194] width 147 height 14
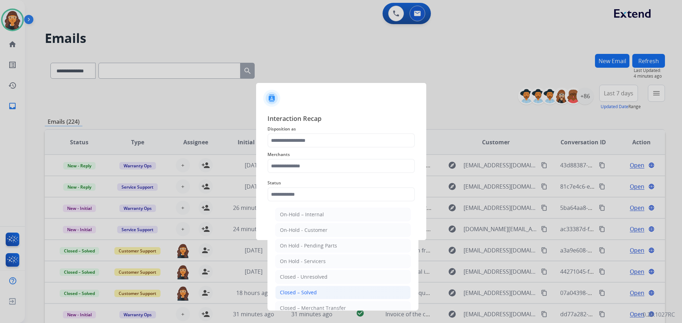
click at [289, 291] on div "Closed – Solved" at bounding box center [298, 292] width 37 height 7
type input "**********"
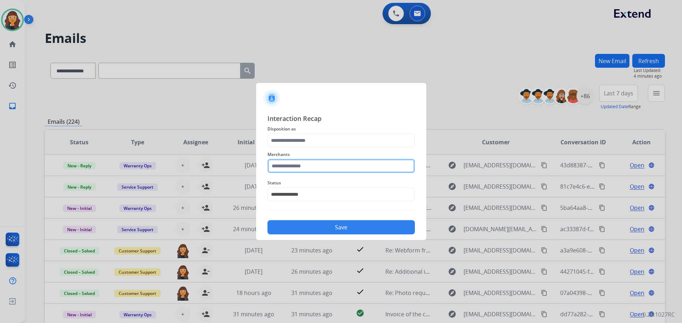
click at [292, 169] on input "text" at bounding box center [340, 166] width 147 height 14
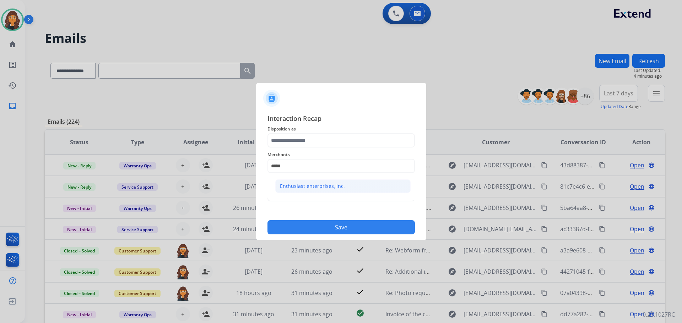
click at [296, 181] on li "Enthusiast enterprises, inc." at bounding box center [342, 186] width 135 height 13
type input "**********"
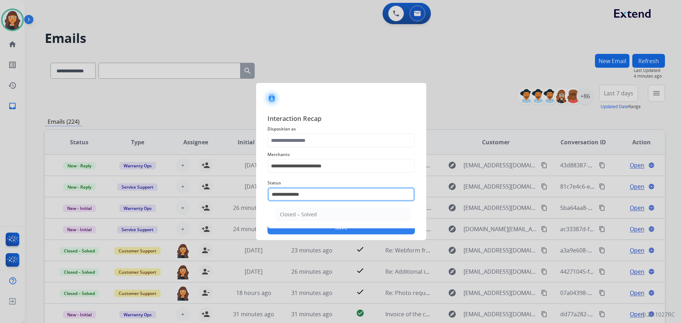
click at [297, 196] on input "**********" at bounding box center [340, 194] width 147 height 14
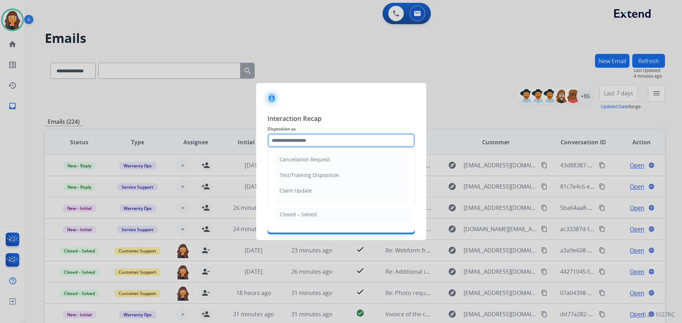
click at [294, 144] on input "text" at bounding box center [340, 140] width 147 height 14
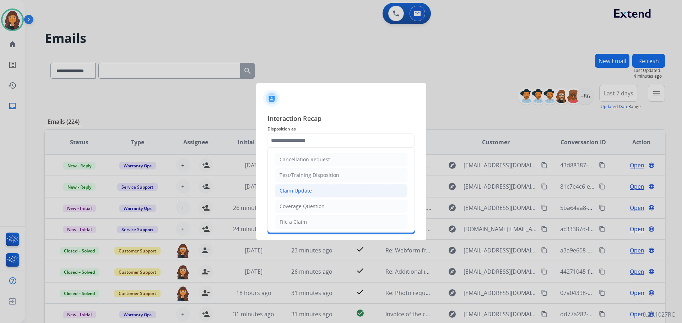
click at [299, 189] on div "Claim Update" at bounding box center [295, 190] width 32 height 7
type input "**********"
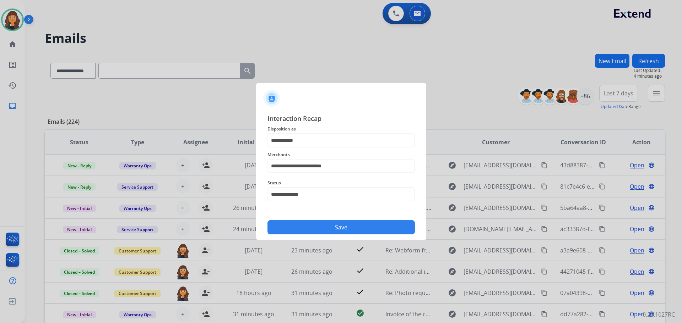
click at [298, 230] on button "Save" at bounding box center [340, 227] width 147 height 14
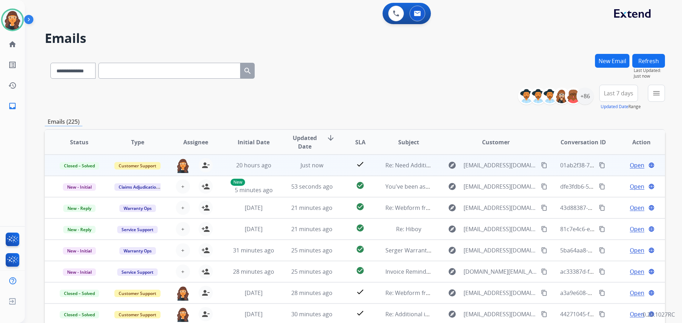
click at [599, 166] on mat-icon "content_copy" at bounding box center [602, 165] width 6 height 6
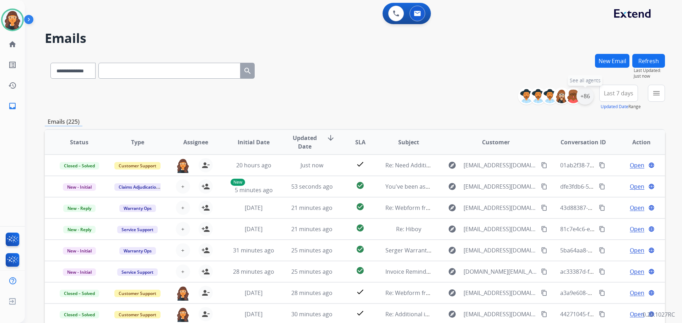
click at [586, 97] on div "+86" at bounding box center [584, 96] width 17 height 17
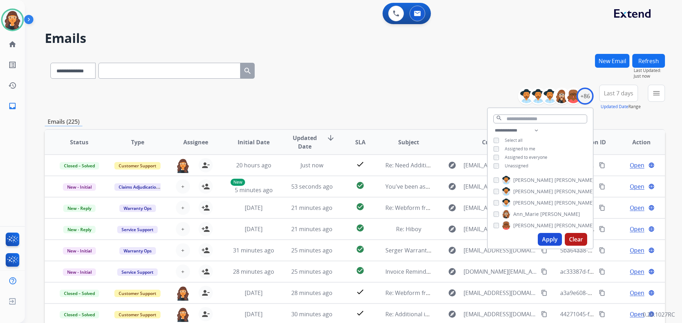
click at [549, 238] on button "Apply" at bounding box center [549, 239] width 24 height 13
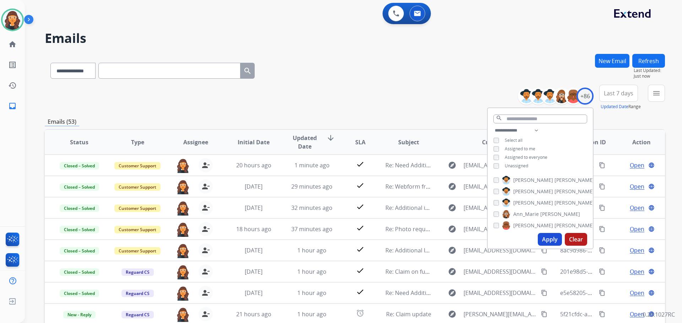
click at [342, 88] on div "**********" at bounding box center [355, 98] width 620 height 26
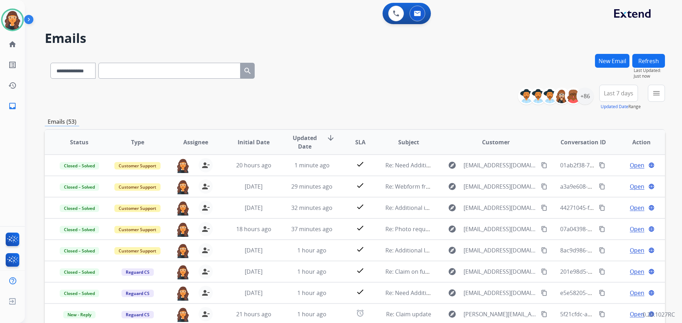
scroll to position [81, 0]
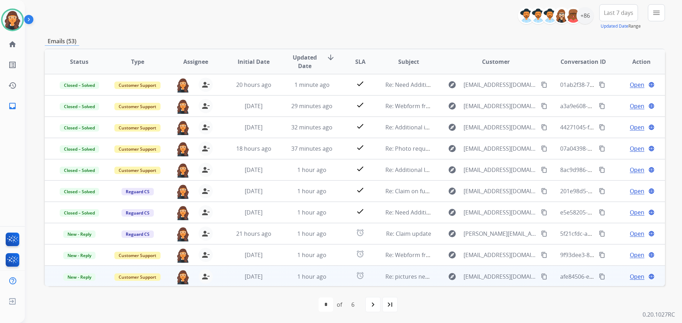
click at [635, 279] on span "Open" at bounding box center [636, 277] width 15 height 9
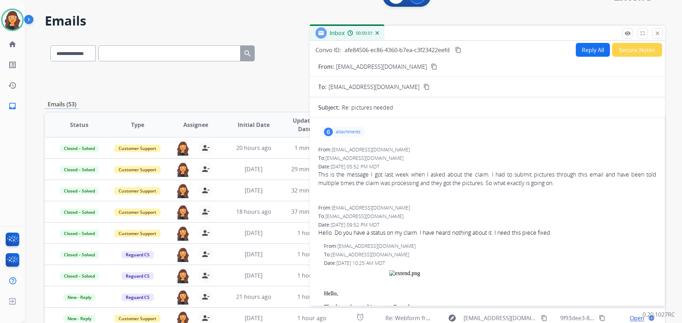
scroll to position [0, 0]
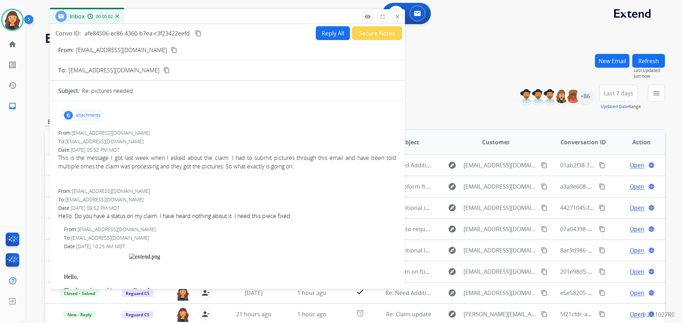
drag, startPoint x: 454, startPoint y: 50, endPoint x: 192, endPoint y: 17, distance: 263.5
click at [192, 17] on div "Inbox 00:00:02" at bounding box center [227, 16] width 355 height 15
click at [94, 49] on p "[EMAIL_ADDRESS][DOMAIN_NAME]" at bounding box center [120, 50] width 91 height 9
click at [94, 50] on p "[EMAIL_ADDRESS][DOMAIN_NAME]" at bounding box center [120, 50] width 91 height 9
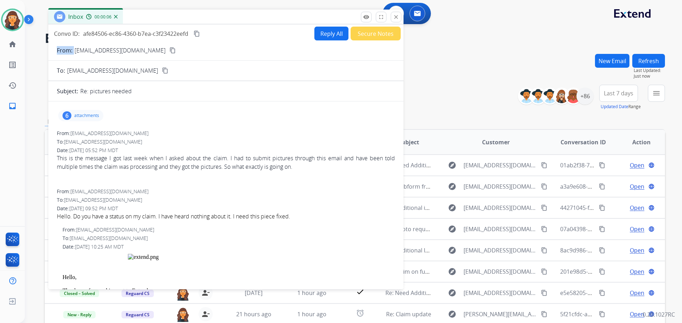
copy p "From:"
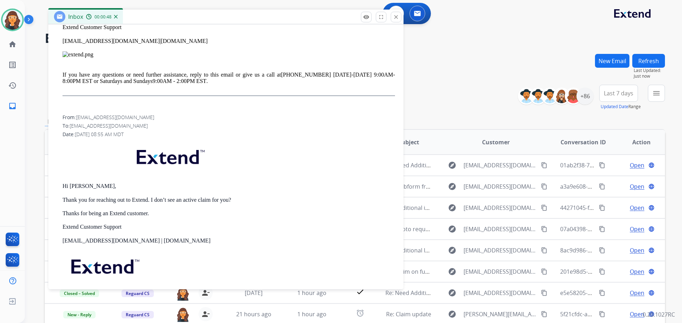
scroll to position [284, 0]
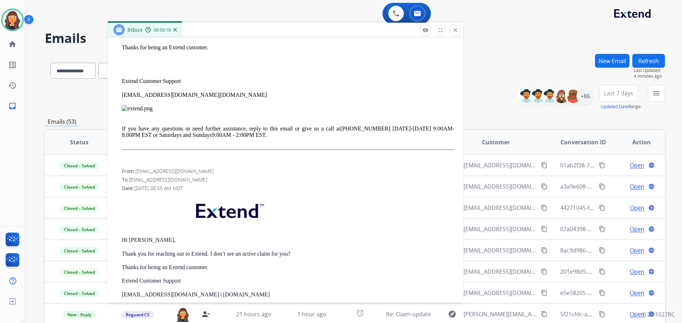
drag, startPoint x: 273, startPoint y: 20, endPoint x: 332, endPoint y: 33, distance: 60.4
click at [332, 33] on div "Inbox 00:03:18" at bounding box center [285, 30] width 355 height 15
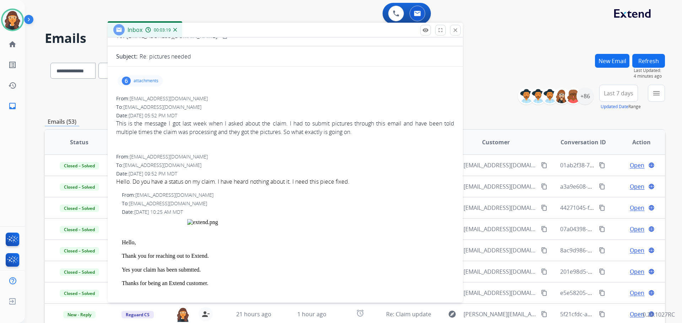
scroll to position [0, 0]
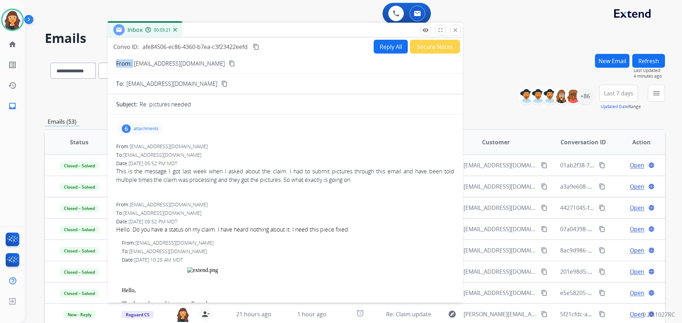
click at [386, 47] on button "Reply All" at bounding box center [390, 47] width 34 height 14
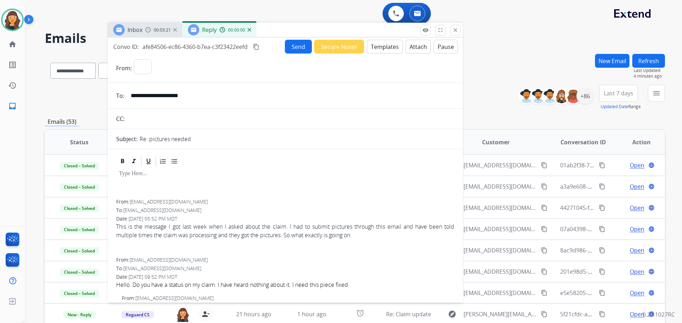
select select "**********"
click at [384, 50] on button "Templates" at bounding box center [385, 47] width 36 height 14
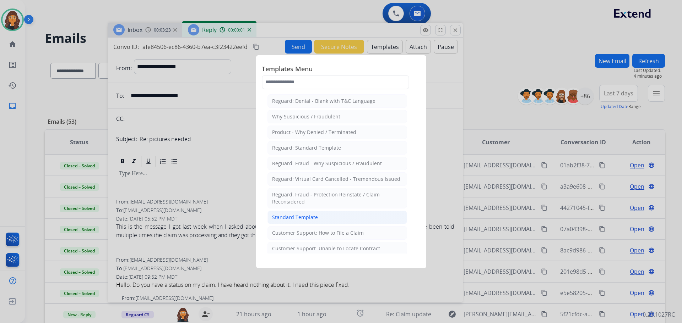
click at [301, 217] on div "Standard Template" at bounding box center [295, 217] width 46 height 7
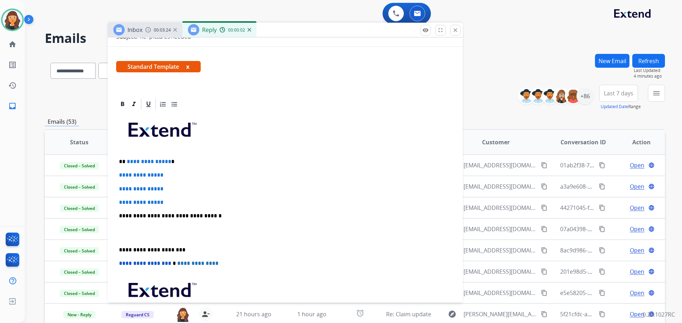
scroll to position [107, 0]
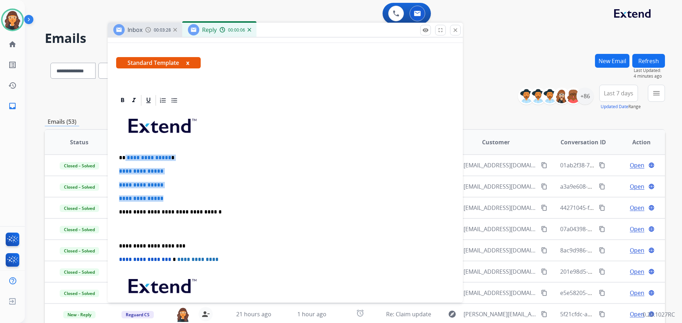
drag, startPoint x: 125, startPoint y: 159, endPoint x: 172, endPoint y: 197, distance: 60.5
click at [172, 197] on div "**********" at bounding box center [285, 229] width 338 height 244
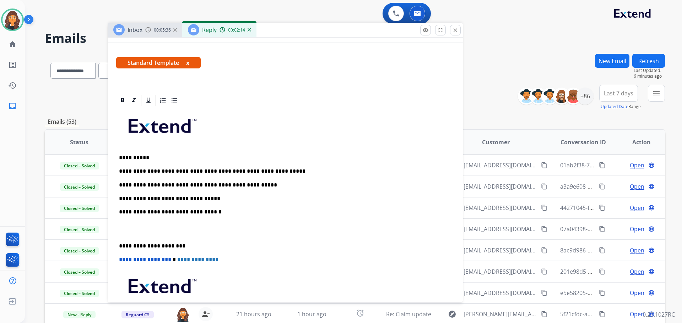
click at [167, 198] on p "**********" at bounding box center [282, 199] width 327 height 6
click at [221, 198] on p "**********" at bounding box center [282, 199] width 327 height 6
drag, startPoint x: 119, startPoint y: 213, endPoint x: 211, endPoint y: 213, distance: 92.7
click at [211, 213] on div "**********" at bounding box center [285, 229] width 338 height 244
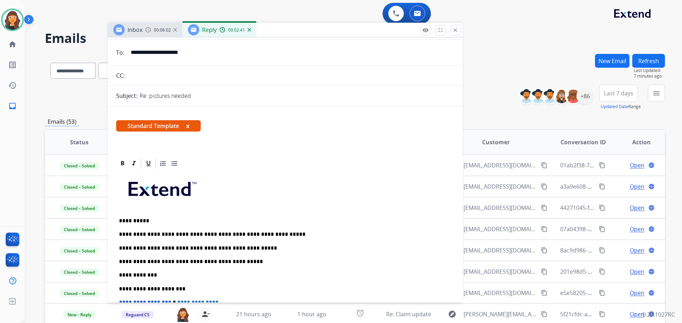
scroll to position [0, 0]
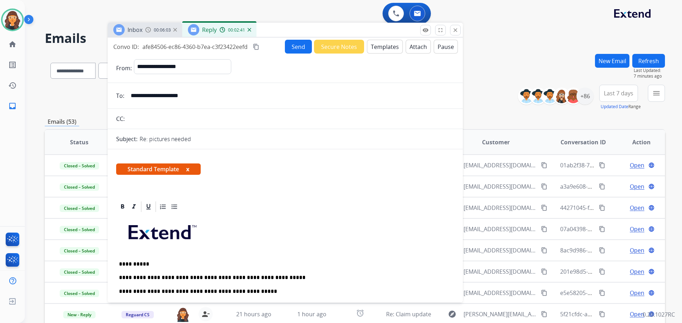
click at [299, 50] on button "Send" at bounding box center [298, 47] width 27 height 14
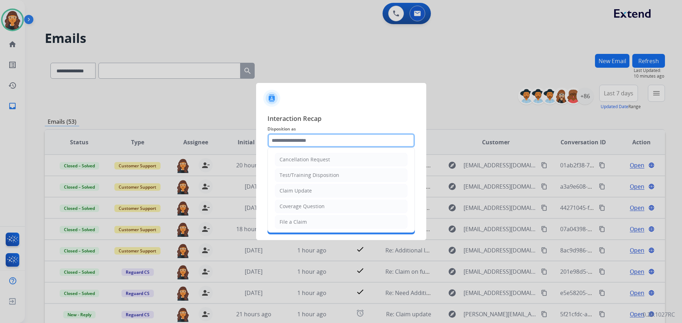
click at [314, 136] on input "text" at bounding box center [340, 140] width 147 height 14
click at [318, 189] on li "Claim Update" at bounding box center [341, 190] width 132 height 13
type input "**********"
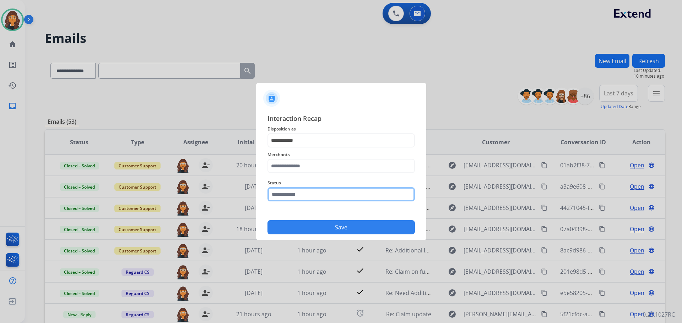
click at [305, 194] on input "text" at bounding box center [340, 194] width 147 height 14
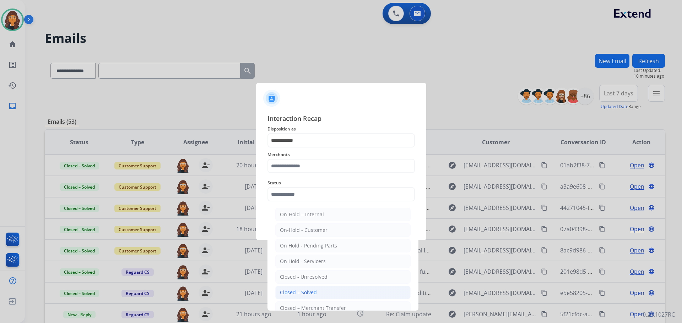
click at [293, 290] on div "Closed – Solved" at bounding box center [298, 292] width 37 height 7
type input "**********"
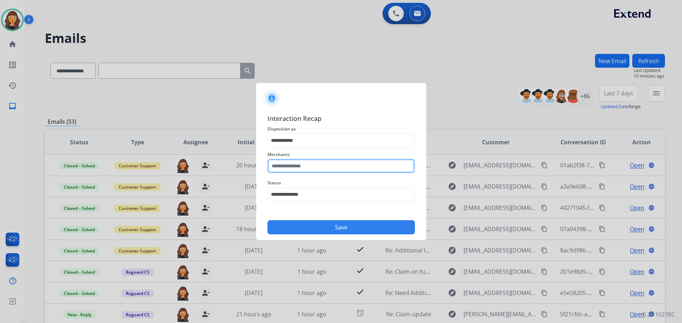
click at [307, 163] on input "text" at bounding box center [340, 166] width 147 height 14
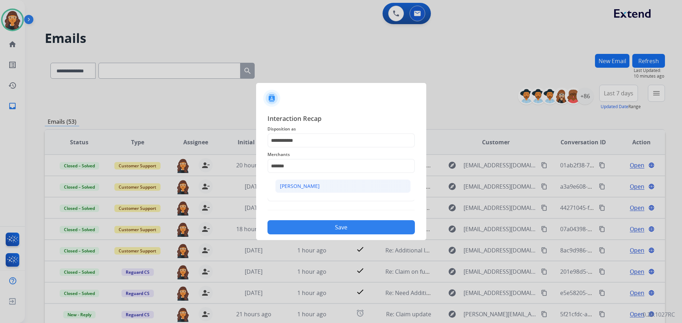
click at [299, 185] on div "[PERSON_NAME]" at bounding box center [300, 186] width 40 height 7
type input "**********"
click at [290, 224] on button "Save" at bounding box center [340, 227] width 147 height 14
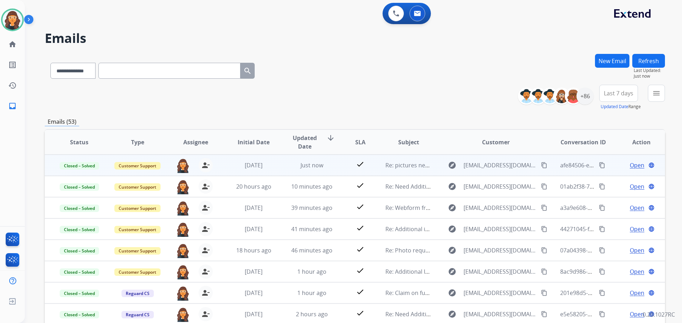
click at [599, 166] on mat-icon "content_copy" at bounding box center [602, 165] width 6 height 6
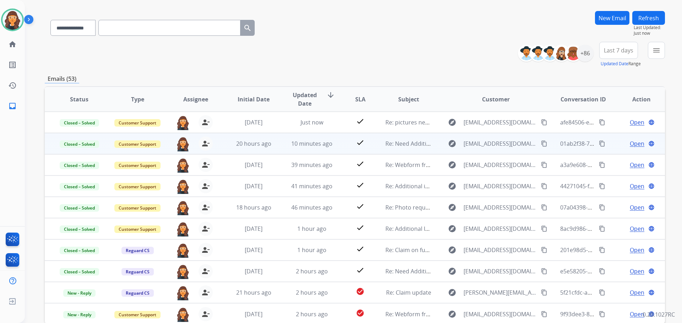
scroll to position [81, 0]
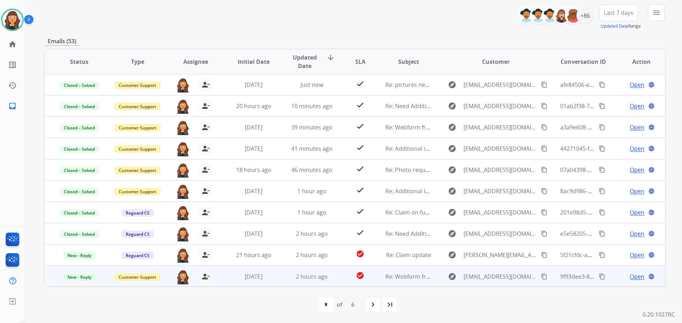
click at [632, 275] on span "Open" at bounding box center [636, 277] width 15 height 9
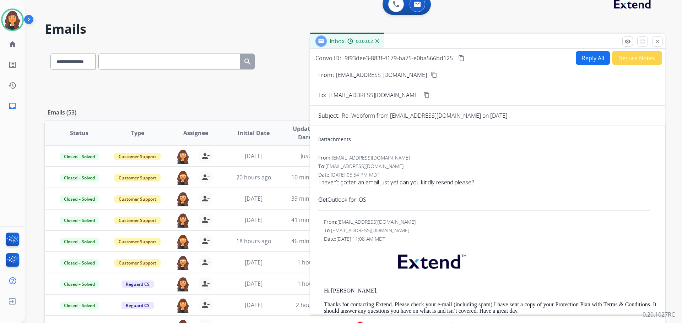
scroll to position [0, 0]
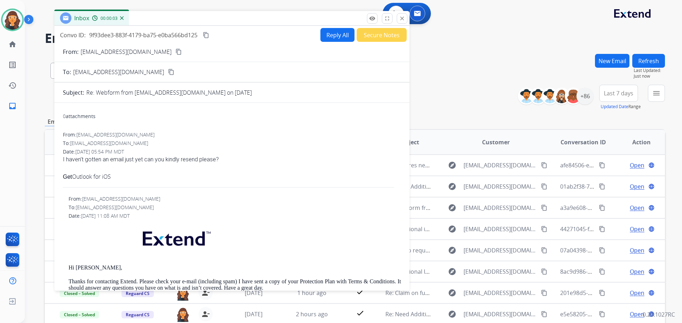
drag, startPoint x: 472, startPoint y: 57, endPoint x: 234, endPoint y: 22, distance: 240.8
click at [234, 22] on div "Inbox 00:00:03" at bounding box center [231, 18] width 355 height 15
click at [99, 50] on p "jnshoots@outlook.com" at bounding box center [126, 52] width 91 height 9
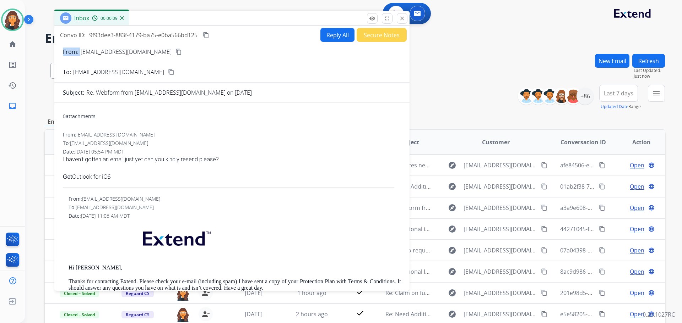
copy p "From:"
click at [332, 39] on button "Reply All" at bounding box center [337, 35] width 34 height 14
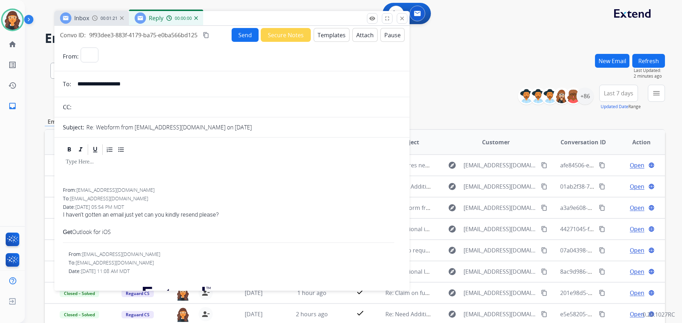
select select "**********"
click at [365, 35] on button "Attach" at bounding box center [364, 35] width 25 height 14
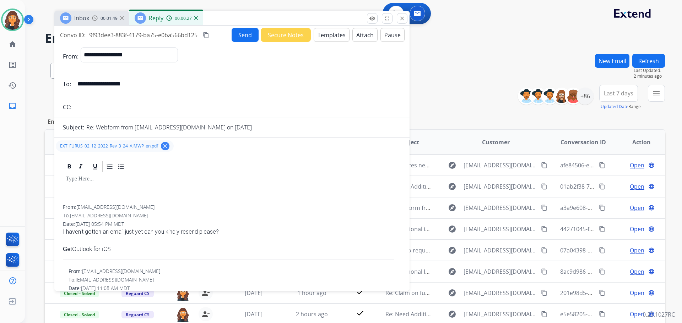
click at [334, 34] on button "Templates" at bounding box center [331, 35] width 36 height 14
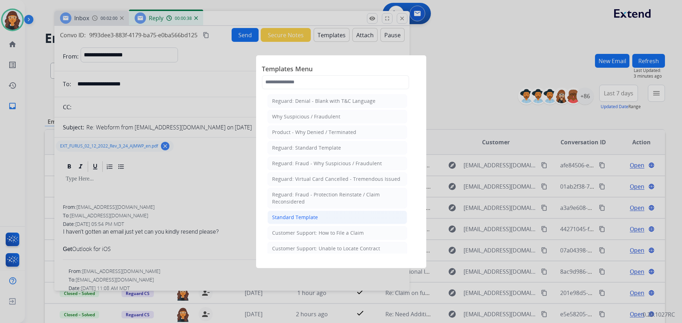
click at [293, 215] on div "Standard Template" at bounding box center [295, 217] width 46 height 7
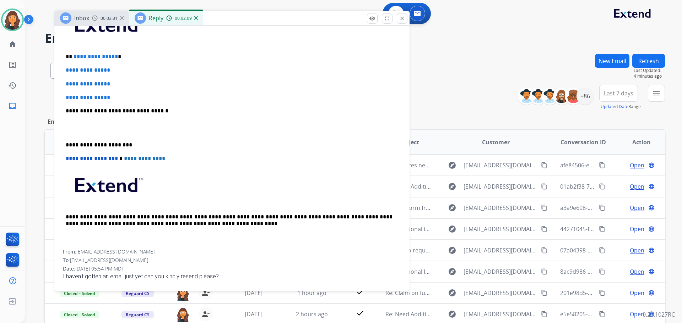
scroll to position [178, 0]
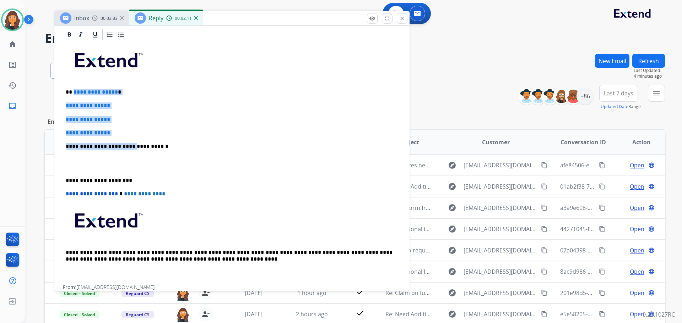
drag, startPoint x: 73, startPoint y: 92, endPoint x: 125, endPoint y: 137, distance: 68.9
click at [125, 137] on div "**********" at bounding box center [232, 163] width 338 height 244
drag, startPoint x: 127, startPoint y: 131, endPoint x: 76, endPoint y: 93, distance: 63.6
click at [76, 93] on div "**********" at bounding box center [232, 163] width 338 height 244
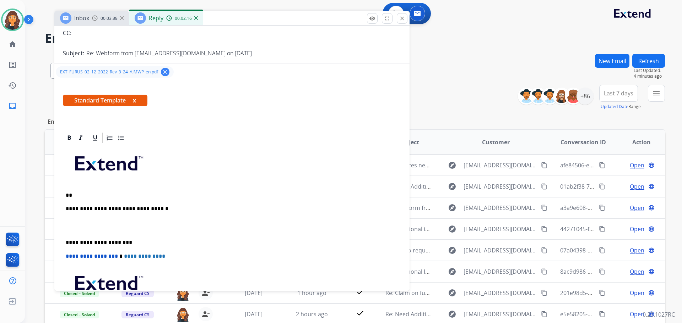
scroll to position [142, 0]
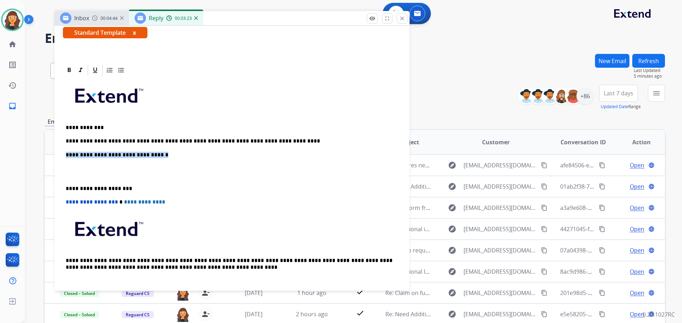
drag, startPoint x: 157, startPoint y: 153, endPoint x: 57, endPoint y: 157, distance: 99.8
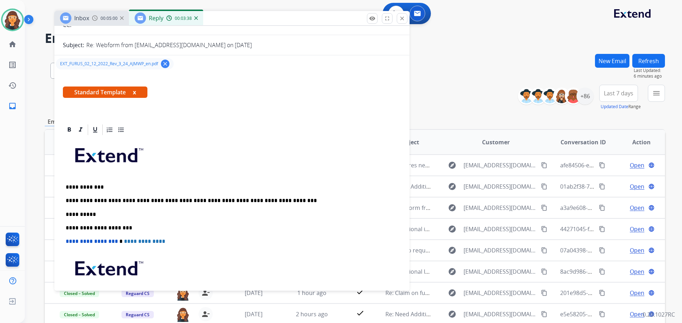
scroll to position [0, 0]
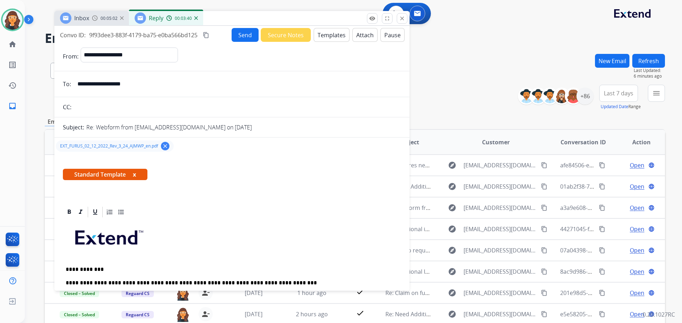
click at [236, 32] on button "Send" at bounding box center [244, 35] width 27 height 14
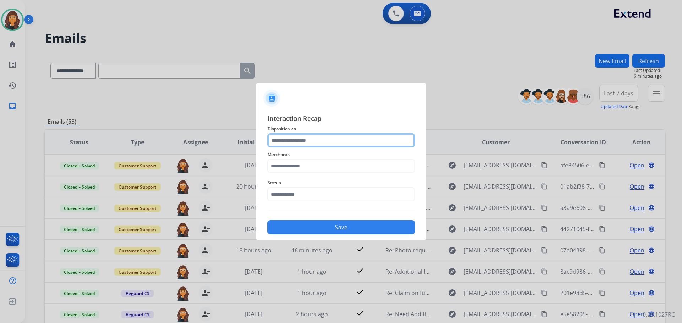
click at [299, 139] on input "text" at bounding box center [340, 140] width 147 height 14
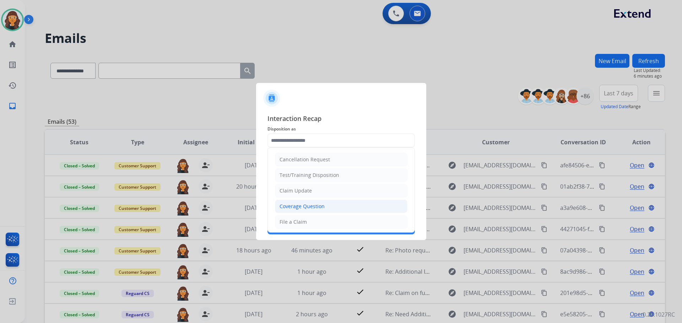
click at [311, 207] on div "Coverage Question" at bounding box center [301, 206] width 45 height 7
type input "**********"
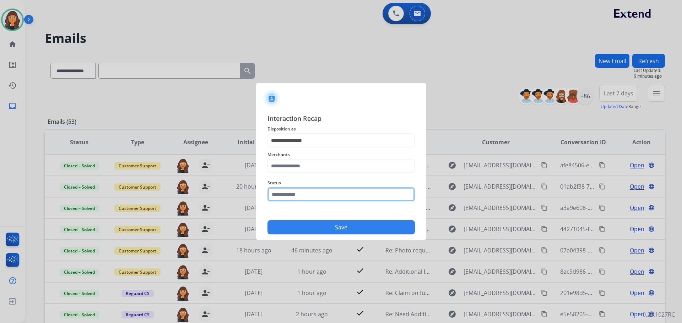
click at [300, 192] on input "text" at bounding box center [340, 194] width 147 height 14
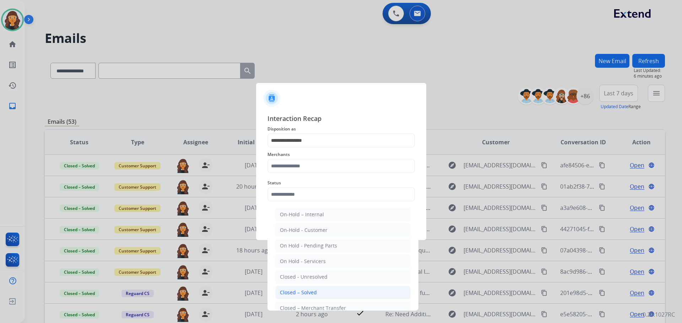
click at [305, 293] on div "Closed – Solved" at bounding box center [298, 292] width 37 height 7
type input "**********"
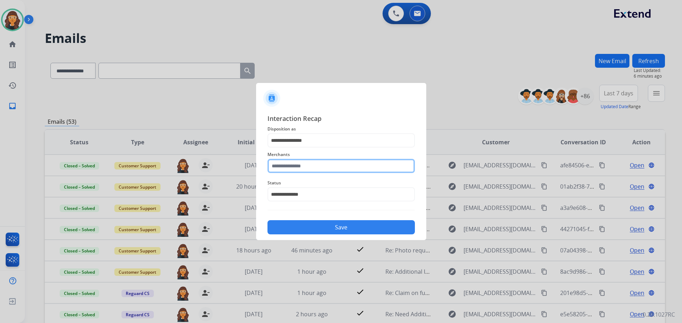
click at [301, 169] on input "text" at bounding box center [340, 166] width 147 height 14
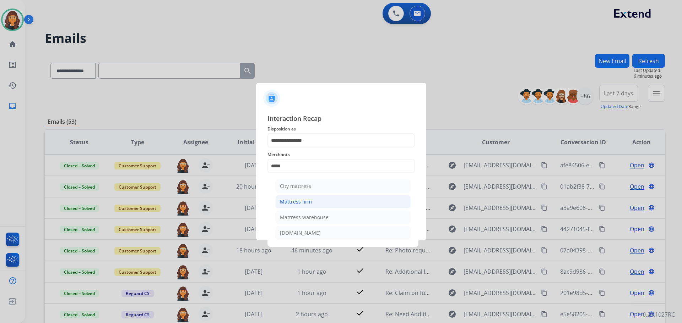
click at [301, 206] on li "Mattress firm" at bounding box center [342, 201] width 135 height 13
type input "**********"
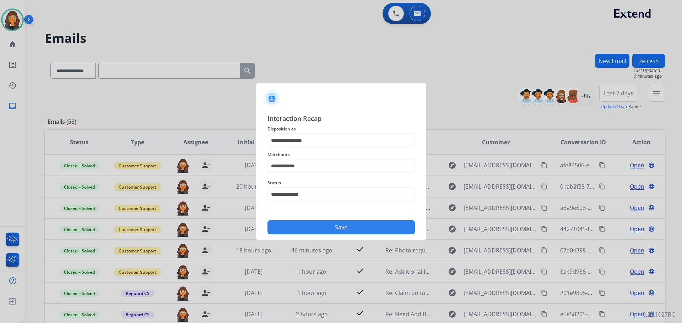
click at [297, 234] on div "Save" at bounding box center [340, 225] width 147 height 18
click at [351, 226] on button "Save" at bounding box center [340, 227] width 147 height 14
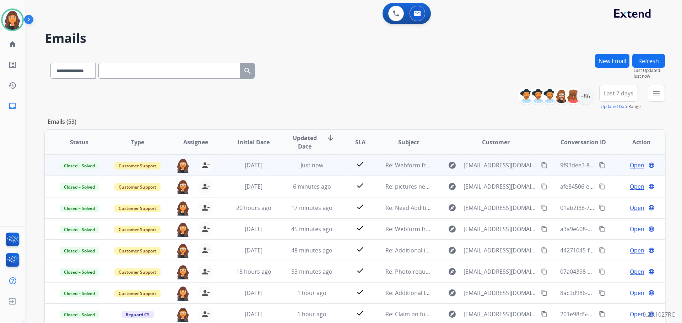
click at [599, 166] on mat-icon "content_copy" at bounding box center [602, 165] width 6 height 6
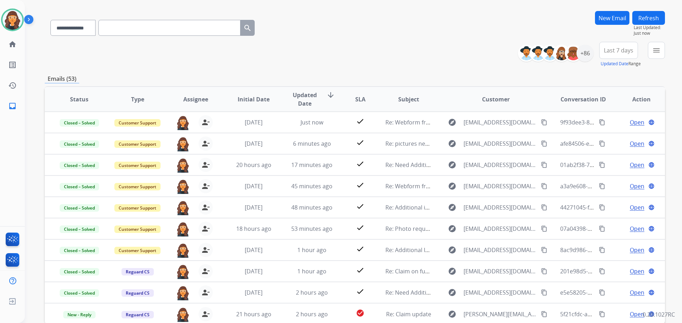
scroll to position [81, 0]
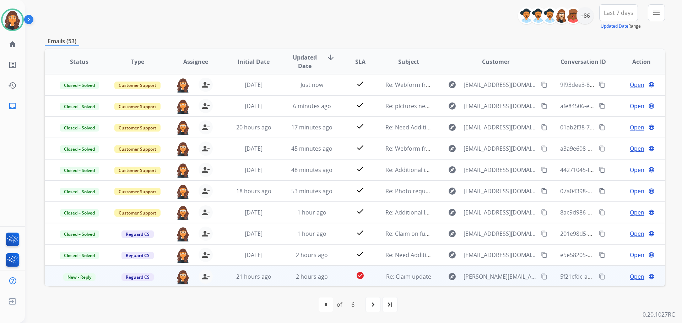
click at [631, 276] on span "Open" at bounding box center [636, 277] width 15 height 9
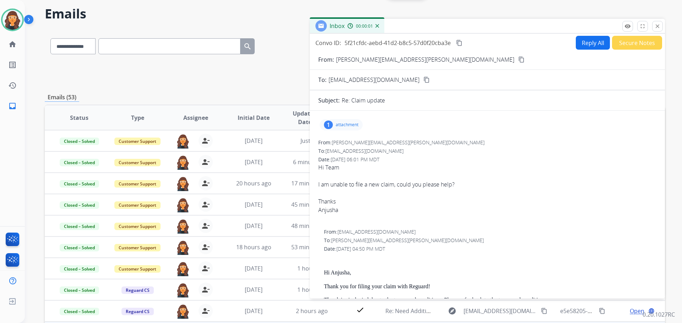
scroll to position [0, 0]
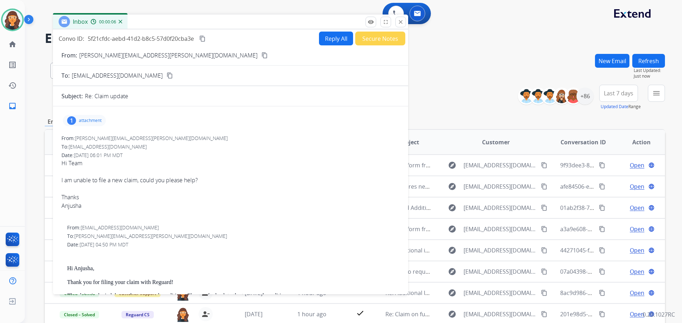
drag, startPoint x: 450, startPoint y: 55, endPoint x: 189, endPoint y: 26, distance: 262.9
click at [189, 26] on div "Inbox 00:00:06" at bounding box center [230, 22] width 355 height 15
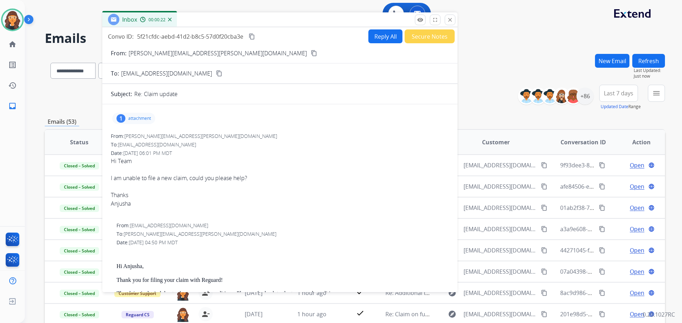
drag, startPoint x: 185, startPoint y: 26, endPoint x: 214, endPoint y: 19, distance: 30.5
click at [214, 19] on div "Inbox 00:00:22" at bounding box center [279, 19] width 355 height 15
click at [133, 116] on p "attachment" at bounding box center [139, 119] width 23 height 6
click at [152, 133] on p "CWS-SC-CG-REGPPFMR1-1.0(ed.09-22)_en-US (9).pdf" at bounding box center [186, 136] width 137 height 9
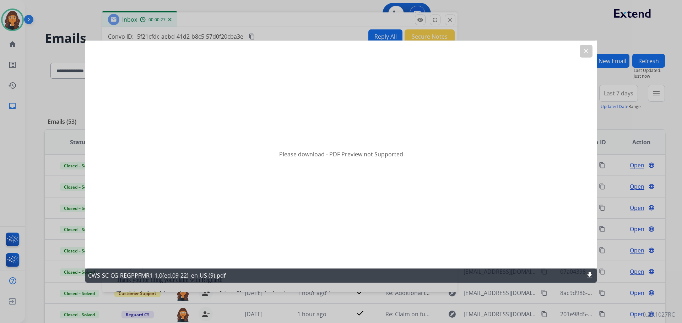
click at [584, 51] on mat-icon "clear" at bounding box center [586, 51] width 6 height 6
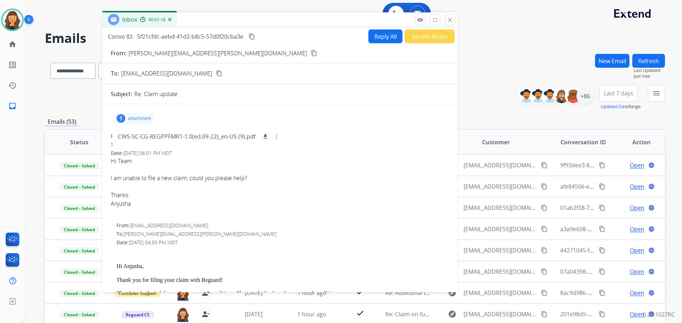
click at [155, 50] on p "[PERSON_NAME][EMAIL_ADDRESS][PERSON_NAME][DOMAIN_NAME]" at bounding box center [218, 53] width 178 height 9
click at [151, 50] on p "[PERSON_NAME][EMAIL_ADDRESS][PERSON_NAME][DOMAIN_NAME]" at bounding box center [218, 53] width 178 height 9
click at [155, 55] on p "[PERSON_NAME][EMAIL_ADDRESS][PERSON_NAME][DOMAIN_NAME]" at bounding box center [218, 53] width 178 height 9
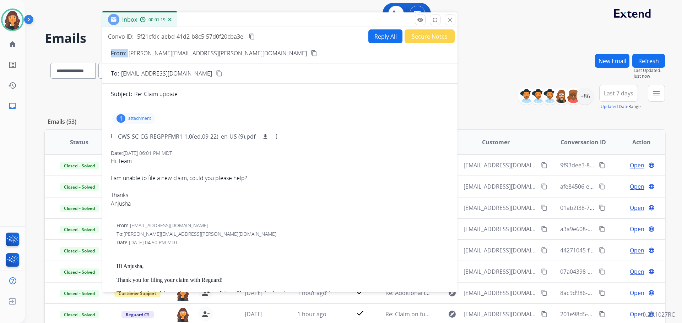
click at [155, 55] on p "[PERSON_NAME][EMAIL_ADDRESS][PERSON_NAME][DOMAIN_NAME]" at bounding box center [218, 53] width 178 height 9
copy p "From:"
click at [418, 37] on button "Secure Notes" at bounding box center [429, 36] width 50 height 14
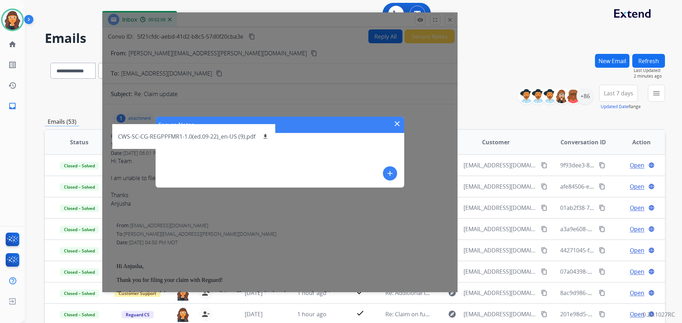
click at [391, 183] on div "Secure Notes close add" at bounding box center [279, 152] width 249 height 71
click at [390, 168] on button "add" at bounding box center [390, 173] width 14 height 14
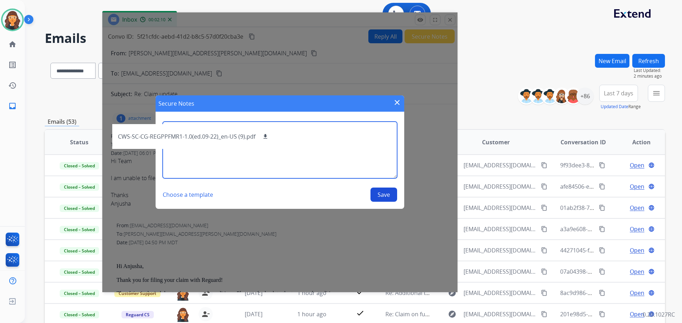
click at [336, 166] on textarea at bounding box center [280, 150] width 234 height 57
click at [324, 130] on textarea "**********" at bounding box center [280, 150] width 234 height 57
type textarea "**********"
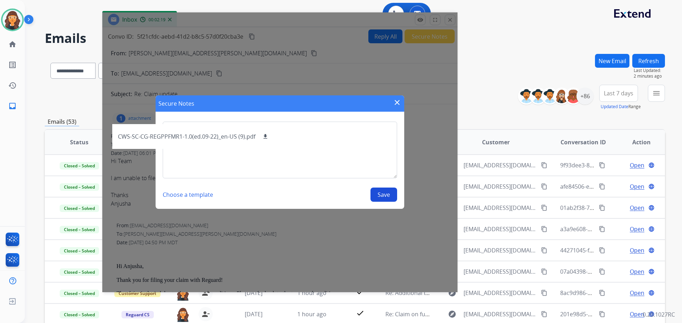
drag, startPoint x: 229, startPoint y: 121, endPoint x: 172, endPoint y: 112, distance: 57.5
click at [228, 117] on section "**********" at bounding box center [279, 162] width 249 height 94
drag, startPoint x: 130, startPoint y: 124, endPoint x: 134, endPoint y: 123, distance: 4.6
click at [132, 124] on div "**********" at bounding box center [279, 152] width 355 height 280
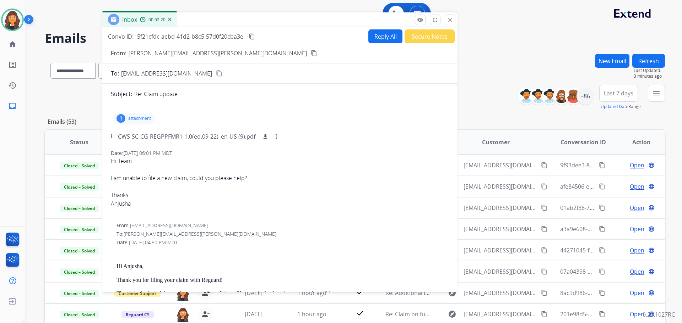
click at [135, 119] on p "attachment" at bounding box center [139, 119] width 23 height 6
click at [434, 42] on button "Secure Notes" at bounding box center [429, 36] width 50 height 14
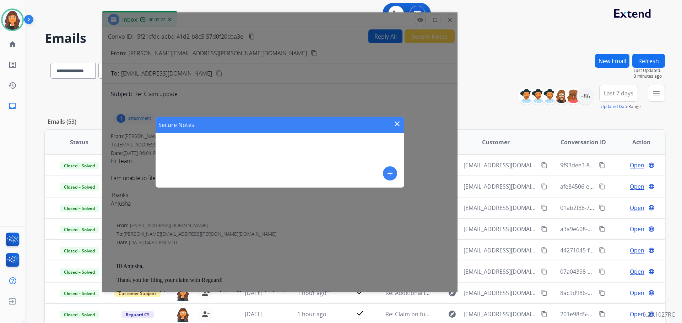
click at [387, 174] on mat-icon "add" at bounding box center [390, 173] width 9 height 9
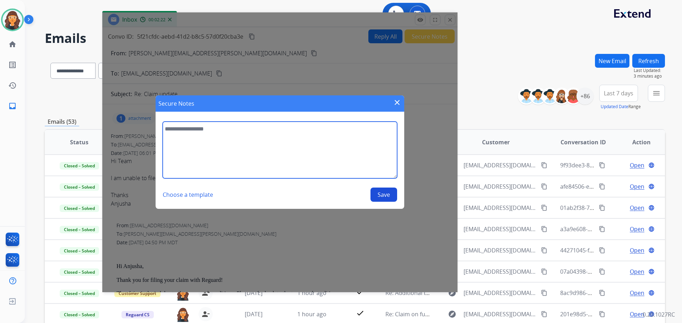
click at [286, 158] on textarea at bounding box center [280, 150] width 234 height 57
type textarea "**********"
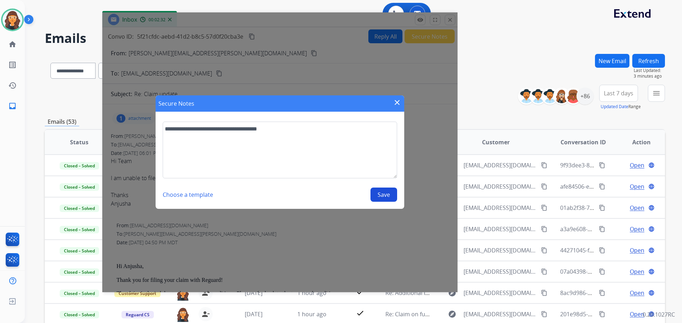
click at [388, 196] on button "Save" at bounding box center [383, 195] width 27 height 14
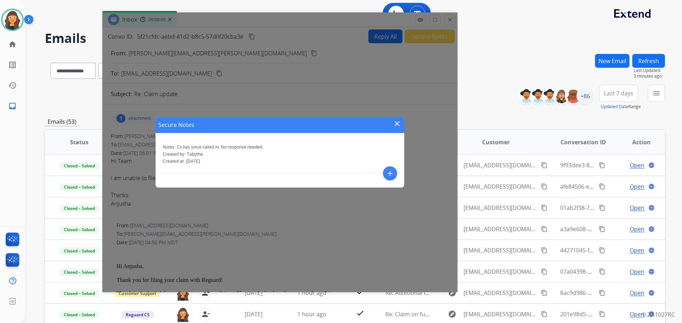
click at [398, 124] on mat-icon "close" at bounding box center [397, 124] width 9 height 9
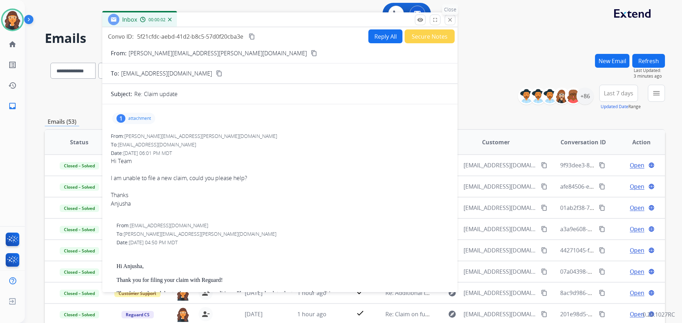
click at [452, 20] on mat-icon "close" at bounding box center [450, 20] width 6 height 6
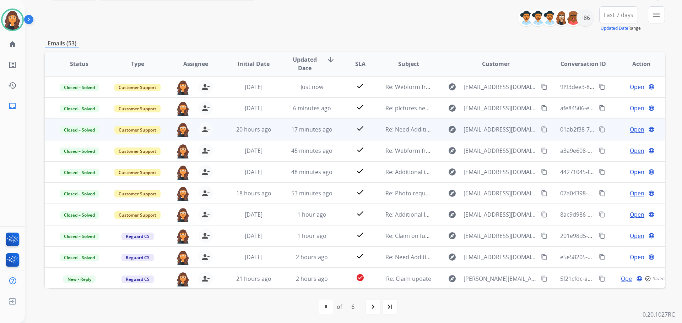
scroll to position [81, 0]
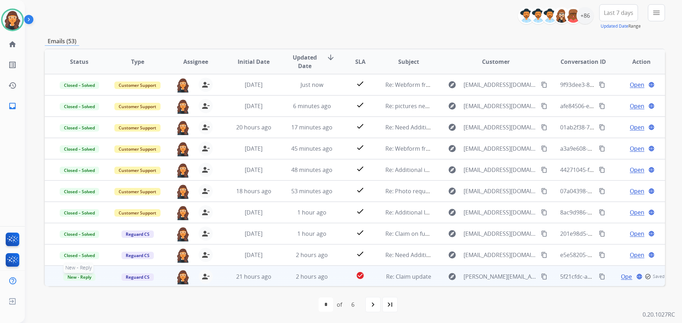
click at [86, 279] on span "New - Reply" at bounding box center [79, 277] width 32 height 7
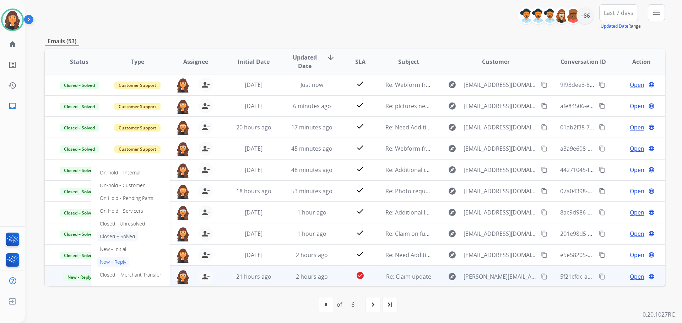
click at [112, 238] on p "Closed – Solved" at bounding box center [117, 237] width 41 height 10
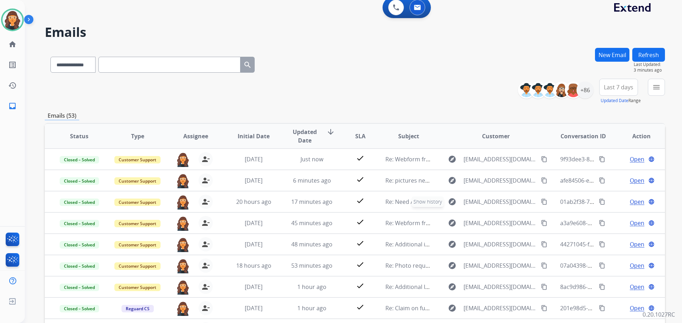
scroll to position [0, 0]
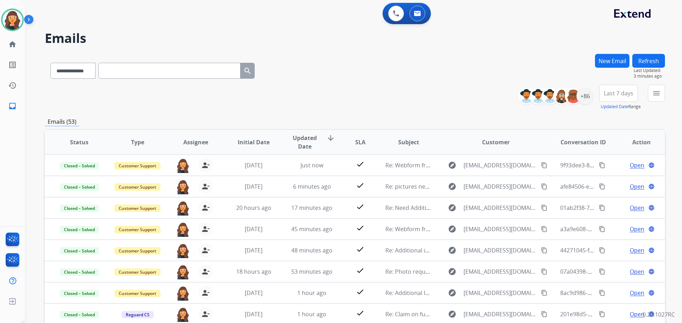
click at [652, 60] on button "Refresh" at bounding box center [648, 61] width 33 height 14
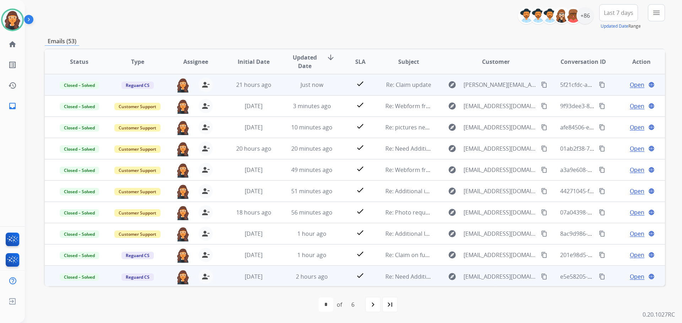
scroll to position [1, 0]
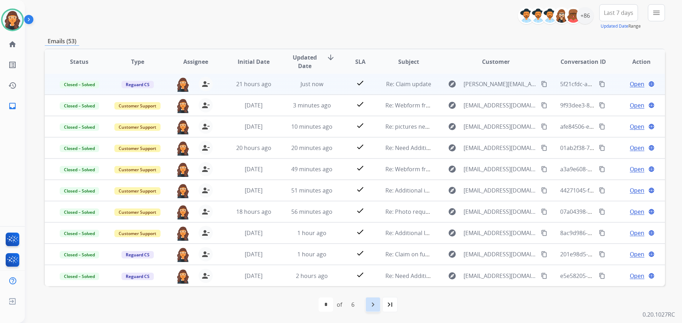
click at [375, 305] on mat-icon "navigate_next" at bounding box center [372, 305] width 9 height 9
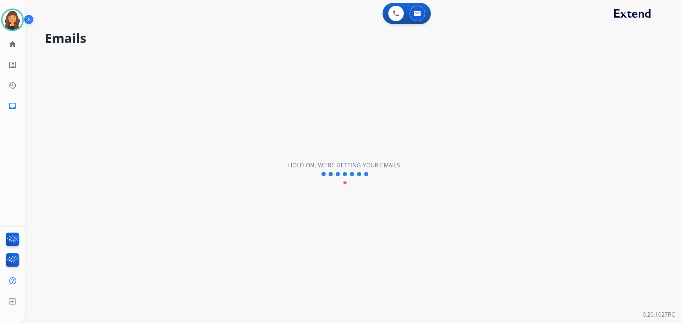
select select "*"
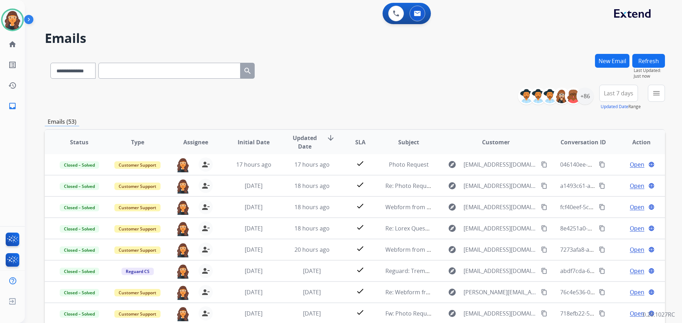
click at [346, 65] on div "**********" at bounding box center [355, 69] width 620 height 31
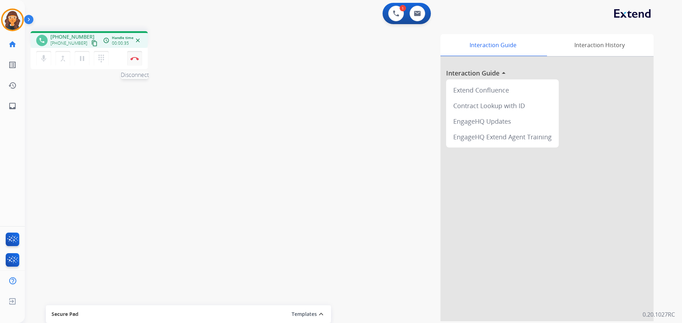
click at [135, 59] on img at bounding box center [134, 59] width 9 height 4
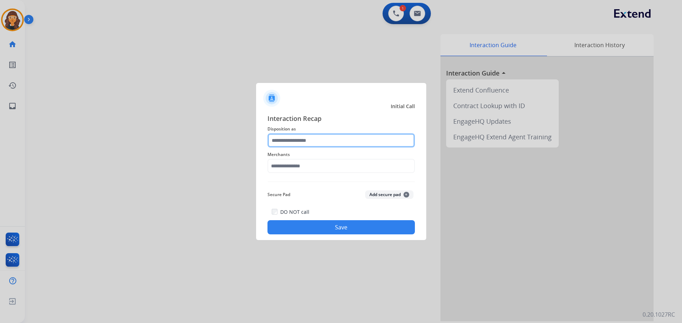
click at [294, 138] on input "text" at bounding box center [340, 140] width 147 height 14
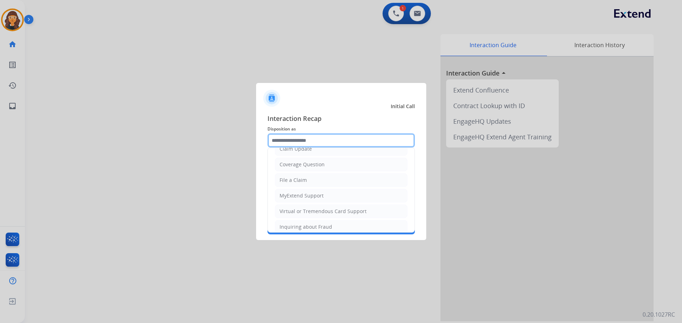
scroll to position [111, 0]
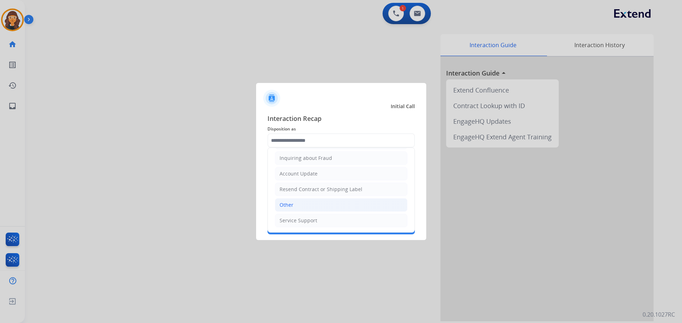
click at [308, 205] on li "Other" at bounding box center [341, 204] width 132 height 13
type input "*****"
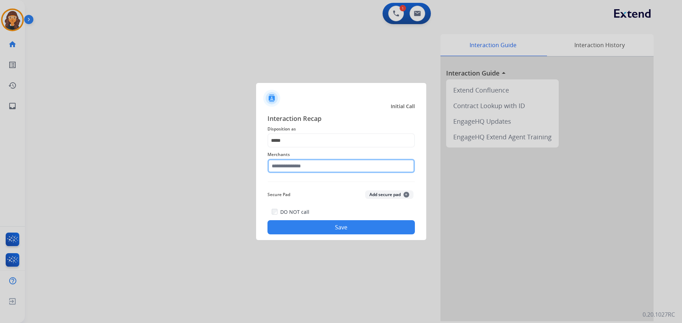
click at [289, 166] on input "text" at bounding box center [340, 166] width 147 height 14
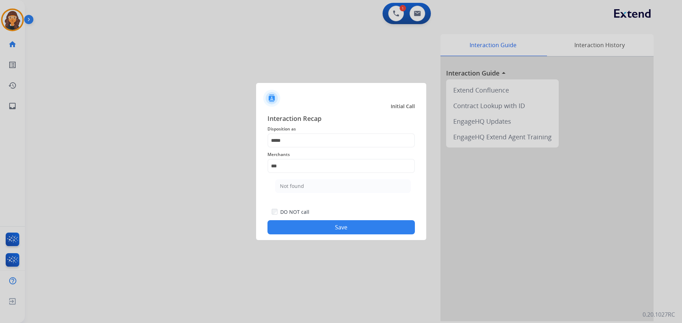
drag, startPoint x: 289, startPoint y: 188, endPoint x: 289, endPoint y: 201, distance: 12.8
click at [289, 189] on div "Not found" at bounding box center [292, 186] width 24 height 7
type input "*********"
click at [300, 231] on button "Save" at bounding box center [340, 227] width 147 height 14
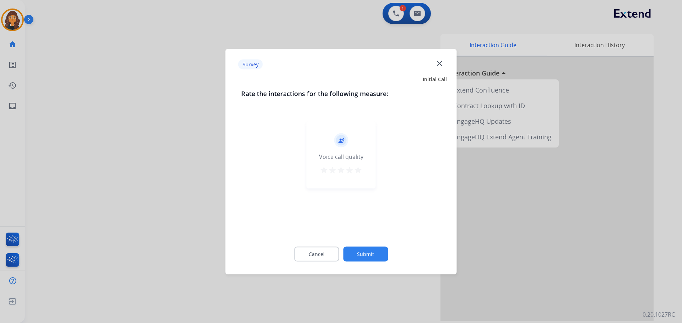
drag, startPoint x: 356, startPoint y: 174, endPoint x: 362, endPoint y: 174, distance: 5.7
click at [356, 174] on mat-icon "star" at bounding box center [358, 170] width 9 height 9
click at [372, 257] on button "Submit" at bounding box center [365, 254] width 45 height 15
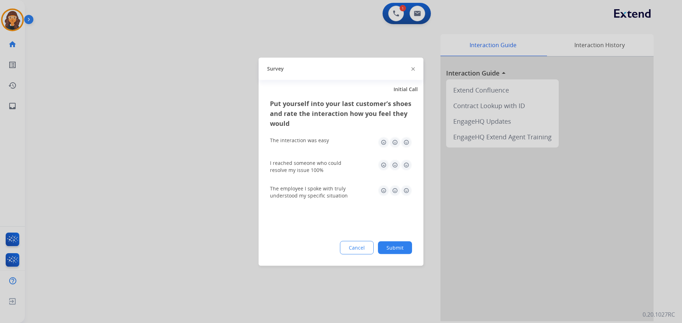
drag, startPoint x: 408, startPoint y: 140, endPoint x: 410, endPoint y: 151, distance: 10.5
click at [407, 140] on img at bounding box center [405, 142] width 11 height 11
click at [403, 165] on img at bounding box center [405, 164] width 11 height 11
click at [406, 194] on img at bounding box center [405, 190] width 11 height 11
click at [399, 243] on button "Submit" at bounding box center [395, 247] width 34 height 13
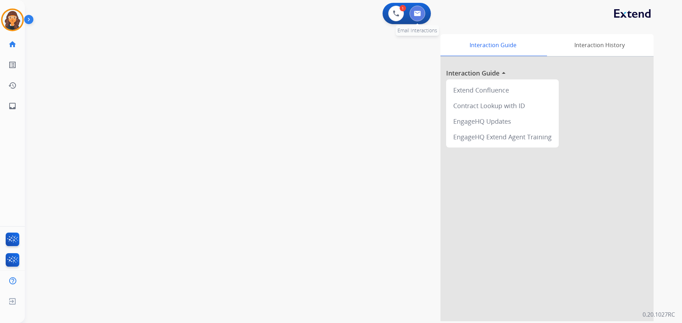
click at [424, 15] on button at bounding box center [417, 14] width 16 height 16
select select "**********"
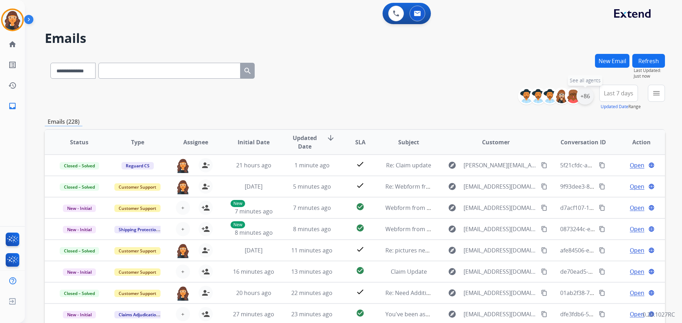
click at [587, 98] on div "+86" at bounding box center [584, 96] width 17 height 17
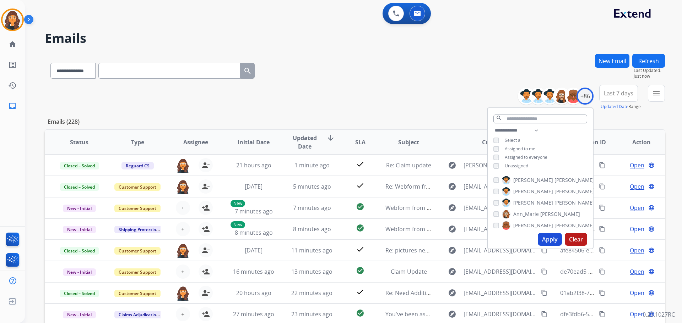
click at [495, 161] on div "**********" at bounding box center [539, 148] width 105 height 45
click at [548, 239] on button "Apply" at bounding box center [549, 239] width 24 height 13
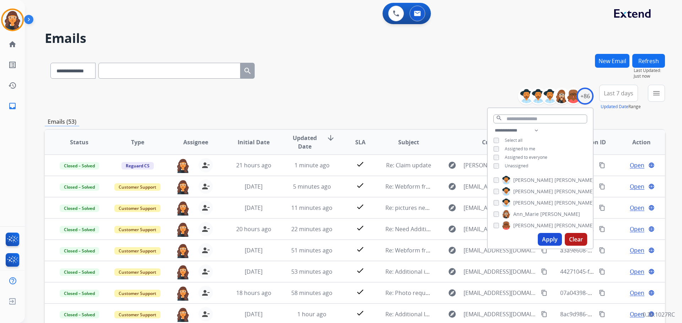
click at [400, 81] on div "**********" at bounding box center [355, 69] width 620 height 31
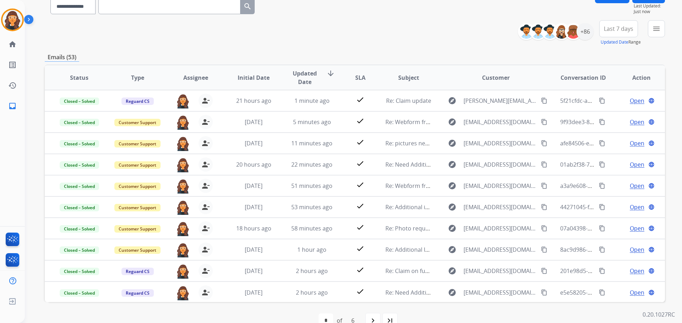
scroll to position [71, 0]
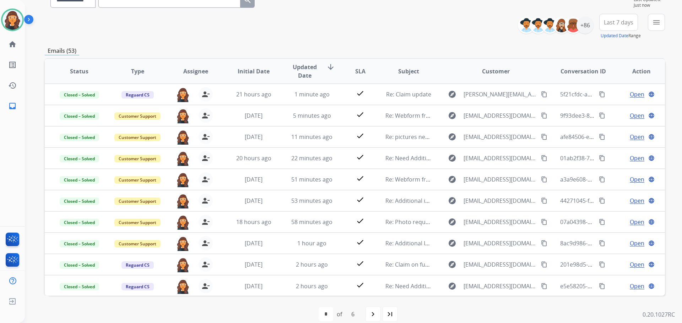
click at [384, 32] on div "**********" at bounding box center [355, 27] width 620 height 26
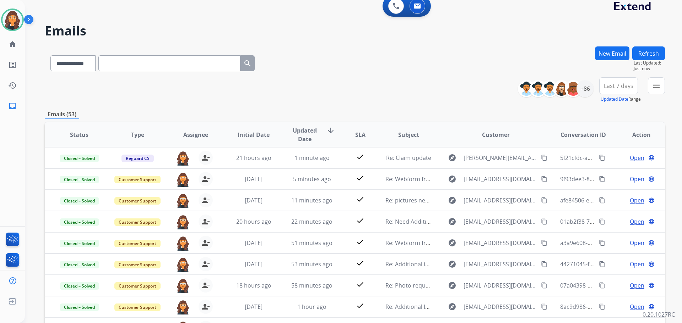
scroll to position [0, 0]
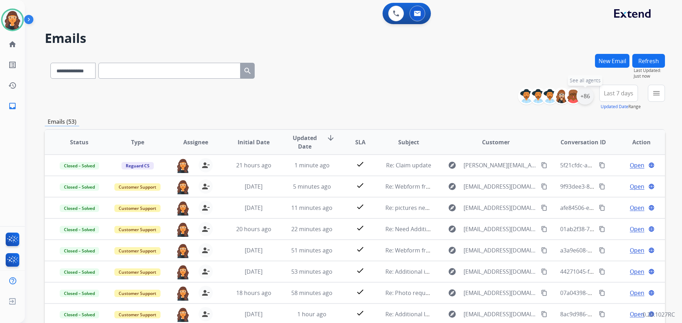
click at [585, 95] on div "+86" at bounding box center [584, 96] width 17 height 17
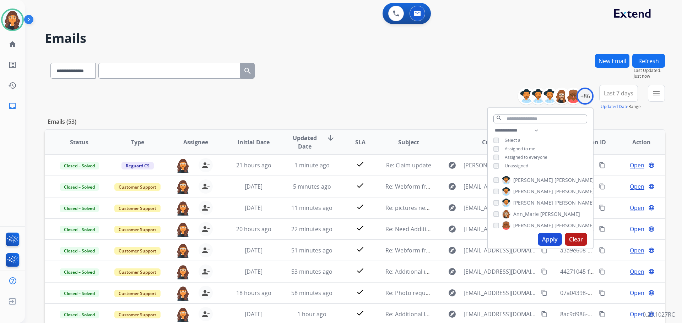
click at [470, 29] on div "**********" at bounding box center [345, 187] width 640 height 323
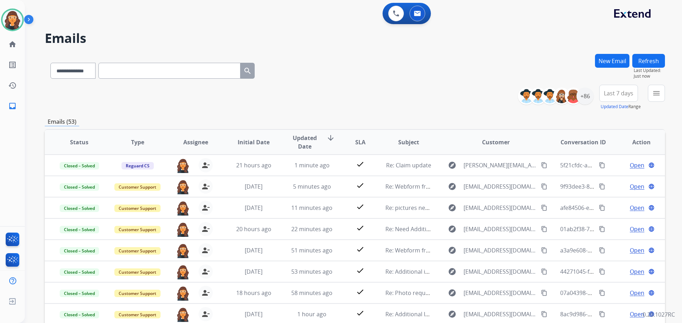
click at [655, 97] on mat-icon "menu" at bounding box center [656, 93] width 9 height 9
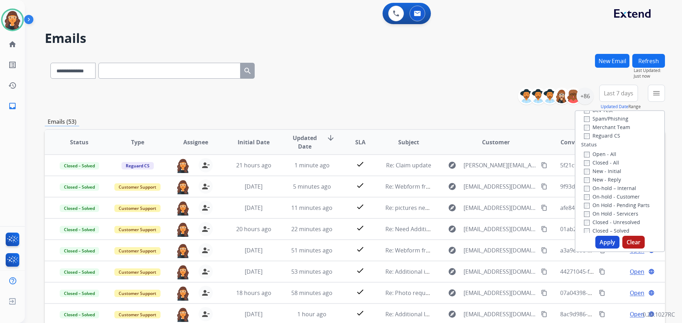
scroll to position [71, 0]
click at [608, 245] on button "Apply" at bounding box center [607, 242] width 24 height 13
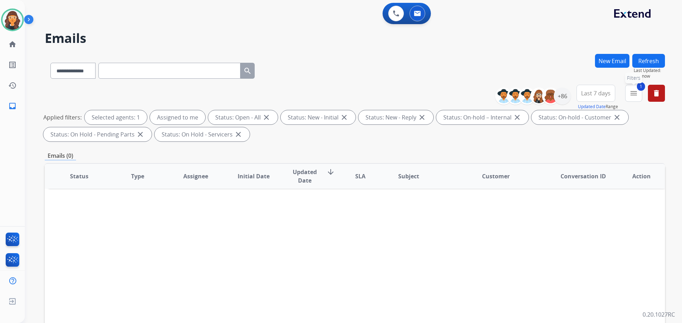
click at [632, 90] on mat-icon "menu" at bounding box center [633, 93] width 9 height 9
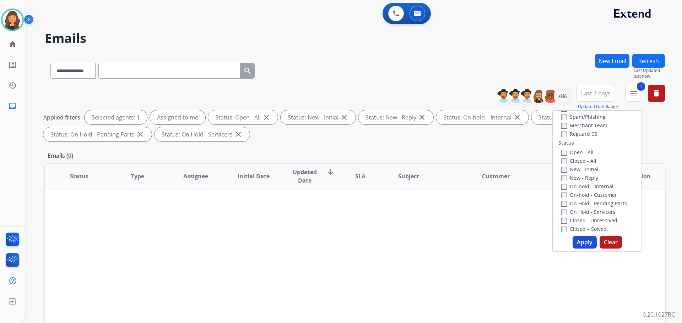
click at [607, 244] on button "Clear" at bounding box center [610, 242] width 22 height 13
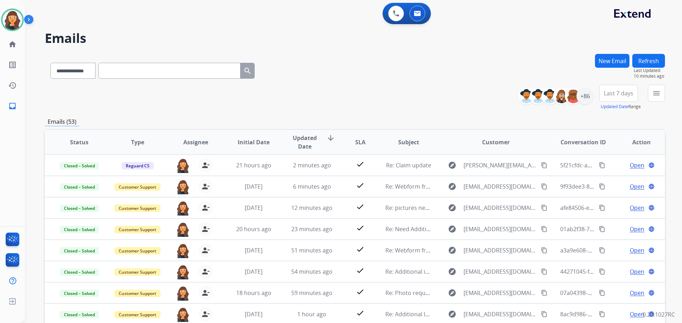
click at [651, 58] on button "Refresh" at bounding box center [648, 61] width 33 height 14
drag, startPoint x: 10, startPoint y: 24, endPoint x: 17, endPoint y: 25, distance: 7.2
click at [10, 24] on img at bounding box center [12, 20] width 20 height 20
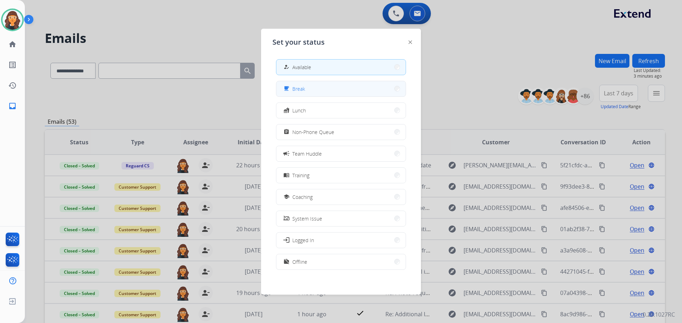
click at [327, 95] on button "free_breakfast Break" at bounding box center [340, 88] width 129 height 15
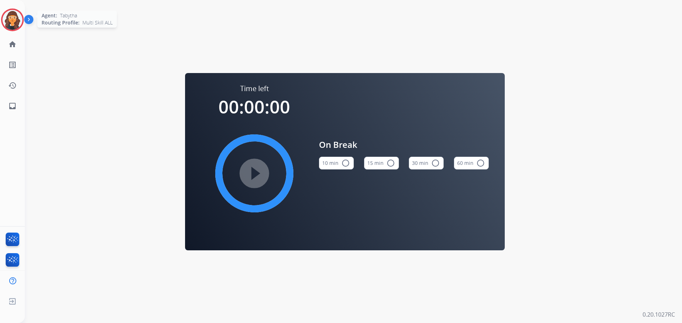
click at [10, 22] on img at bounding box center [12, 20] width 20 height 20
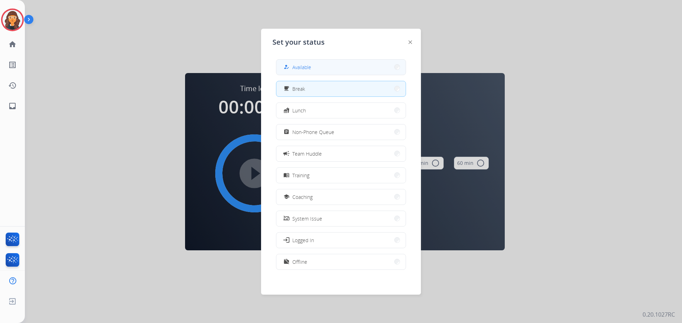
click at [297, 63] on button "how_to_reg Available" at bounding box center [340, 67] width 129 height 15
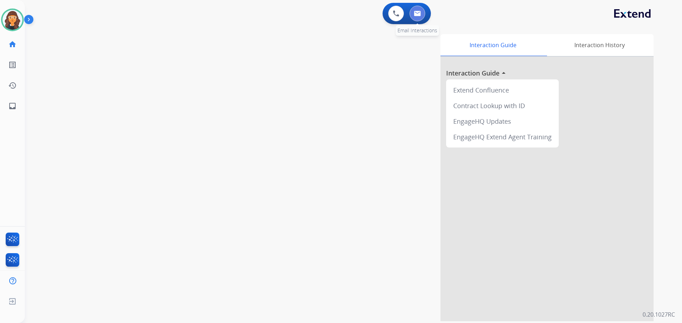
click at [412, 16] on button at bounding box center [417, 14] width 16 height 16
select select "**********"
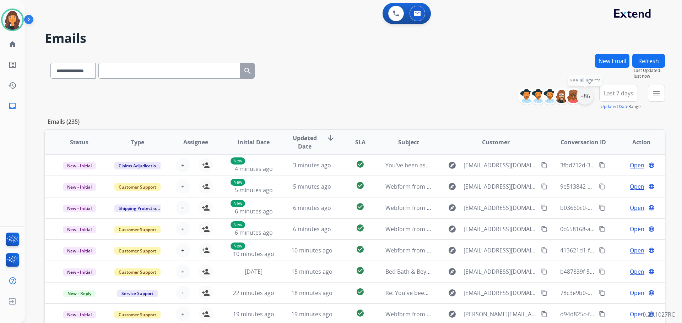
click at [588, 95] on div "+86" at bounding box center [584, 96] width 17 height 17
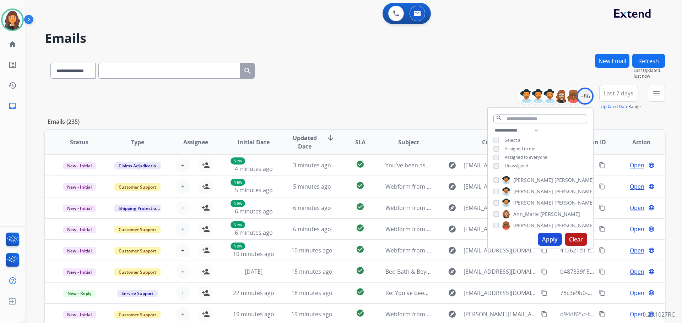
click at [545, 241] on button "Apply" at bounding box center [549, 239] width 24 height 13
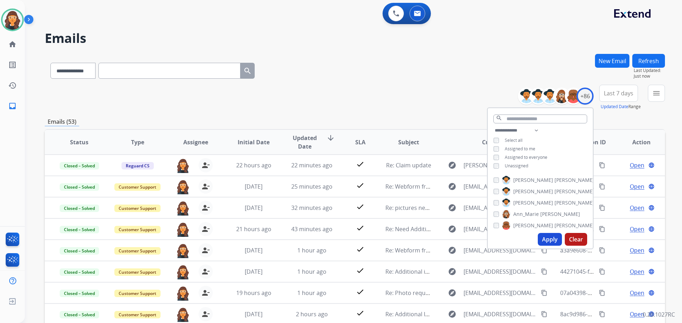
click at [386, 102] on div "**********" at bounding box center [355, 98] width 620 height 26
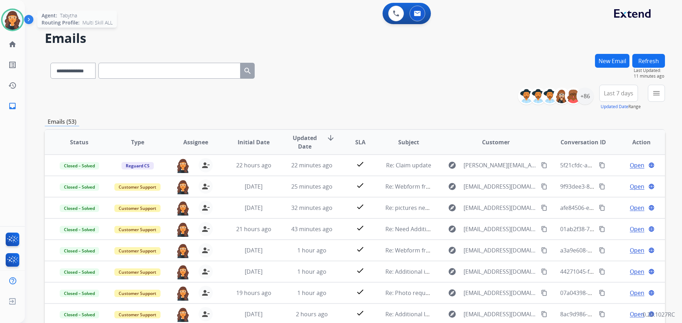
click at [11, 23] on img at bounding box center [12, 20] width 20 height 20
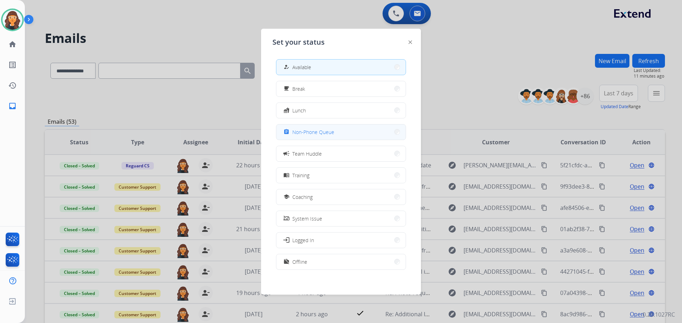
click at [320, 139] on button "assignment Non-Phone Queue" at bounding box center [340, 132] width 129 height 15
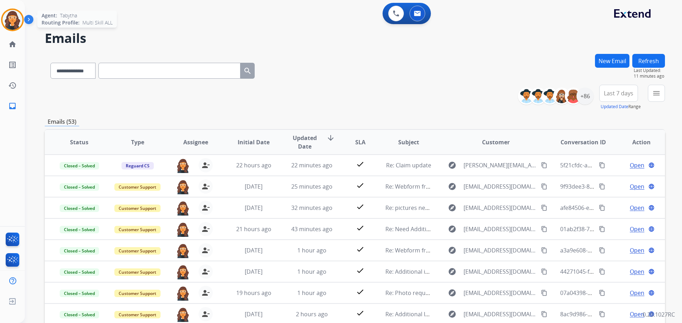
click at [10, 21] on img at bounding box center [12, 20] width 20 height 20
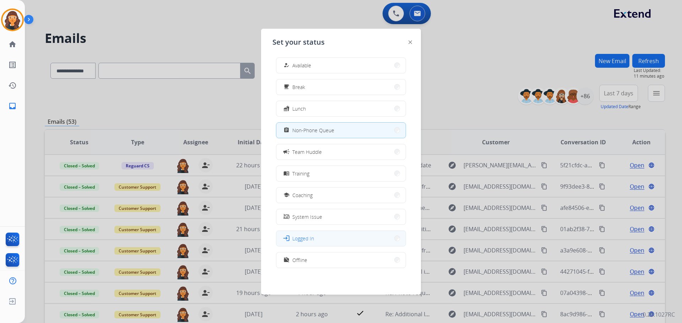
scroll to position [2, 0]
click at [297, 262] on span "Offline" at bounding box center [299, 259] width 15 height 7
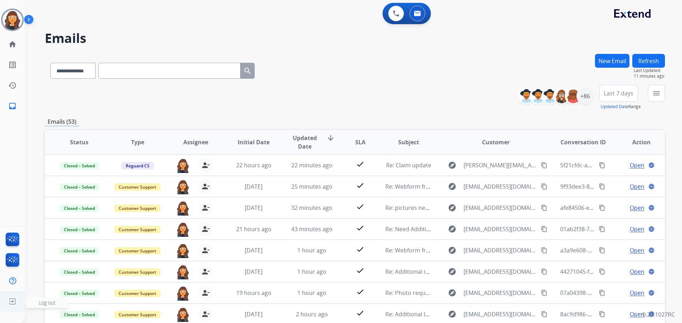
click at [13, 302] on img at bounding box center [12, 301] width 13 height 13
